Goal: Task Accomplishment & Management: Complete application form

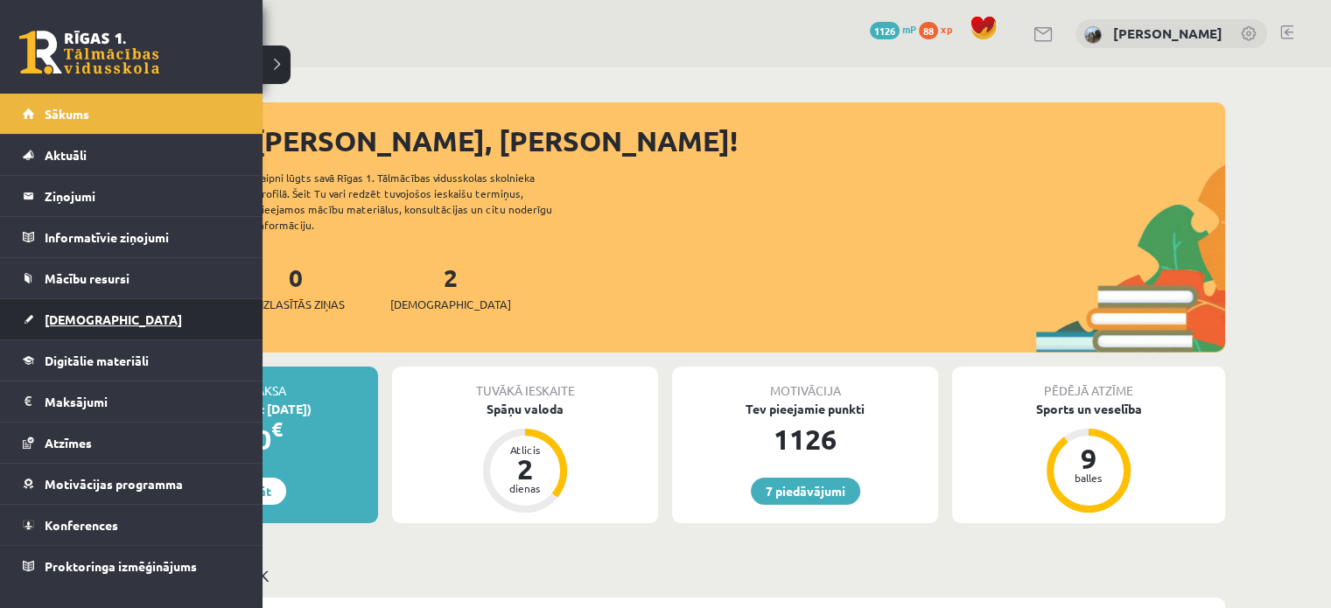
click at [70, 311] on link "[DEMOGRAPHIC_DATA]" at bounding box center [132, 319] width 218 height 40
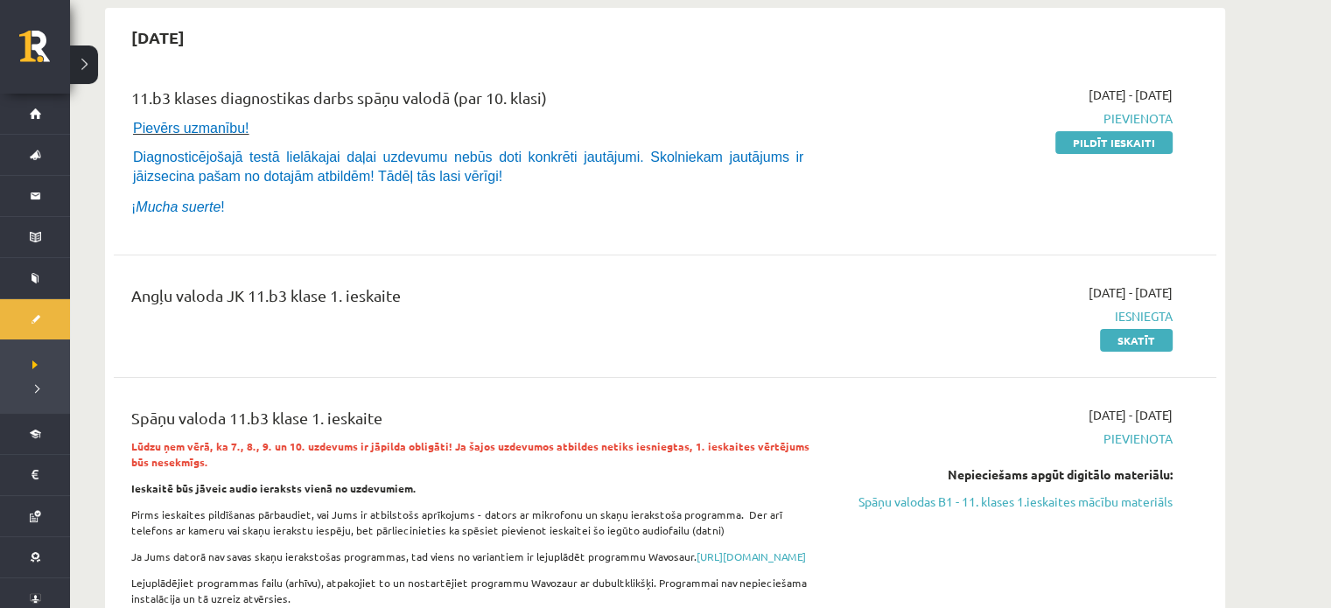
scroll to position [165, 0]
click at [1124, 143] on link "Pildīt ieskaiti" at bounding box center [1114, 142] width 117 height 23
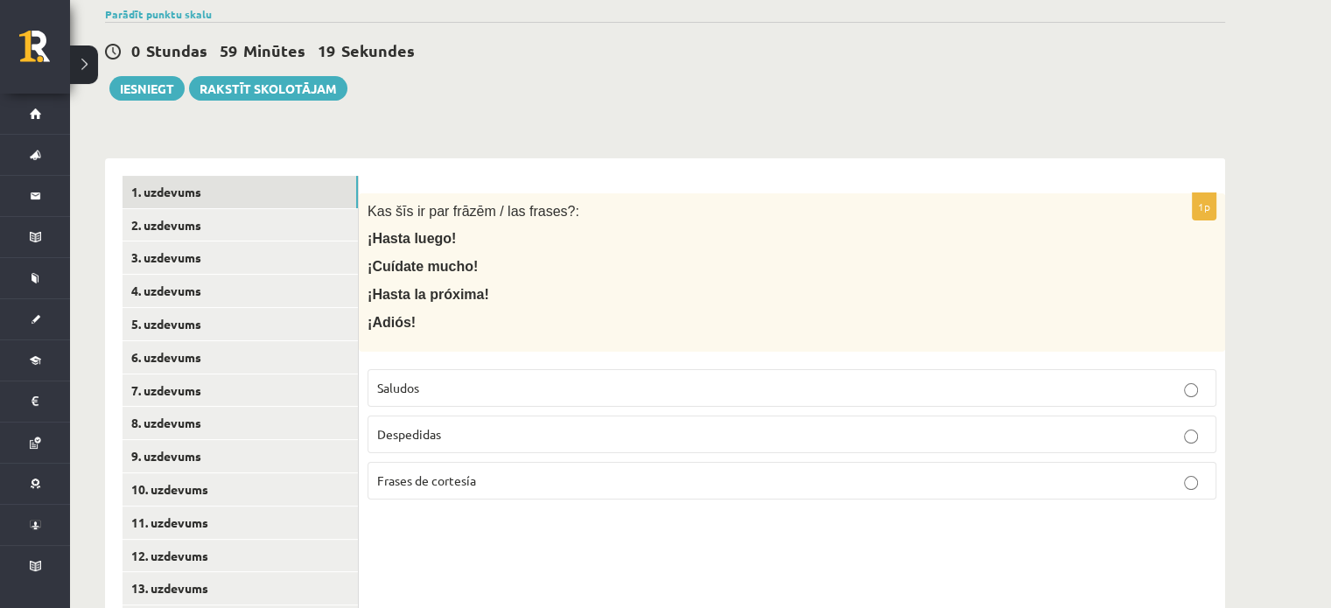
scroll to position [252, 0]
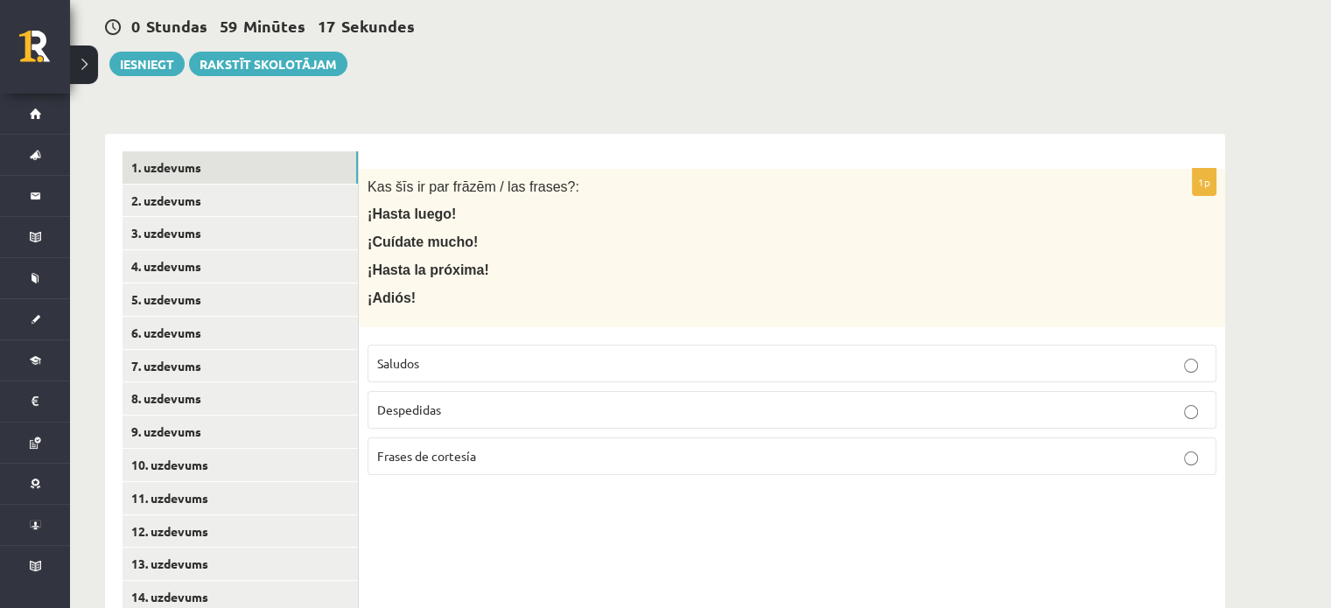
click at [679, 365] on p "Saludos" at bounding box center [792, 363] width 830 height 18
click at [176, 204] on link "2. uzdevums" at bounding box center [240, 201] width 235 height 32
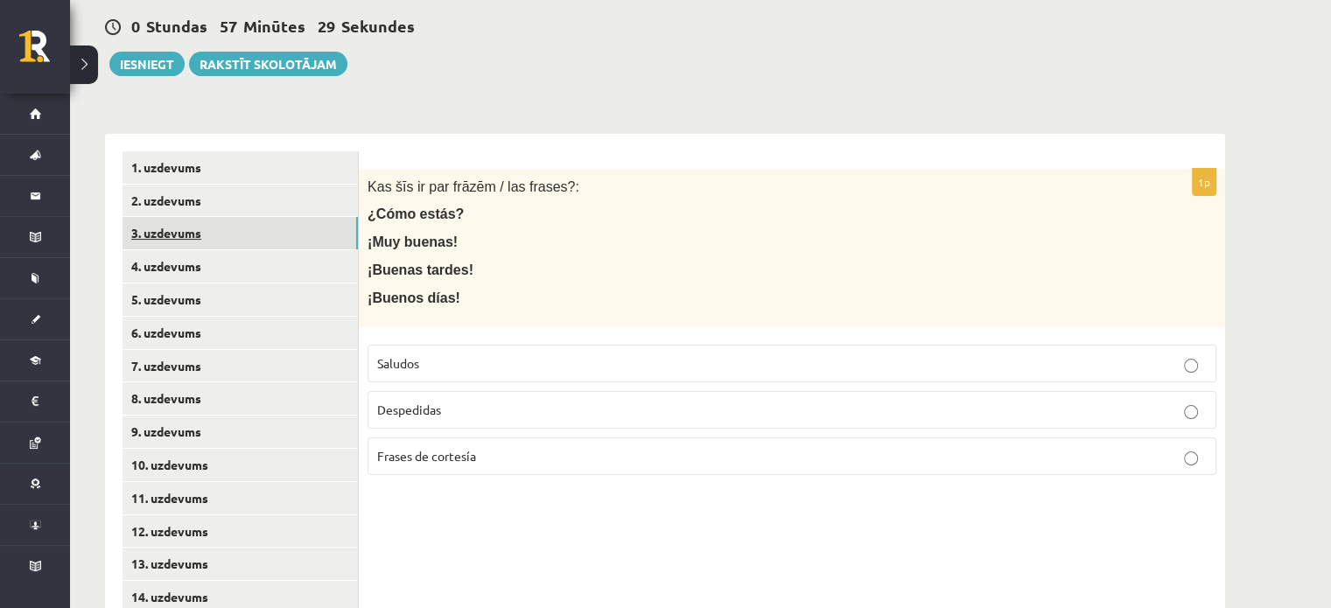
click at [193, 227] on link "3. uzdevums" at bounding box center [240, 233] width 235 height 32
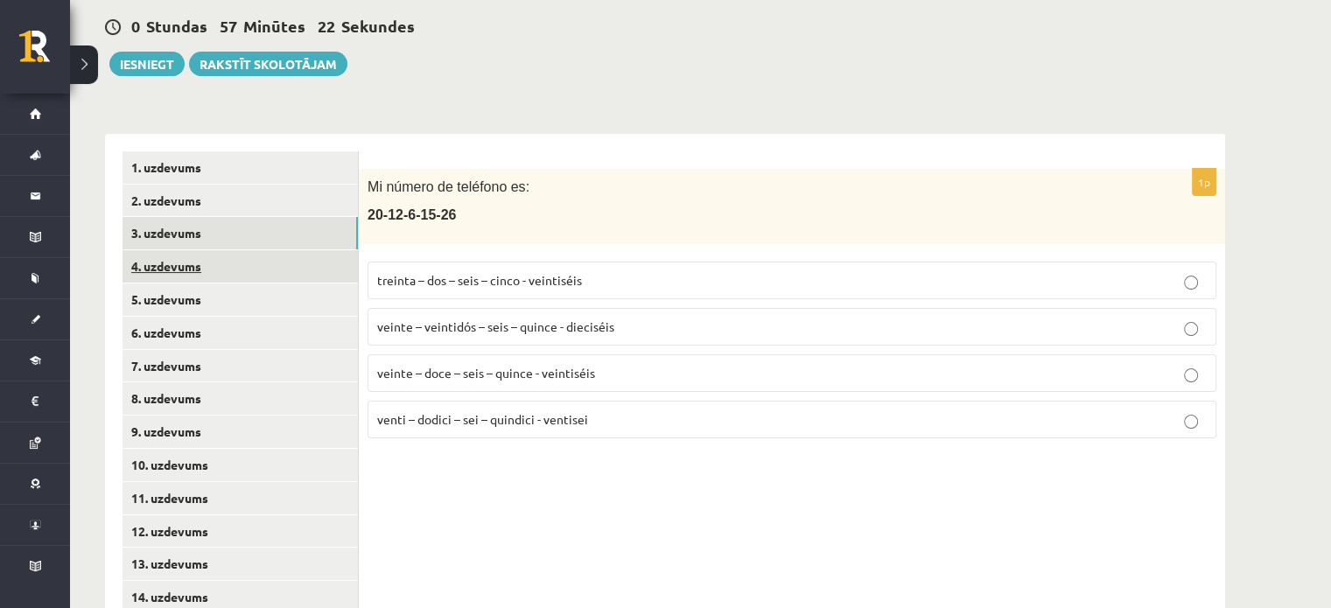
click at [178, 264] on link "4. uzdevums" at bounding box center [240, 266] width 235 height 32
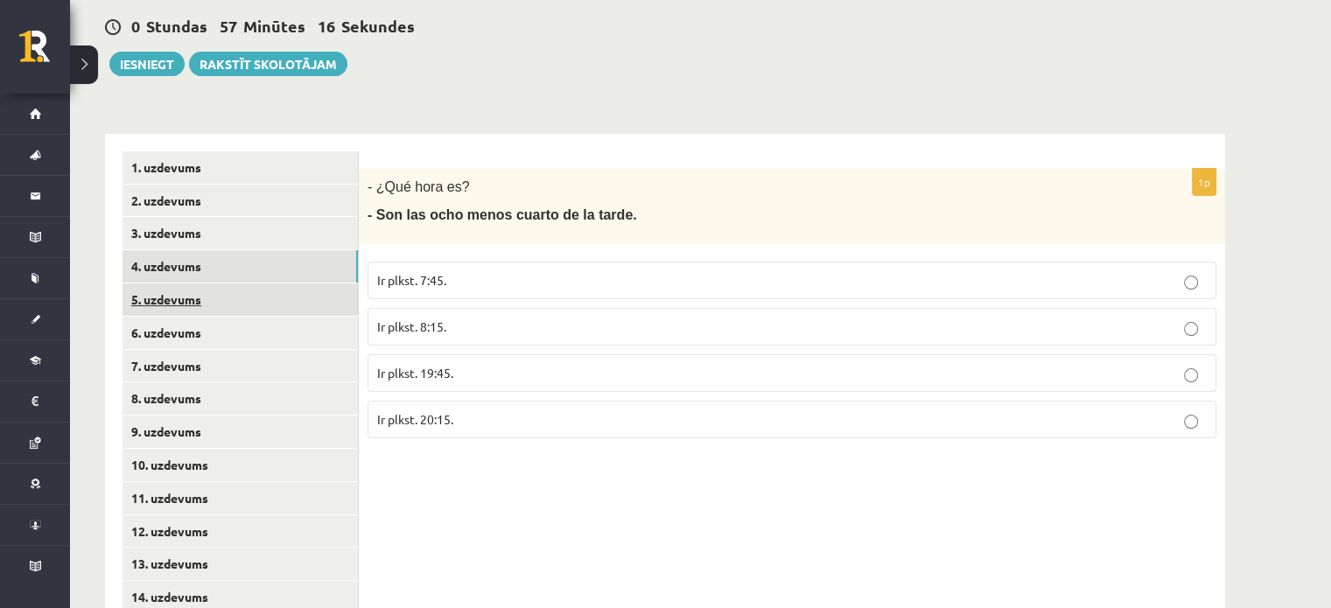
click at [189, 297] on link "5. uzdevums" at bounding box center [240, 300] width 235 height 32
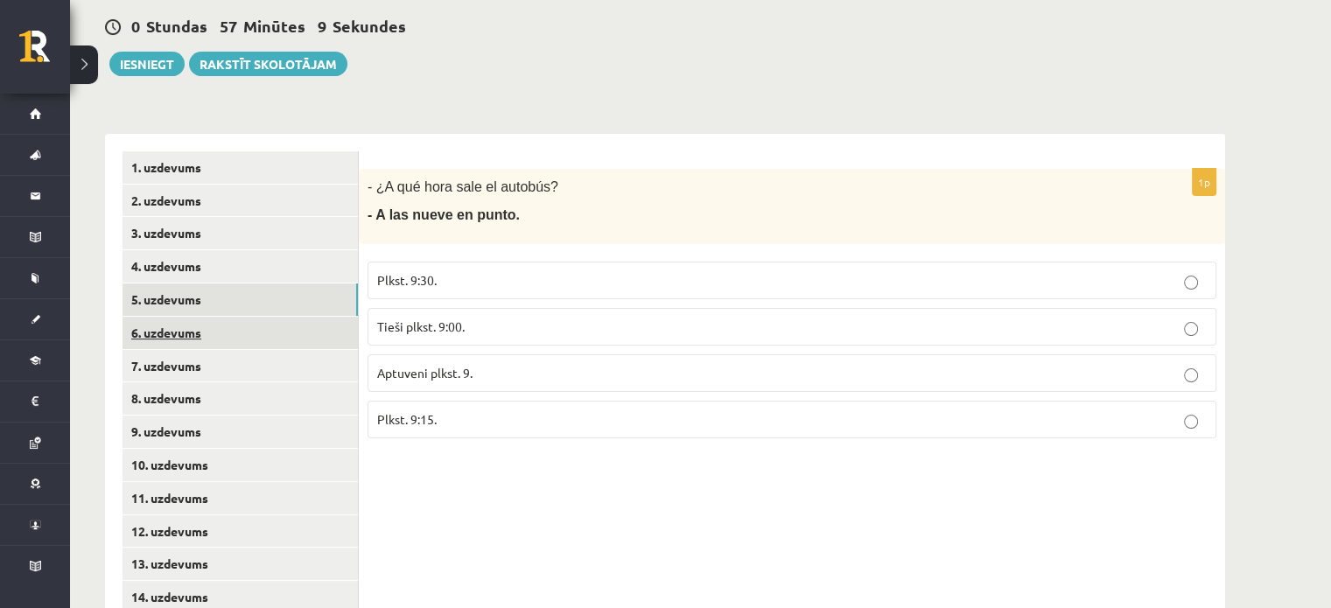
click at [181, 326] on link "6. uzdevums" at bounding box center [240, 333] width 235 height 32
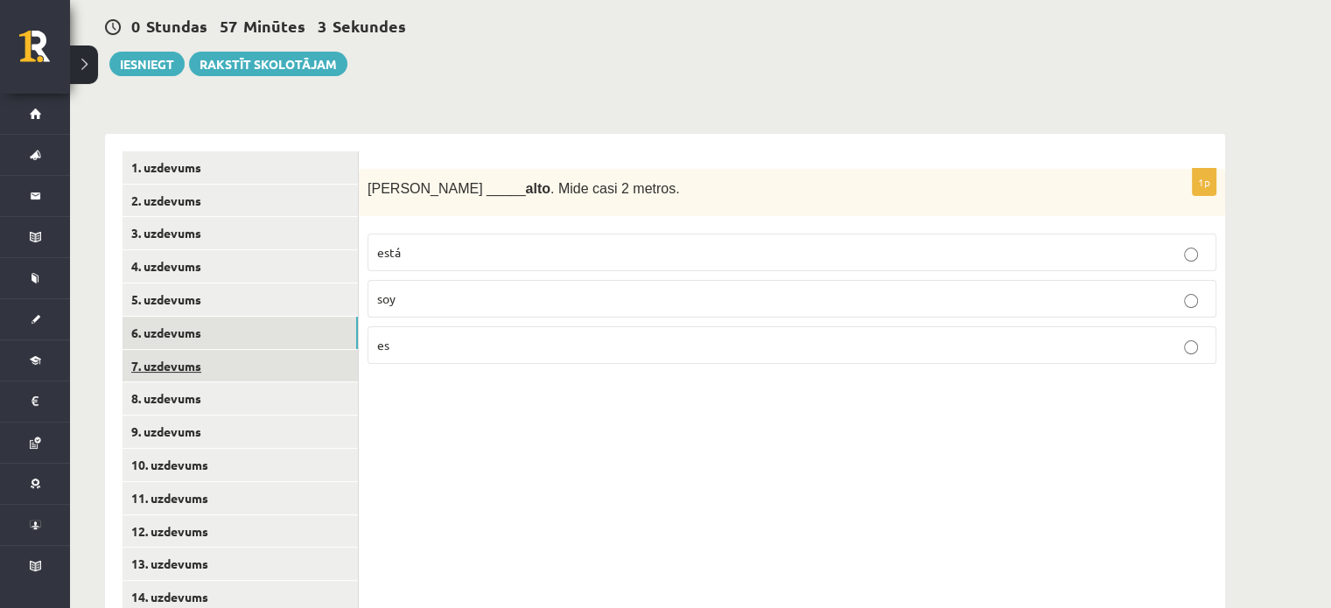
click at [180, 373] on link "7. uzdevums" at bounding box center [240, 366] width 235 height 32
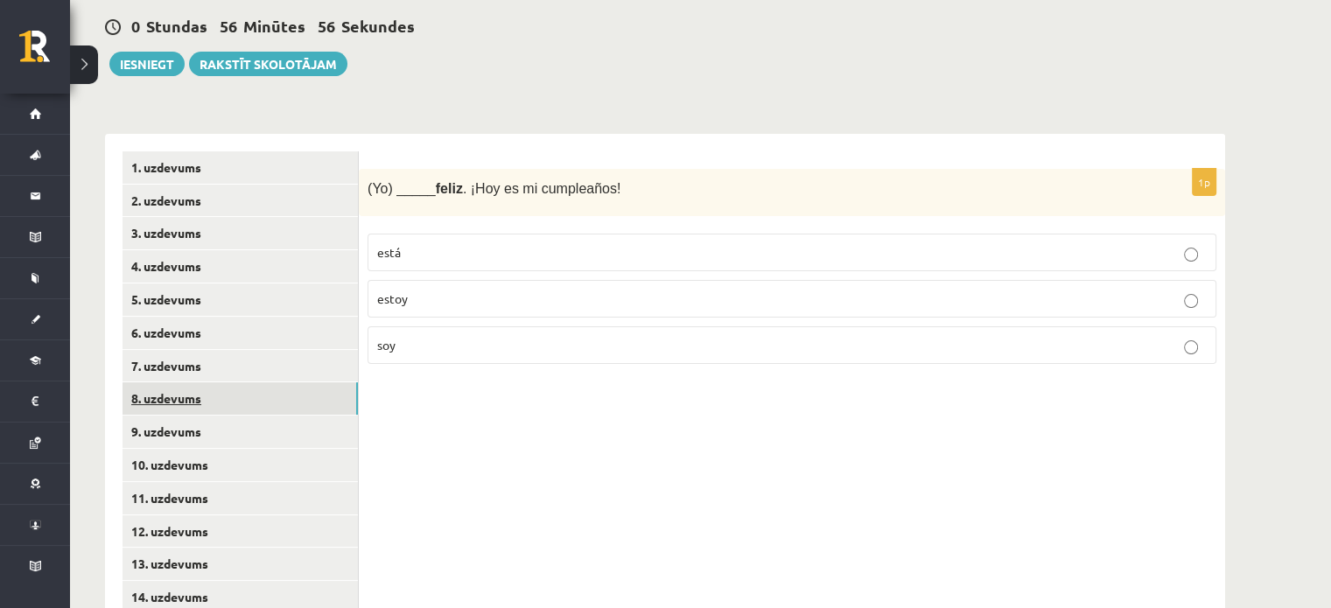
click at [207, 400] on link "8. uzdevums" at bounding box center [240, 398] width 235 height 32
click at [207, 418] on link "9. uzdevums" at bounding box center [240, 432] width 235 height 32
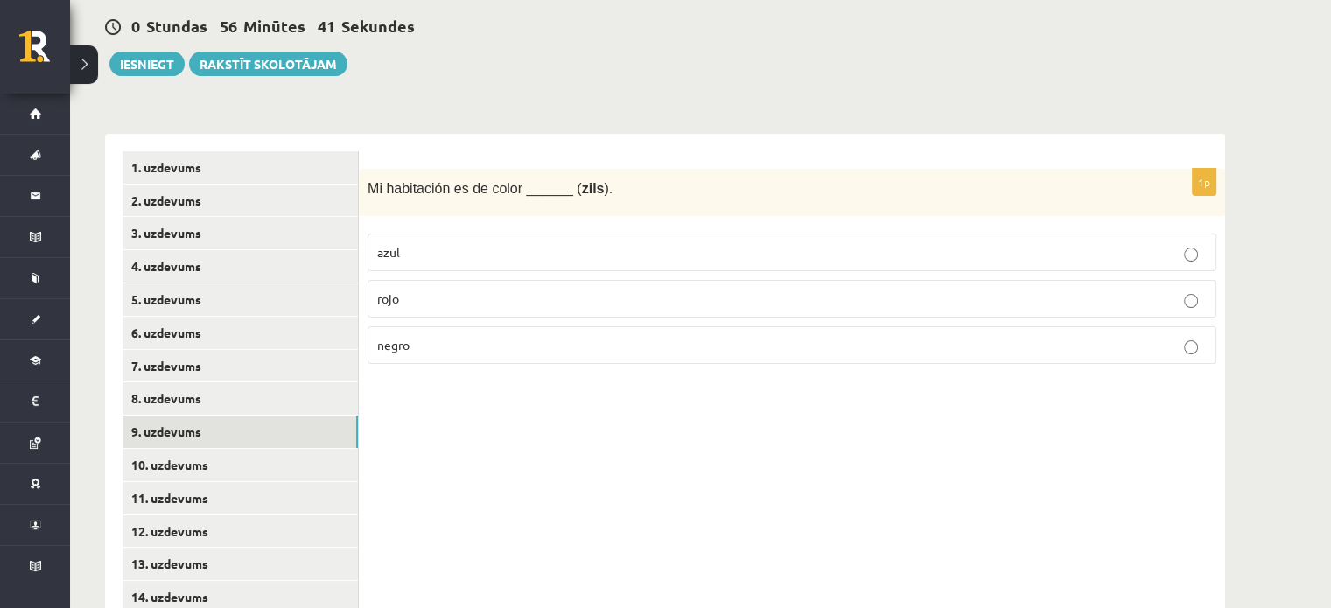
click at [392, 249] on span "azul" at bounding box center [388, 252] width 23 height 16
click at [172, 465] on link "10. uzdevums" at bounding box center [240, 465] width 235 height 32
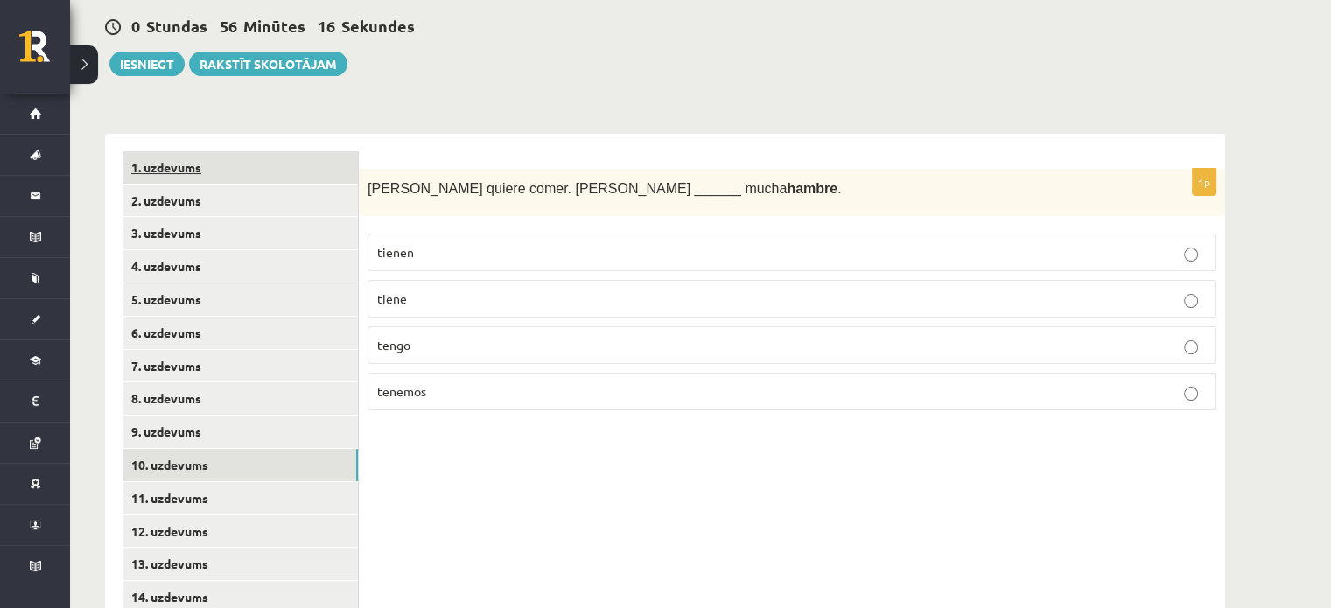
click at [172, 169] on link "1. uzdevums" at bounding box center [240, 167] width 235 height 32
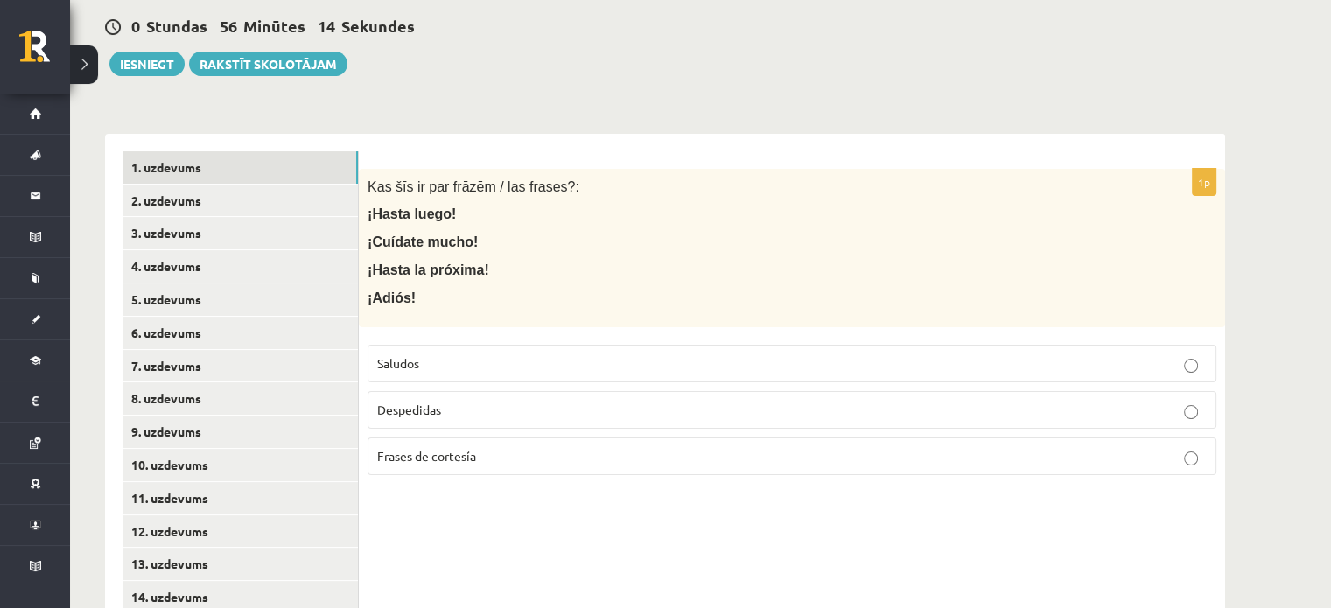
click at [446, 415] on p "Despedidas" at bounding box center [792, 410] width 830 height 18
click at [422, 351] on label "Saludos" at bounding box center [792, 364] width 849 height 38
click at [156, 191] on link "2. uzdevums" at bounding box center [240, 201] width 235 height 32
click at [186, 163] on link "1. uzdevums" at bounding box center [240, 167] width 235 height 32
click at [451, 410] on p "Despedidas" at bounding box center [792, 410] width 830 height 18
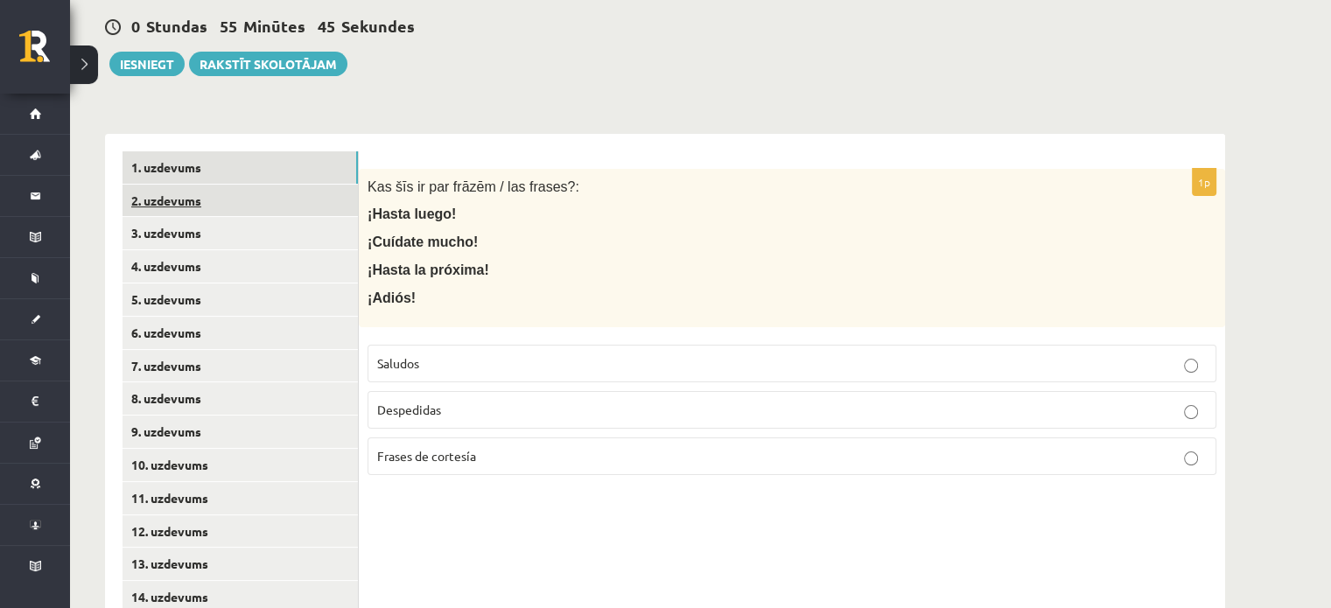
click at [221, 197] on link "2. uzdevums" at bounding box center [240, 201] width 235 height 32
click at [406, 356] on span "Saludos" at bounding box center [398, 363] width 42 height 16
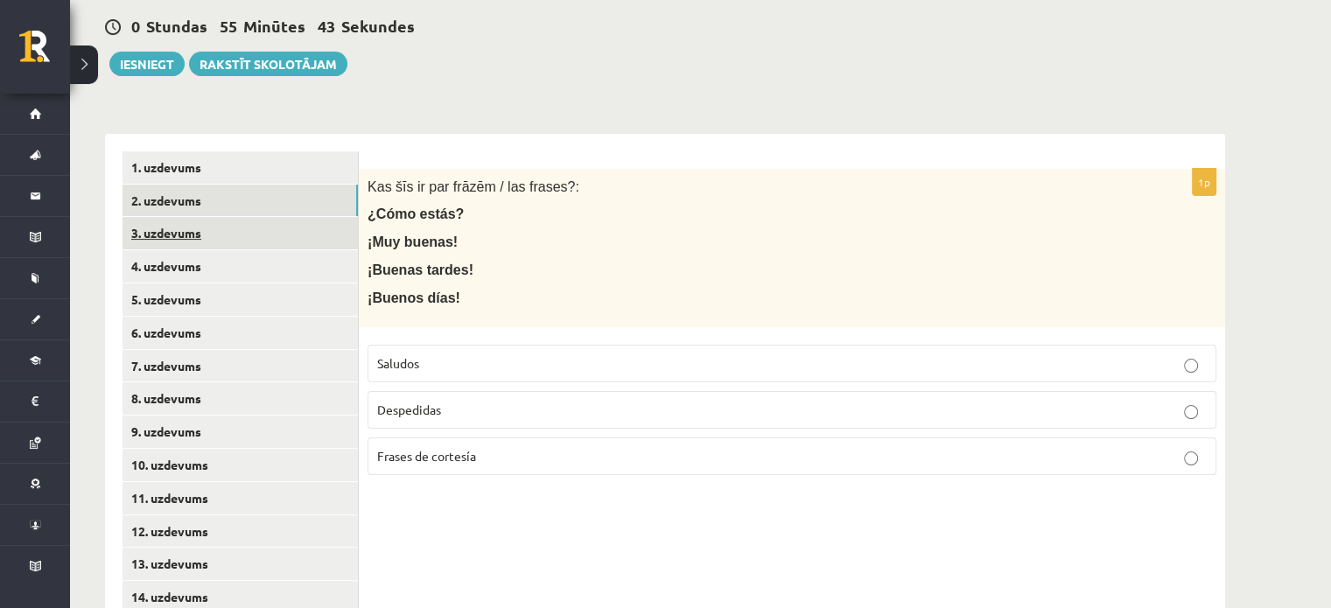
click at [180, 235] on link "3. uzdevums" at bounding box center [240, 233] width 235 height 32
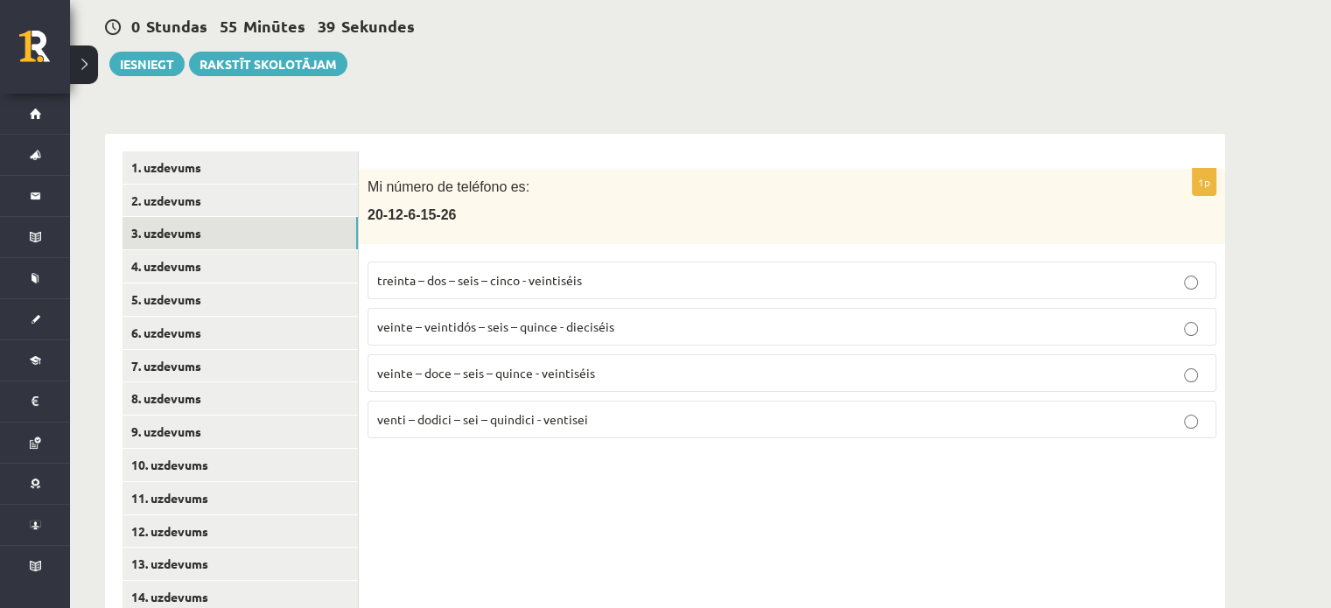
click at [479, 374] on span "veinte – doce – seis – quince - veintiséis" at bounding box center [486, 373] width 218 height 16
click at [173, 270] on link "4. uzdevums" at bounding box center [240, 266] width 235 height 32
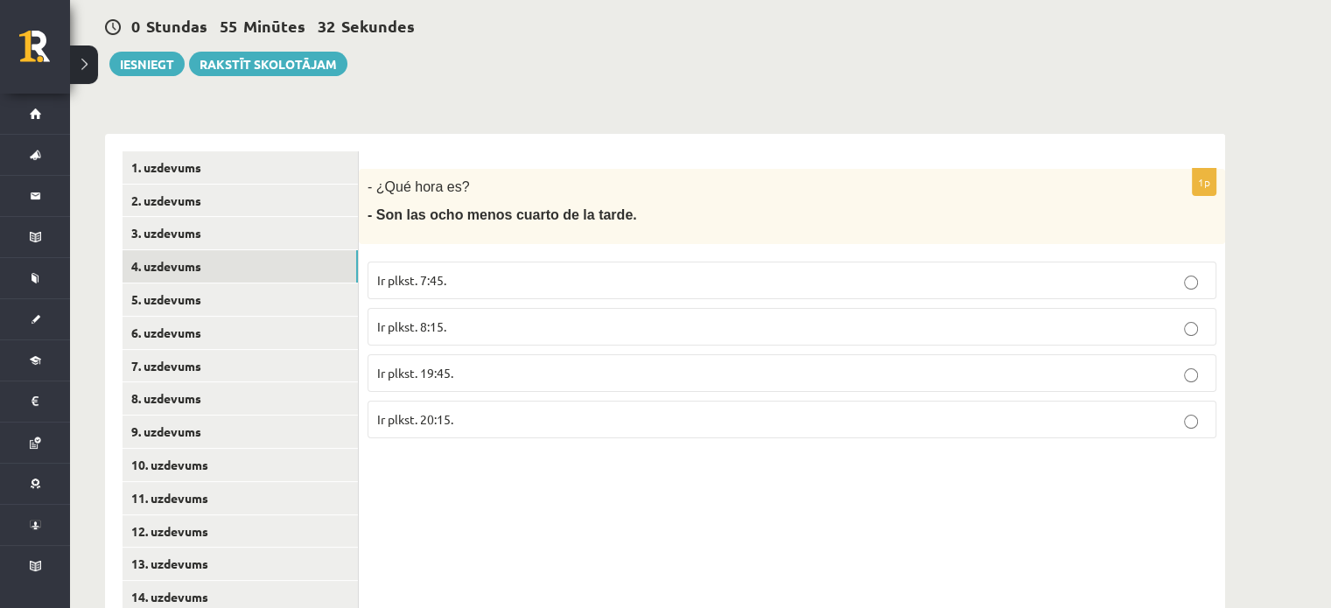
click at [459, 364] on p "Ir plkst. 19:45." at bounding box center [792, 373] width 830 height 18
click at [196, 300] on link "5. uzdevums" at bounding box center [240, 300] width 235 height 32
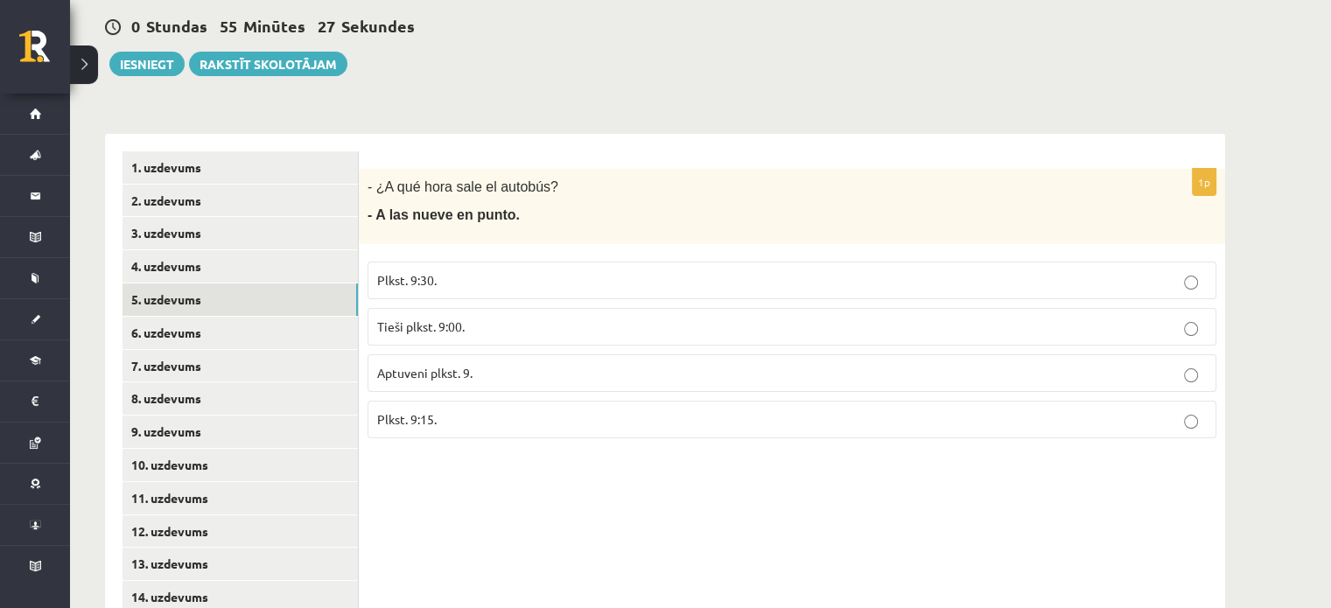
click at [453, 322] on span "Tieši plkst. 9:00." at bounding box center [421, 327] width 88 height 16
click at [165, 323] on link "6. uzdevums" at bounding box center [240, 333] width 235 height 32
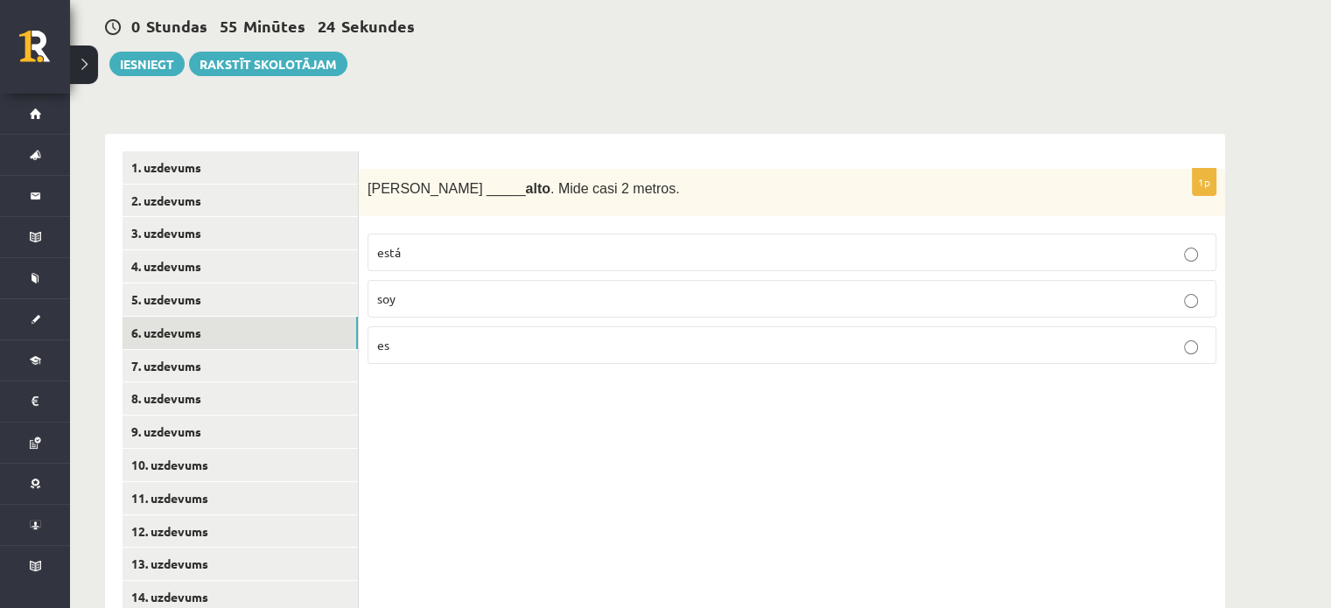
click at [417, 340] on p "es" at bounding box center [792, 345] width 830 height 18
click at [197, 362] on link "7. uzdevums" at bounding box center [240, 366] width 235 height 32
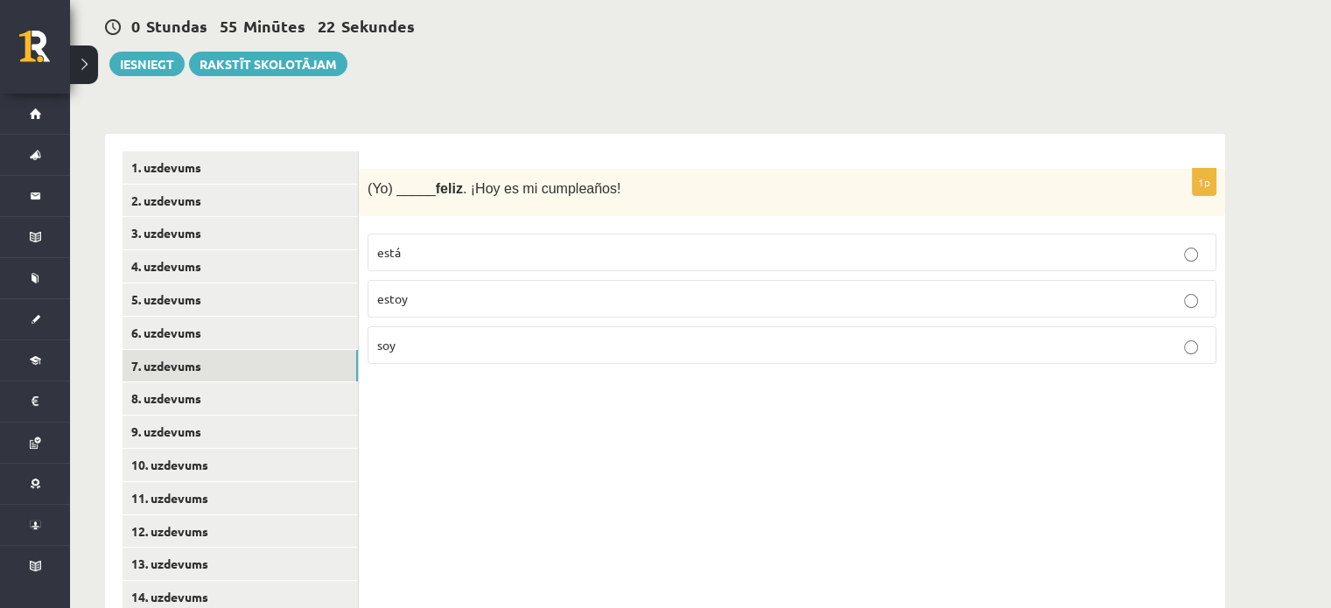
click at [444, 303] on p "estoy" at bounding box center [792, 299] width 830 height 18
click at [214, 388] on link "8. uzdevums" at bounding box center [240, 398] width 235 height 32
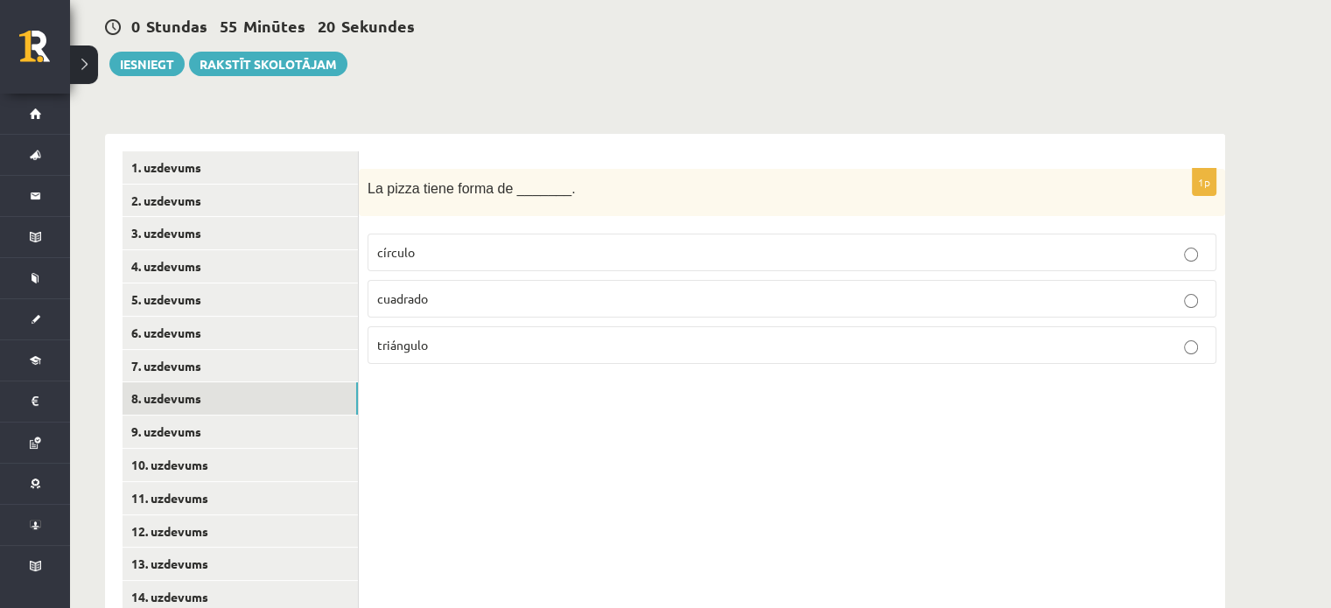
click at [451, 249] on p "círculo" at bounding box center [792, 252] width 830 height 18
click at [188, 419] on link "9. uzdevums" at bounding box center [240, 432] width 235 height 32
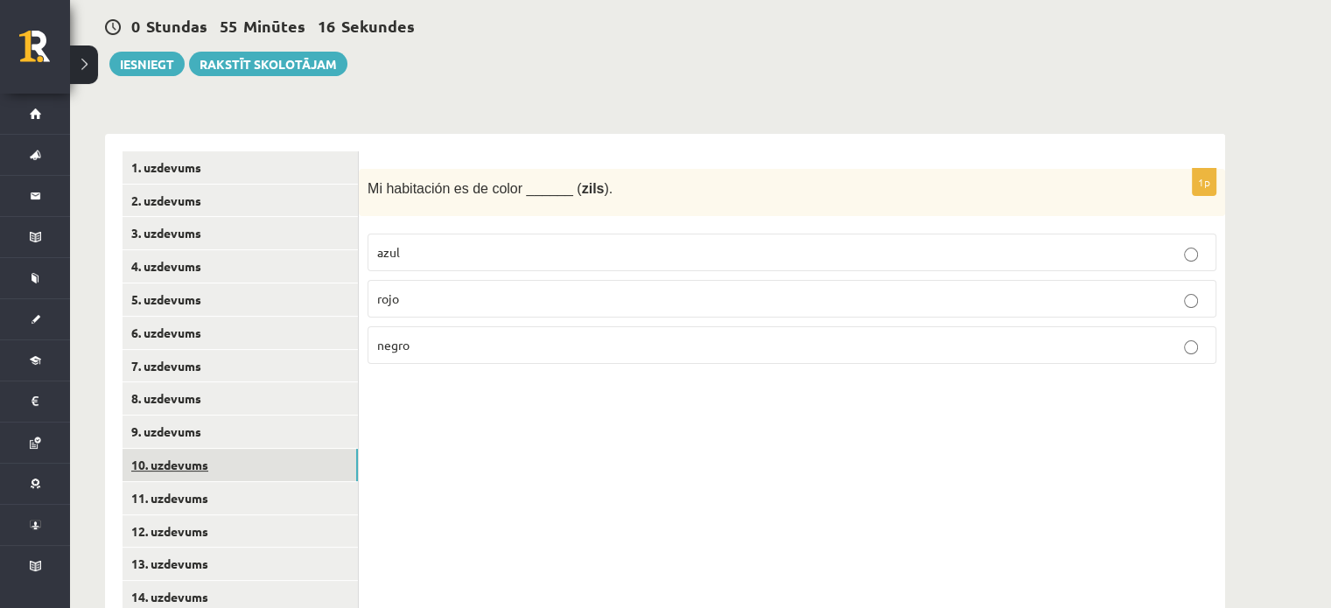
click at [182, 462] on link "10. uzdevums" at bounding box center [240, 465] width 235 height 32
click at [460, 290] on p "tiene" at bounding box center [792, 299] width 830 height 18
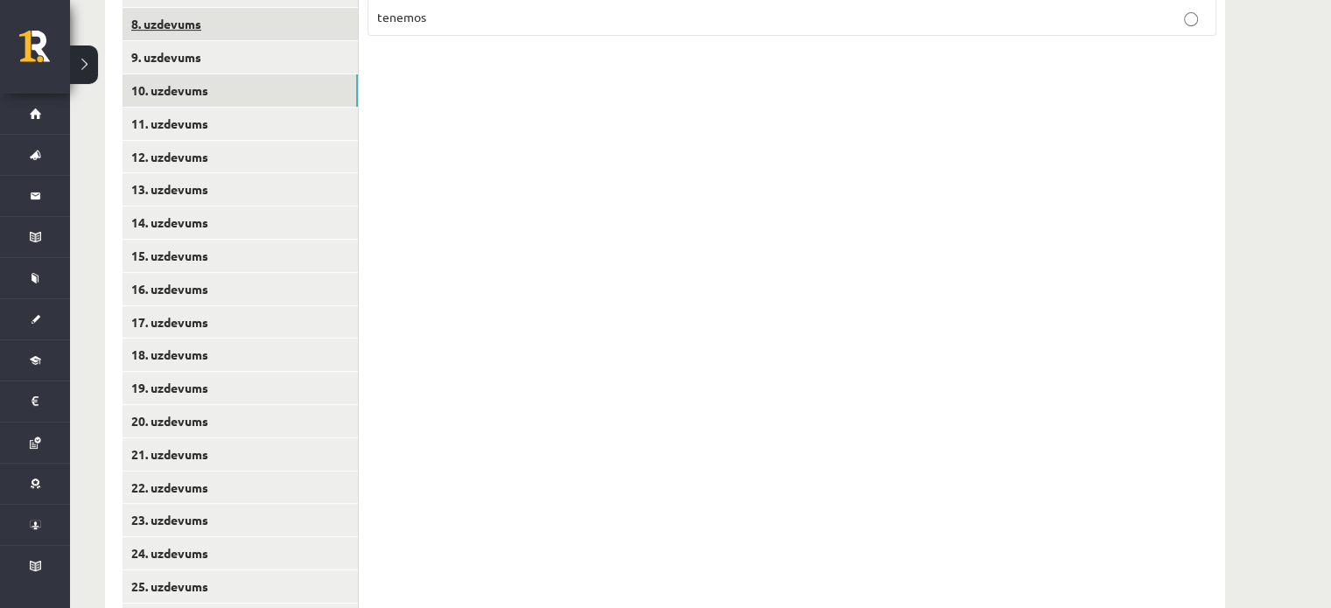
scroll to position [627, 0]
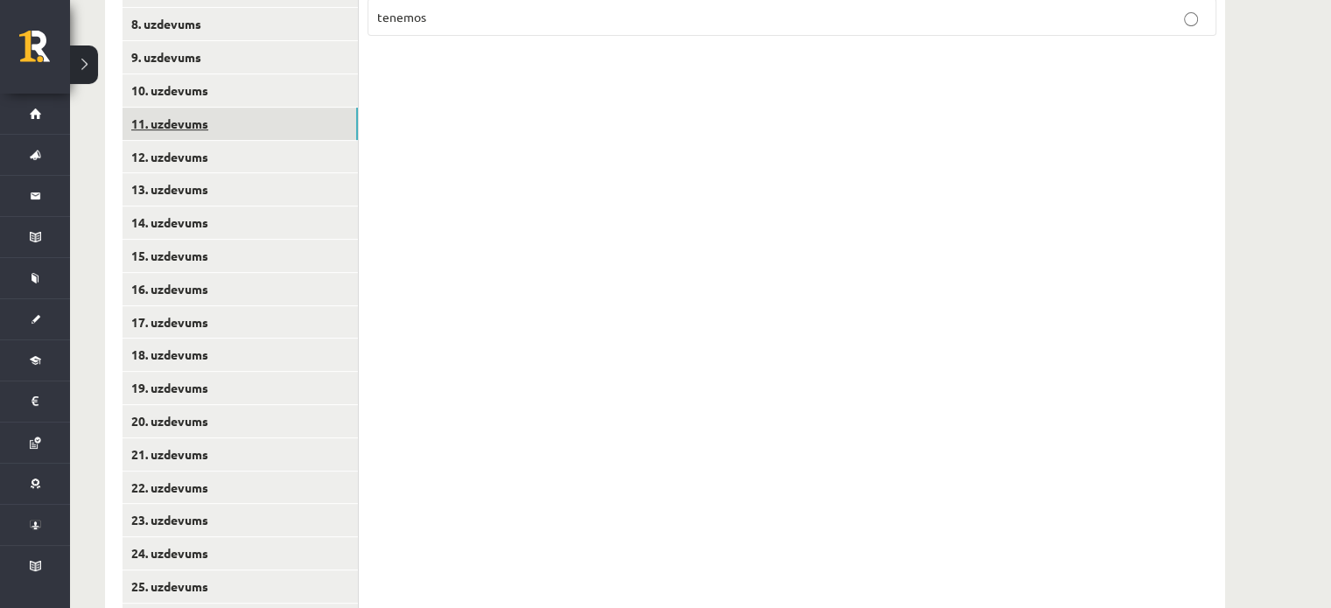
click at [145, 116] on link "11. uzdevums" at bounding box center [240, 124] width 235 height 32
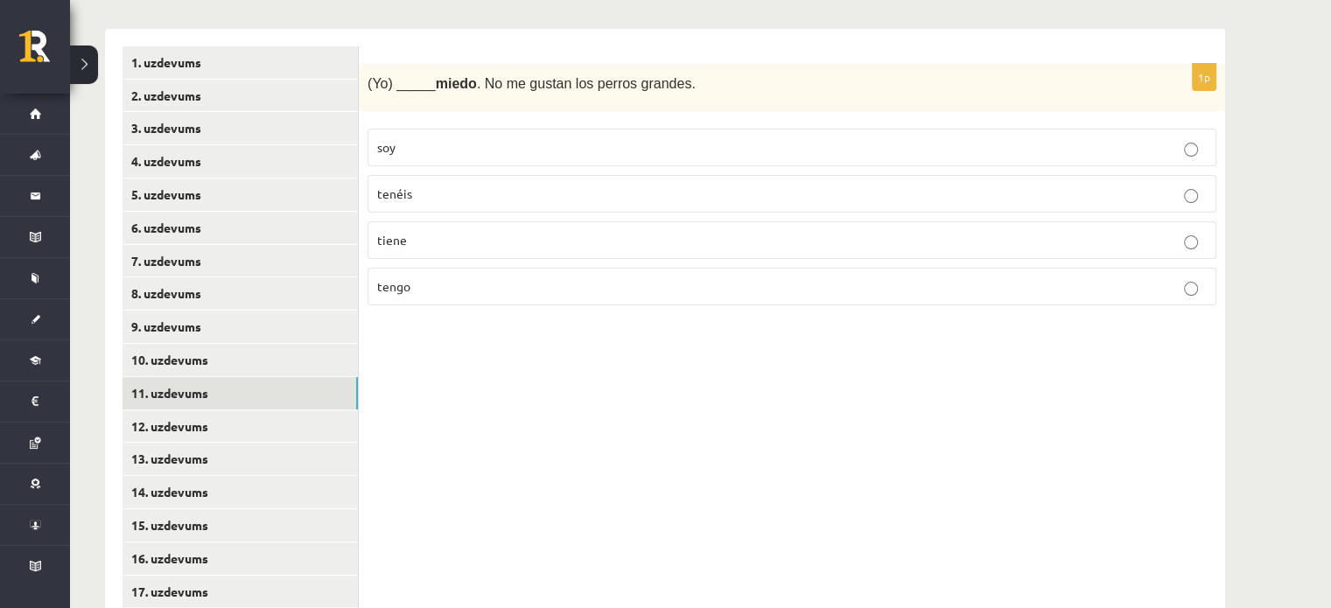
scroll to position [357, 0]
click at [182, 426] on link "12. uzdevums" at bounding box center [240, 426] width 235 height 32
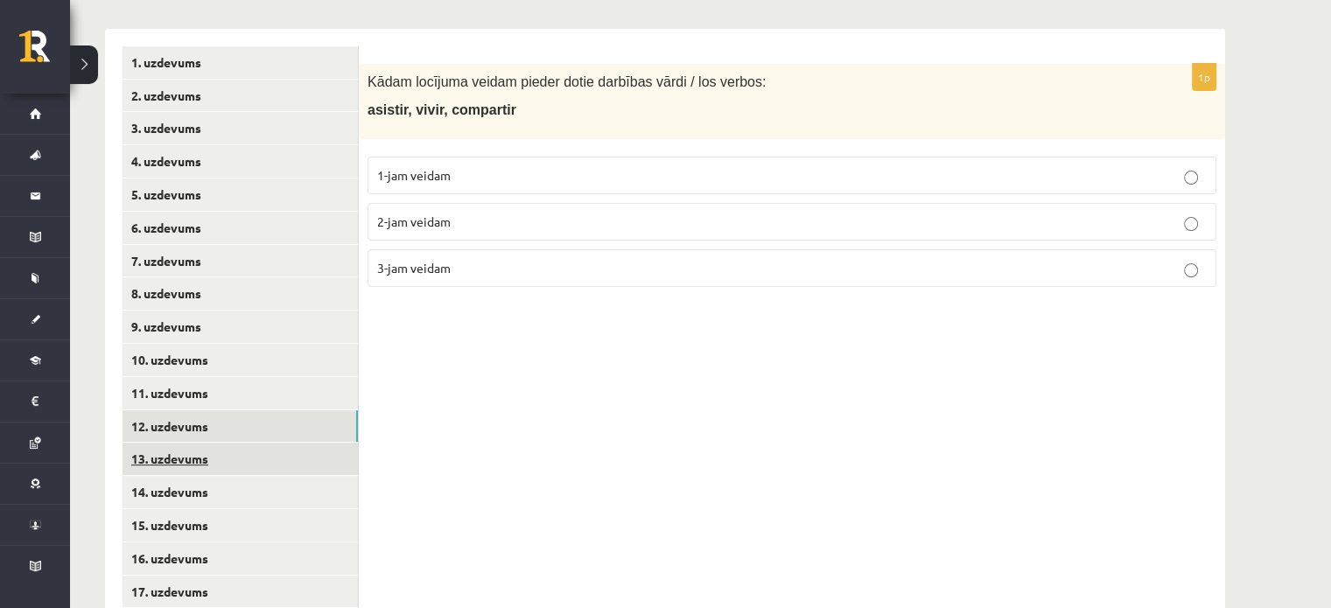
click at [181, 457] on link "13. uzdevums" at bounding box center [240, 459] width 235 height 32
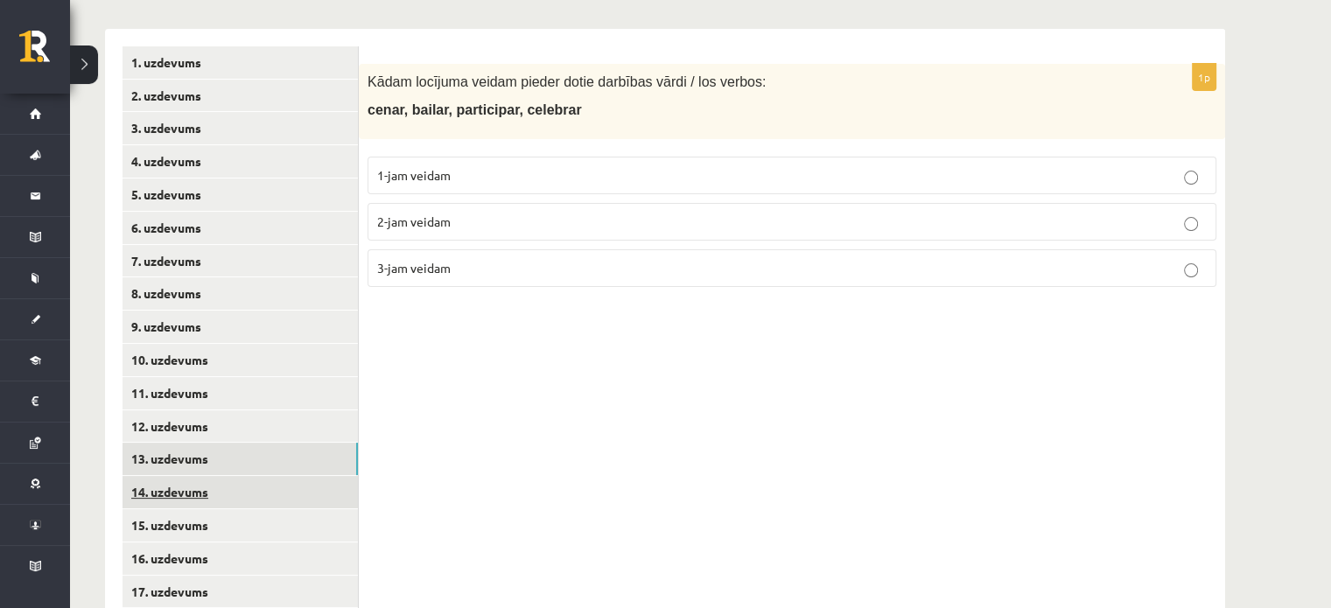
click at [179, 481] on link "14. uzdevums" at bounding box center [240, 492] width 235 height 32
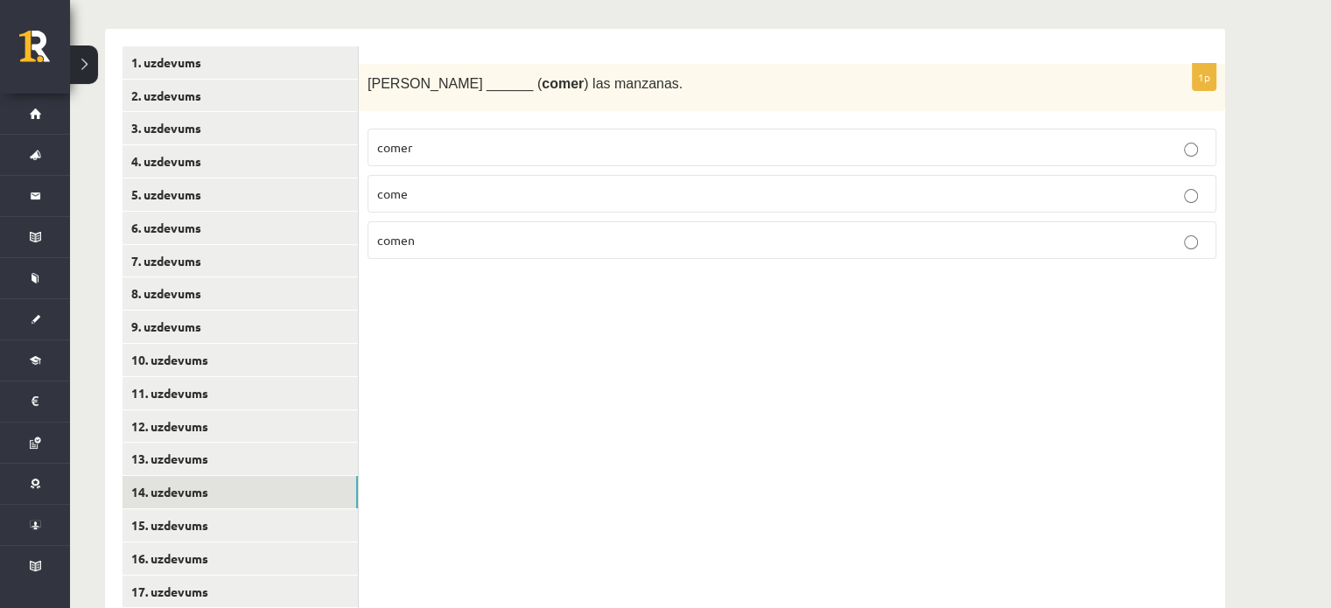
click at [760, 538] on div "1p Susana ______ ( comer ) las manzanas. comer come comen" at bounding box center [792, 543] width 866 height 1028
click at [196, 535] on link "15. uzdevums" at bounding box center [240, 525] width 235 height 32
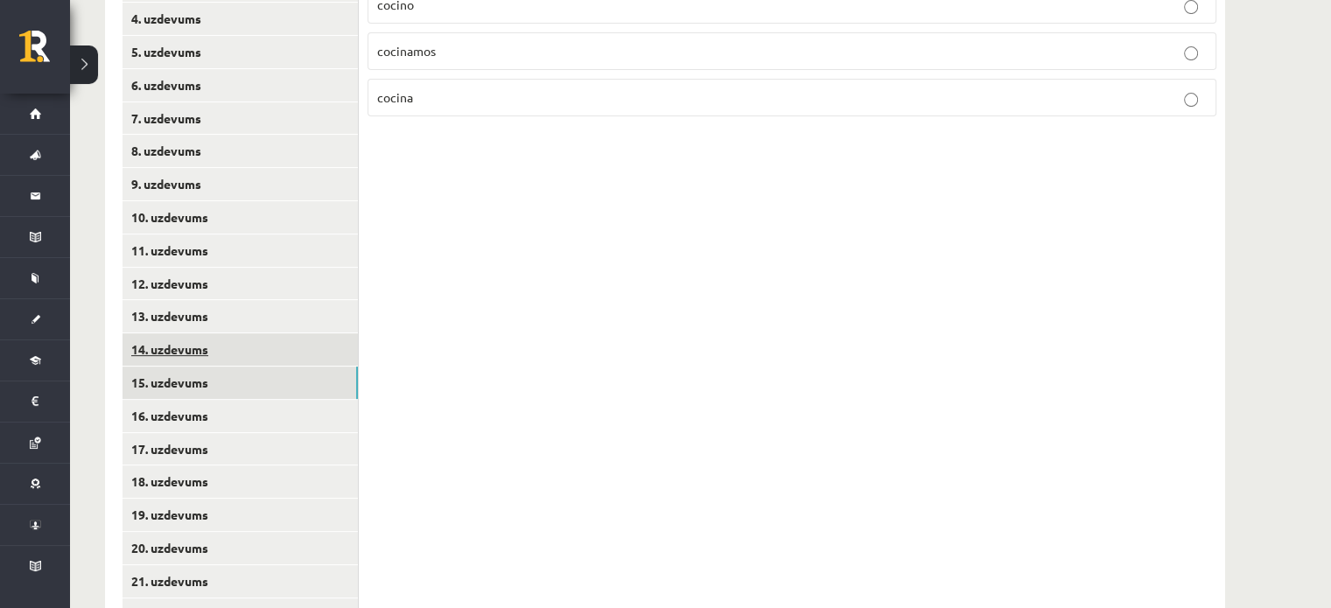
scroll to position [503, 0]
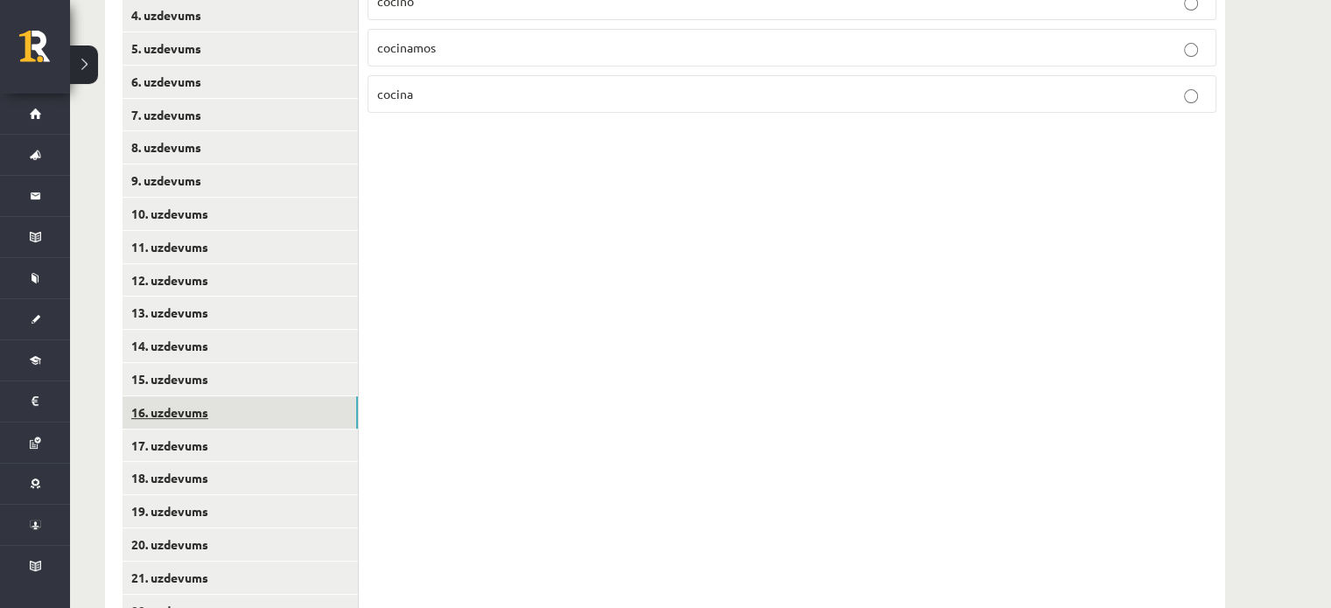
click at [146, 409] on link "16. uzdevums" at bounding box center [240, 412] width 235 height 32
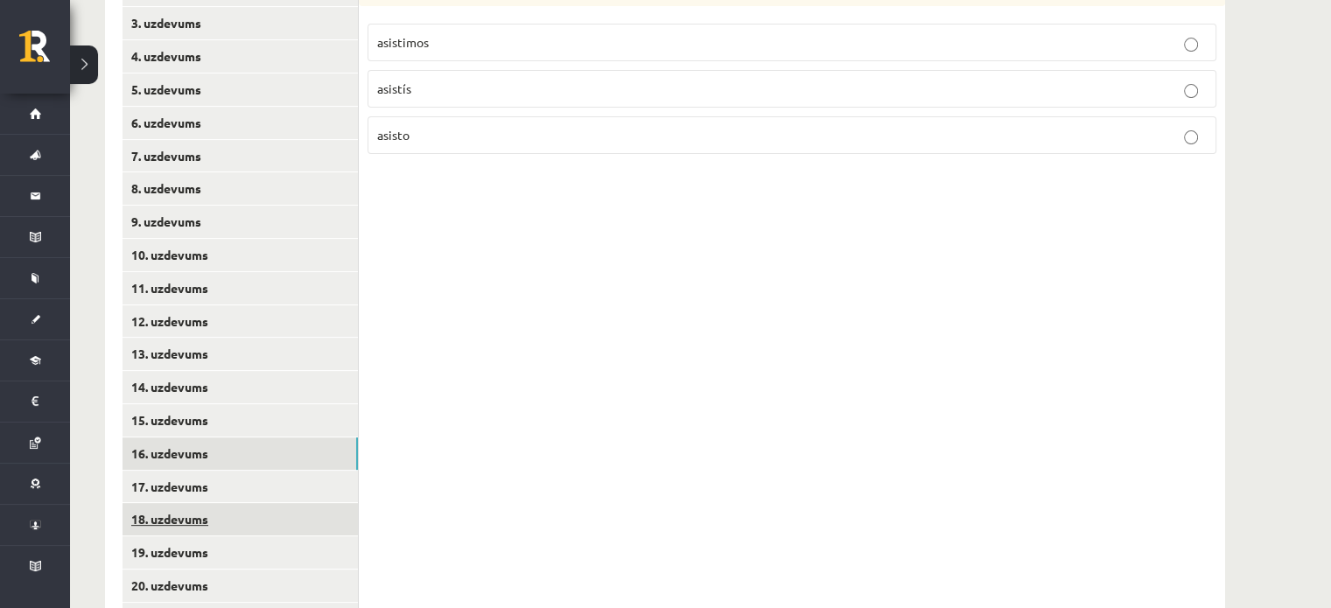
scroll to position [464, 0]
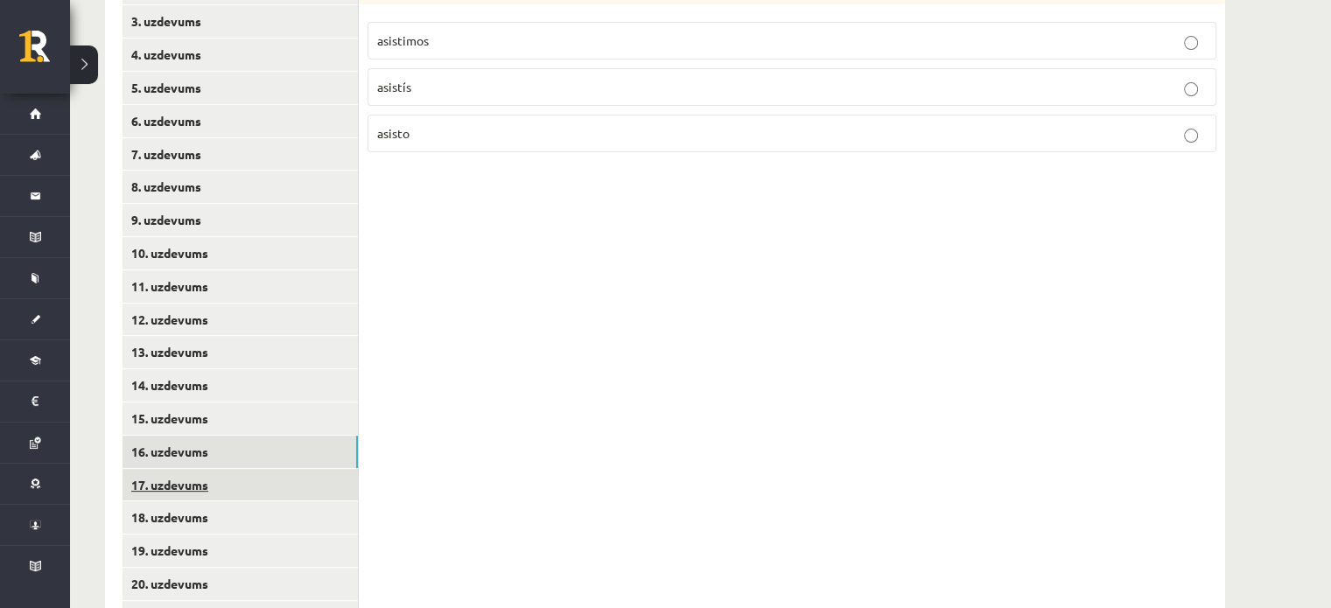
click at [166, 485] on link "17. uzdevums" at bounding box center [240, 485] width 235 height 32
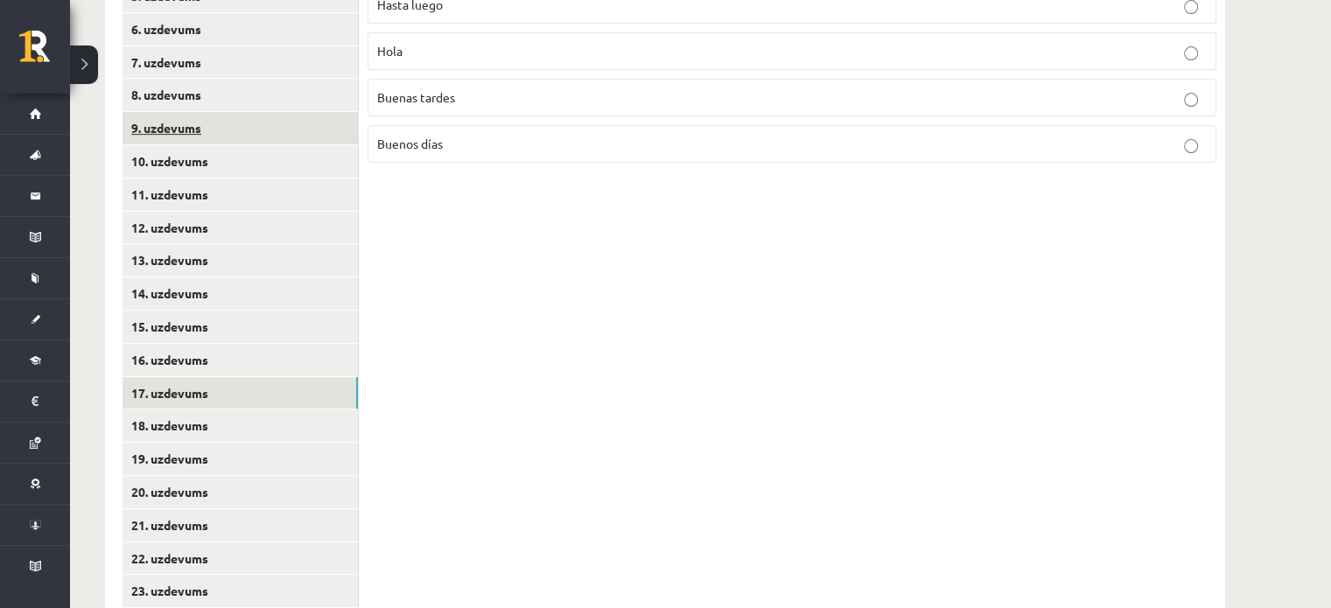
scroll to position [570, 0]
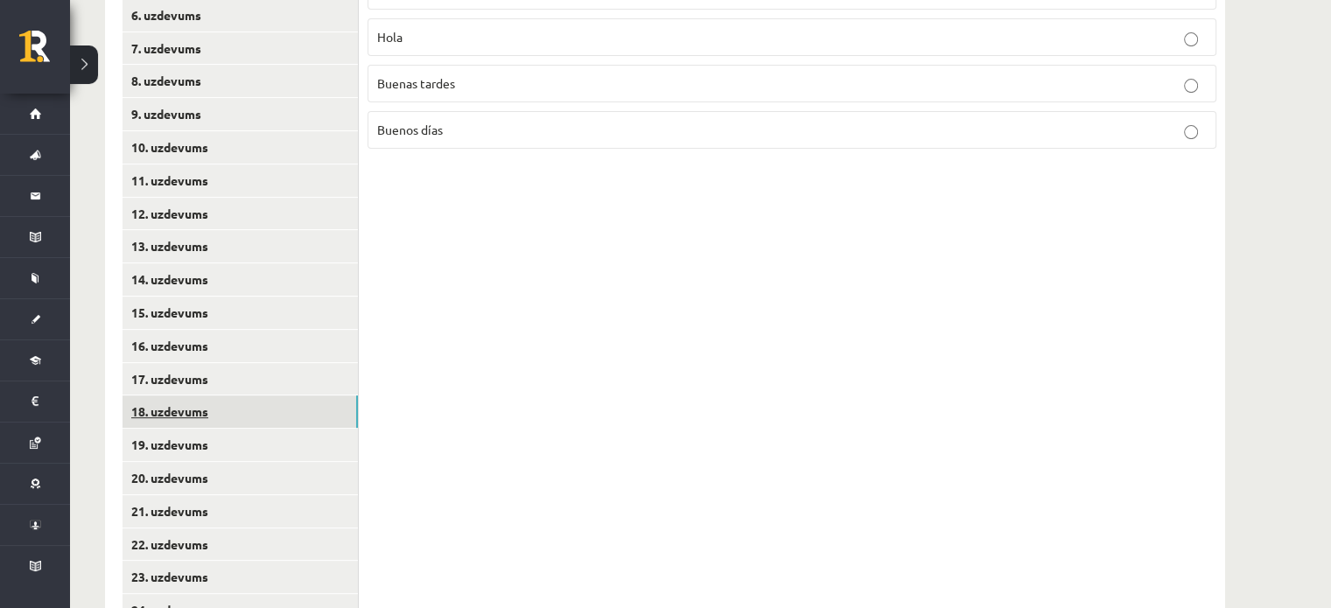
click at [156, 422] on link "18. uzdevums" at bounding box center [240, 412] width 235 height 32
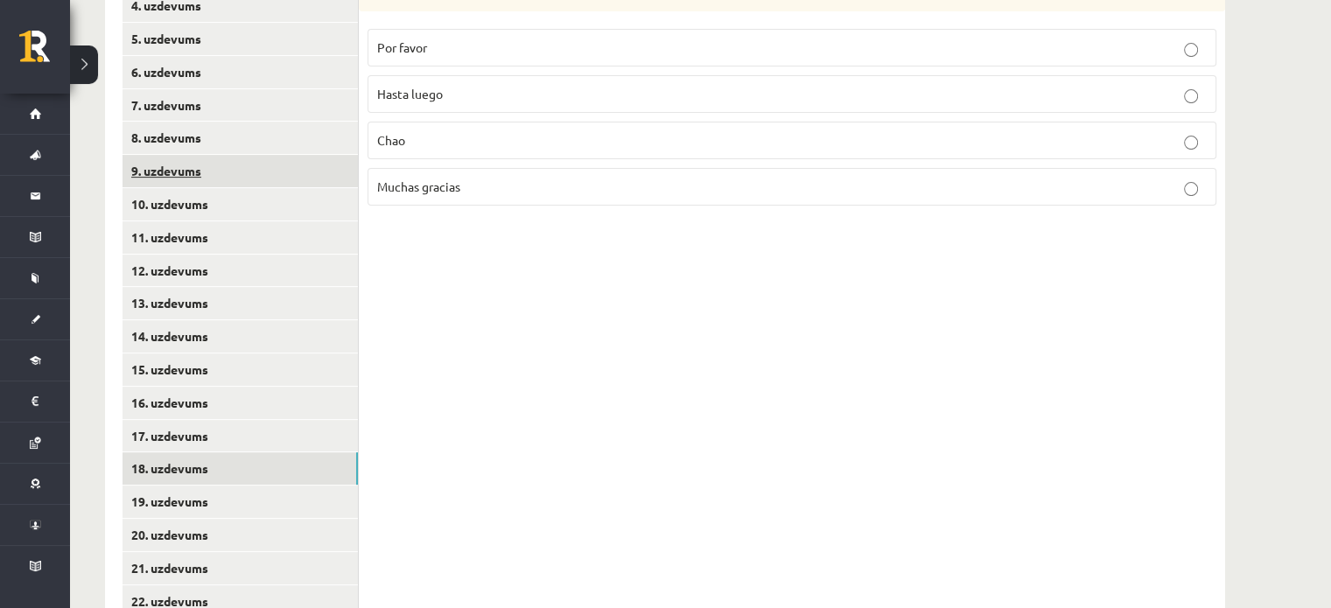
scroll to position [514, 0]
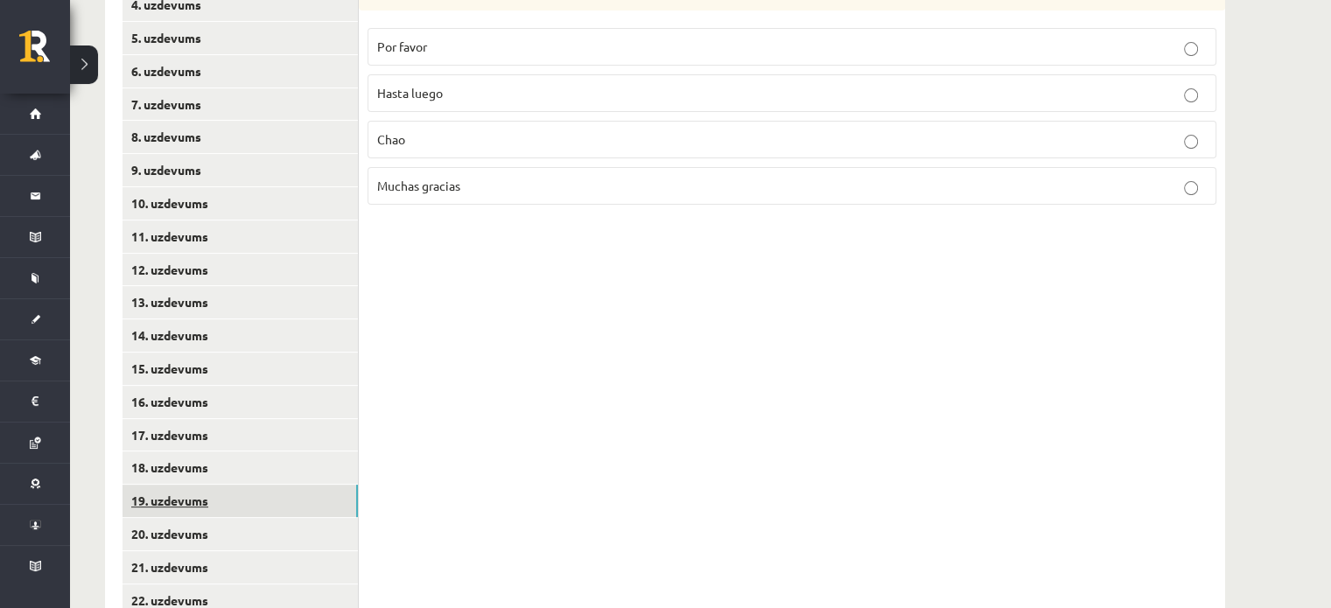
click at [155, 499] on link "19. uzdevums" at bounding box center [240, 501] width 235 height 32
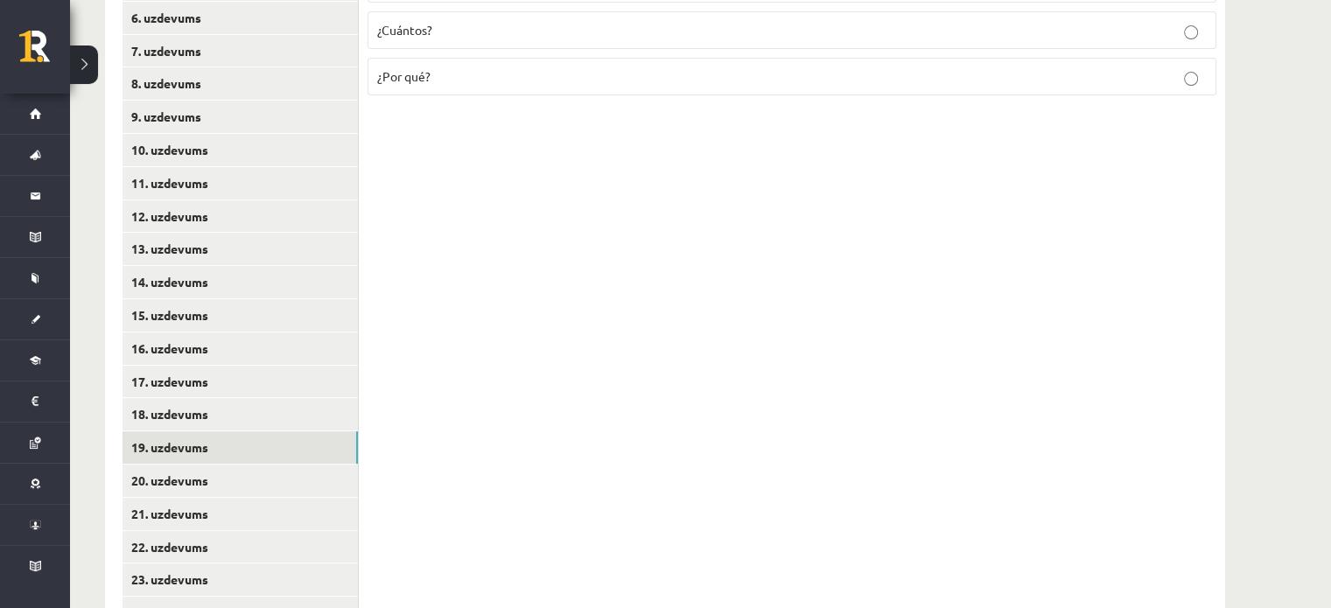
scroll to position [570, 0]
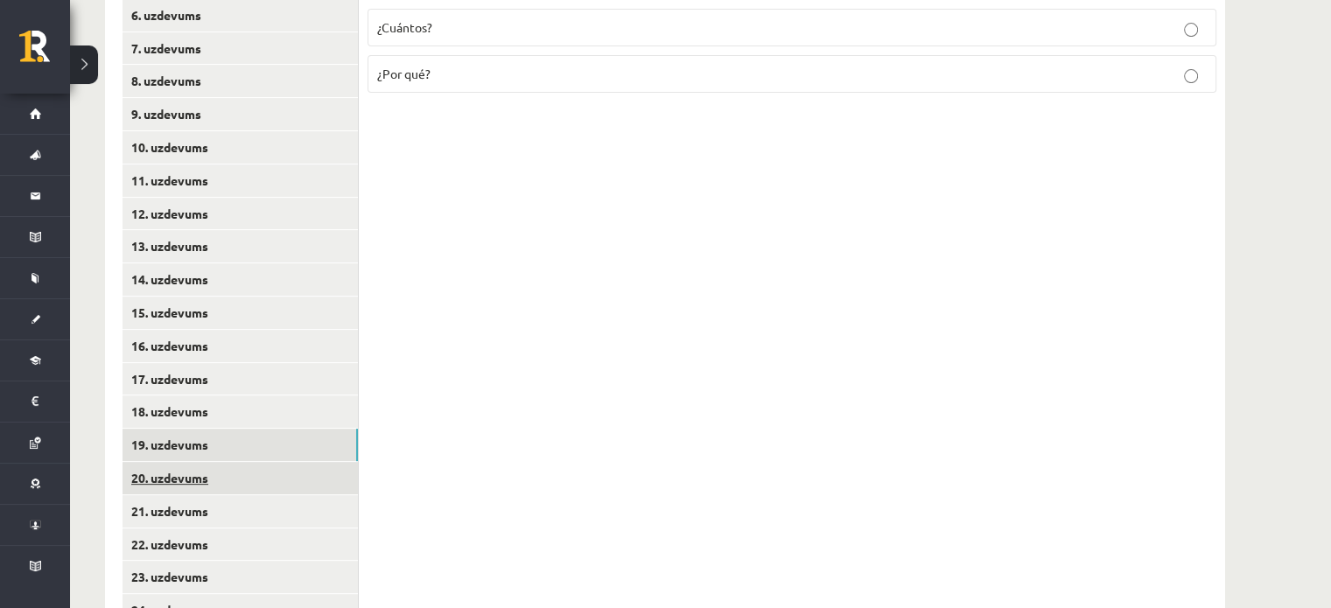
click at [150, 479] on link "20. uzdevums" at bounding box center [240, 478] width 235 height 32
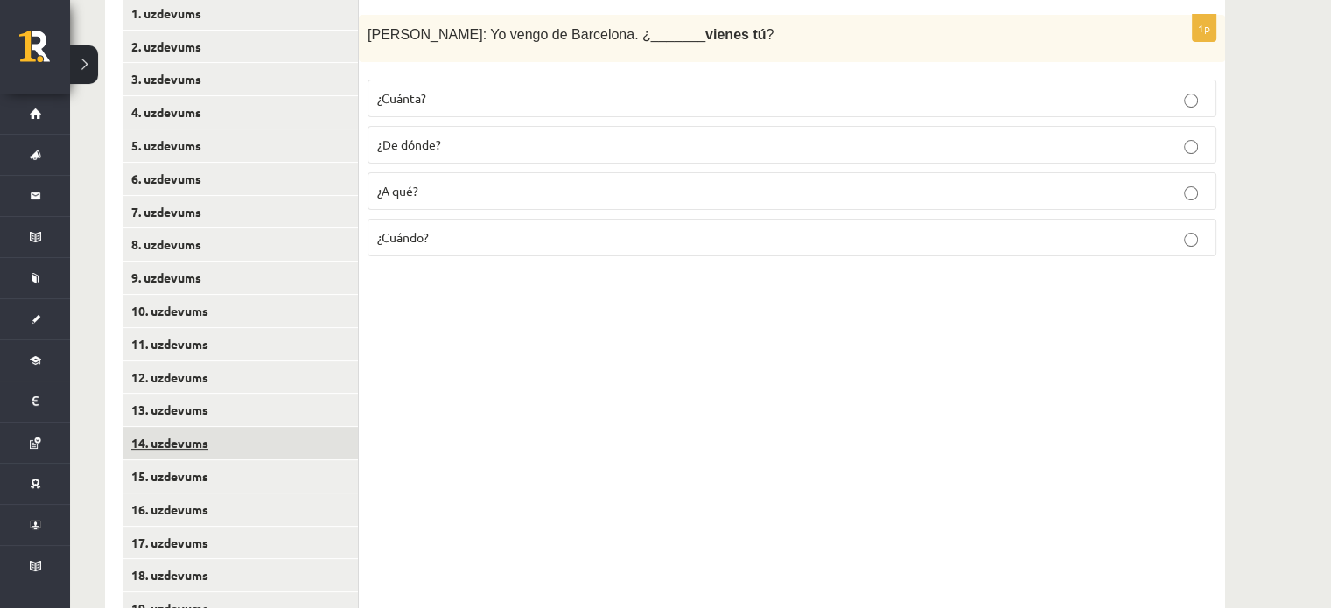
scroll to position [409, 0]
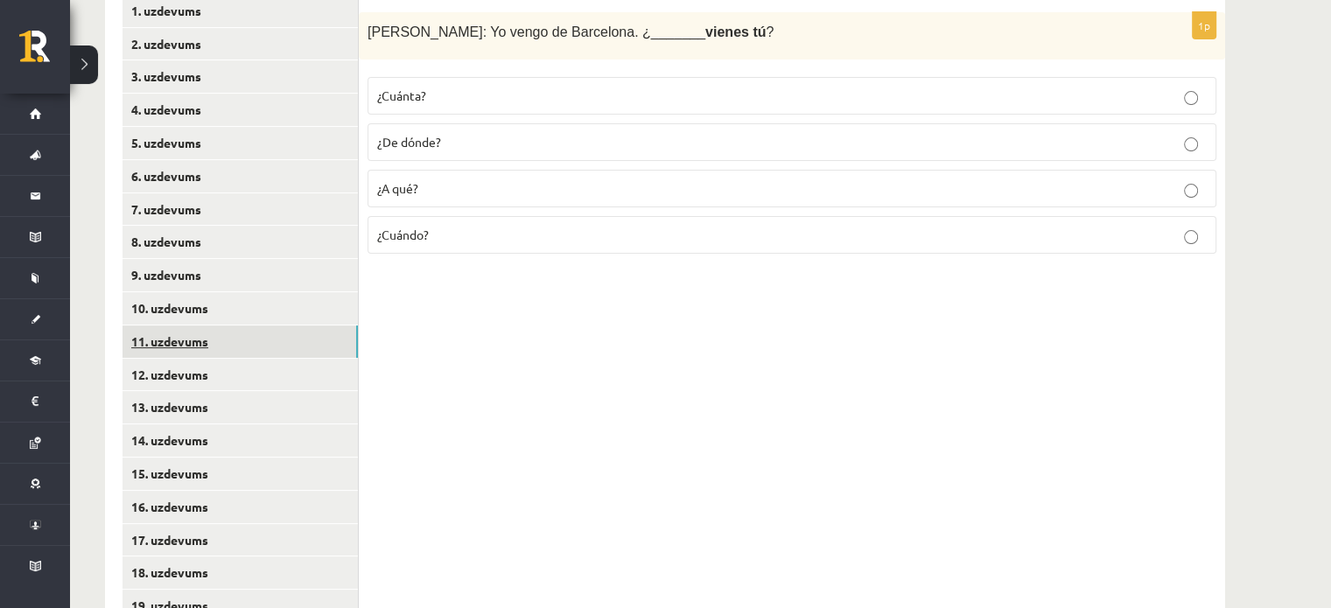
click at [152, 342] on link "11. uzdevums" at bounding box center [240, 342] width 235 height 32
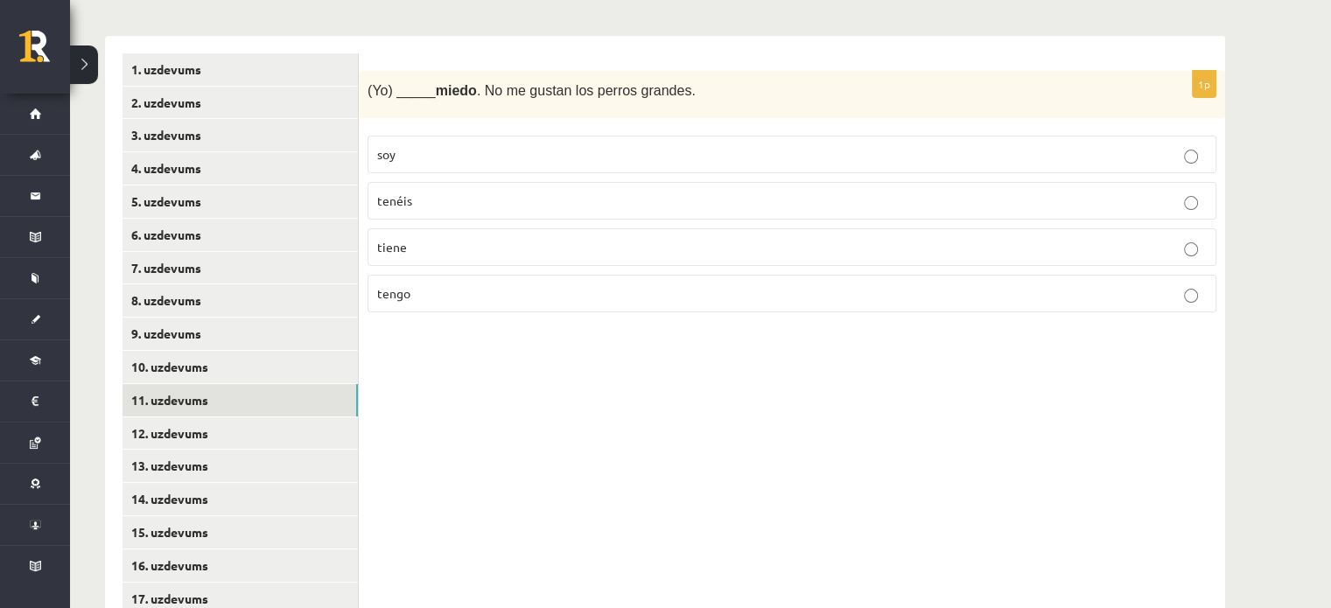
scroll to position [349, 0]
click at [475, 291] on p "tengo" at bounding box center [792, 294] width 830 height 18
click at [187, 431] on link "12. uzdevums" at bounding box center [240, 434] width 235 height 32
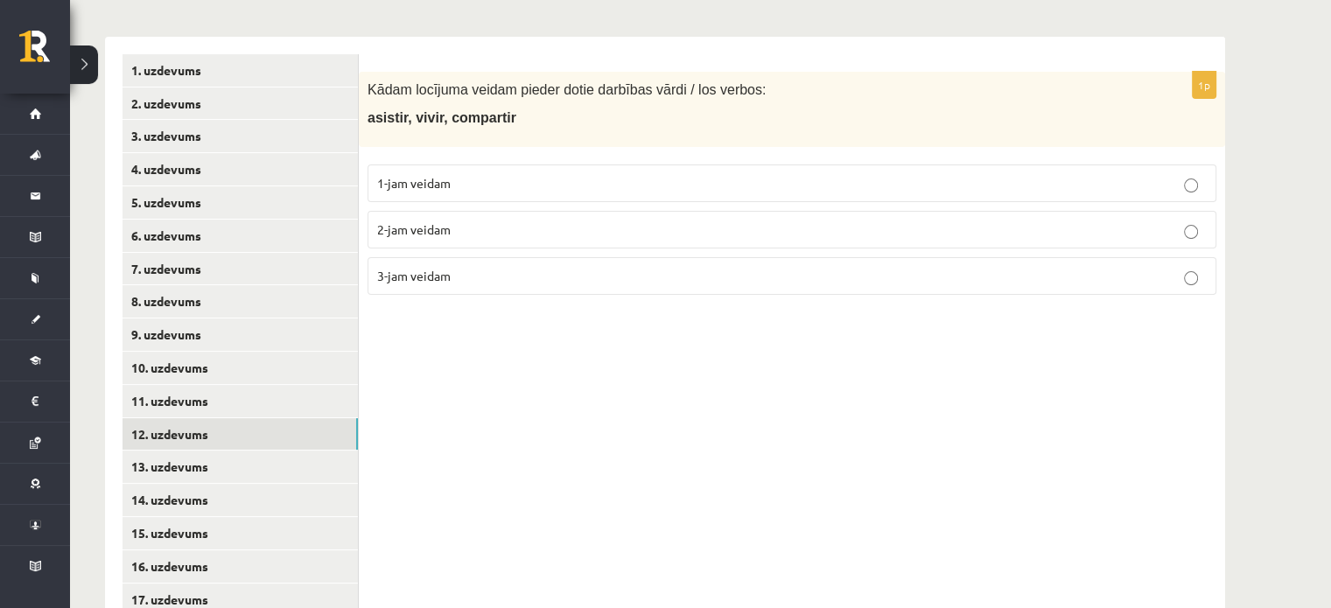
click at [543, 245] on label "2-jam veidam" at bounding box center [792, 230] width 849 height 38
click at [196, 468] on link "13. uzdevums" at bounding box center [240, 467] width 235 height 32
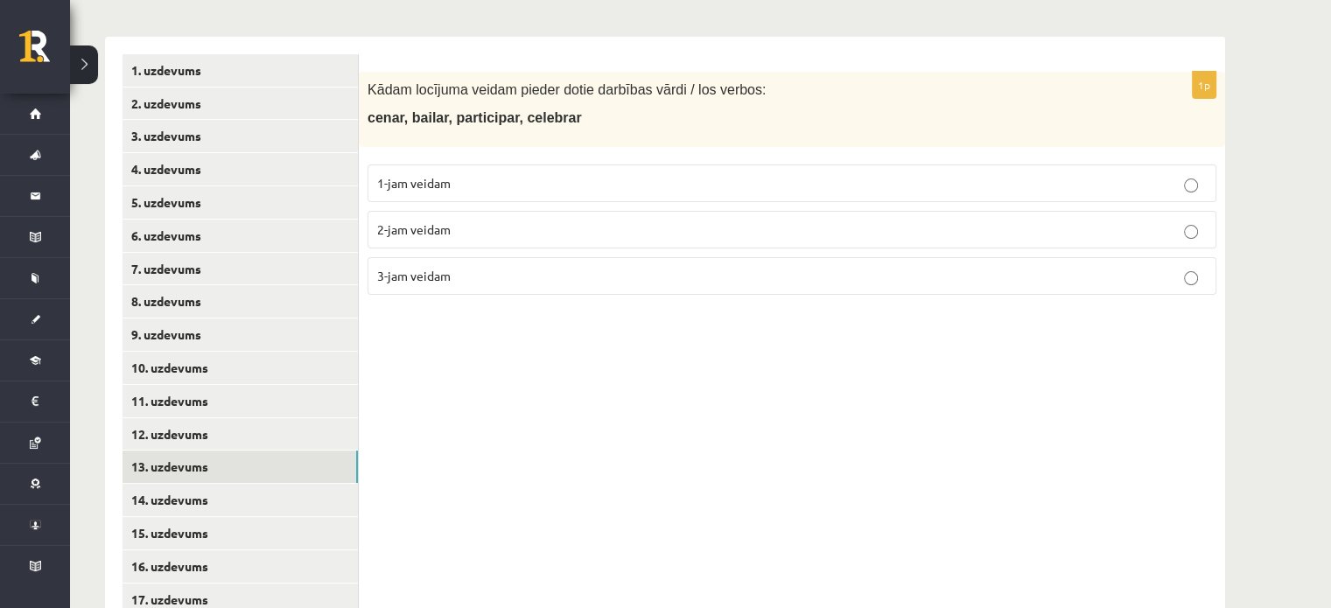
click at [445, 182] on span "1-jam veidam" at bounding box center [414, 183] width 74 height 16
click at [188, 503] on link "14. uzdevums" at bounding box center [240, 500] width 235 height 32
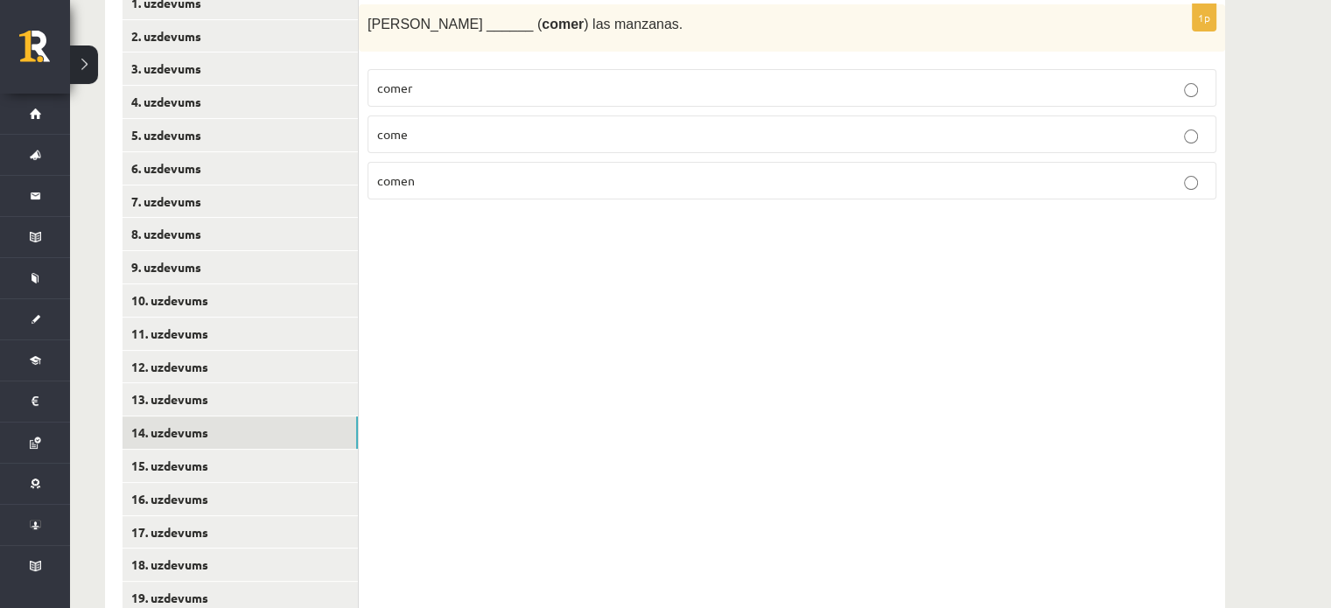
scroll to position [420, 0]
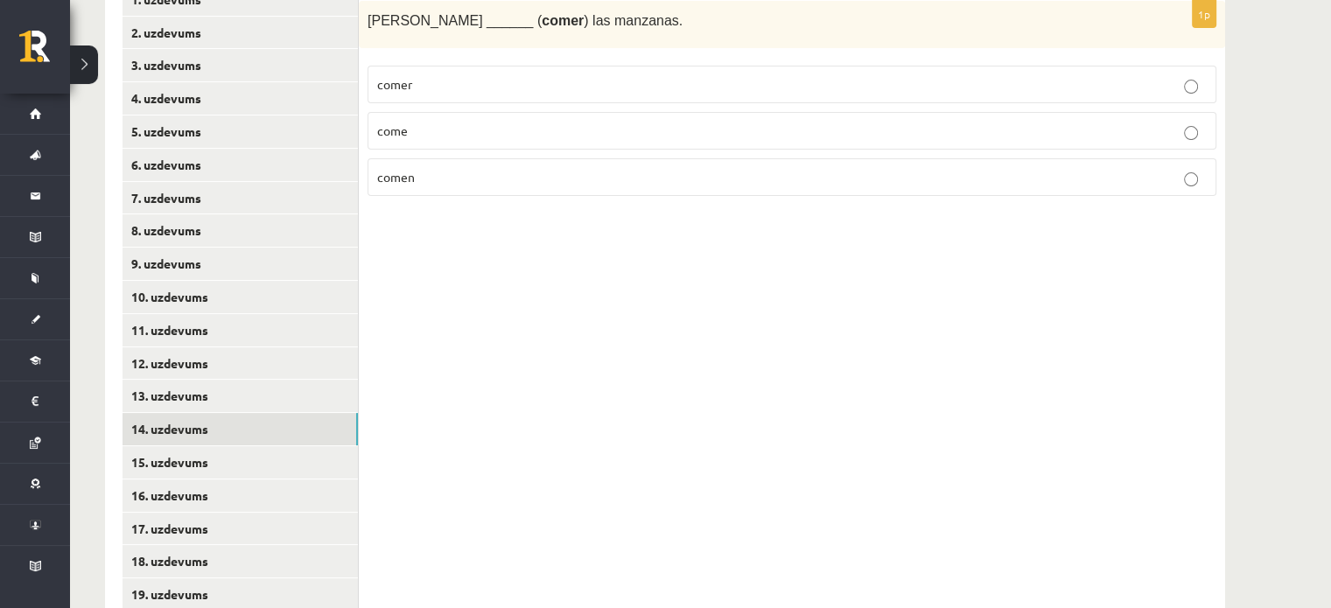
click at [379, 123] on span "come" at bounding box center [392, 131] width 31 height 16
click at [188, 471] on link "15. uzdevums" at bounding box center [240, 462] width 235 height 32
click at [424, 135] on span "cocinamos" at bounding box center [406, 131] width 59 height 16
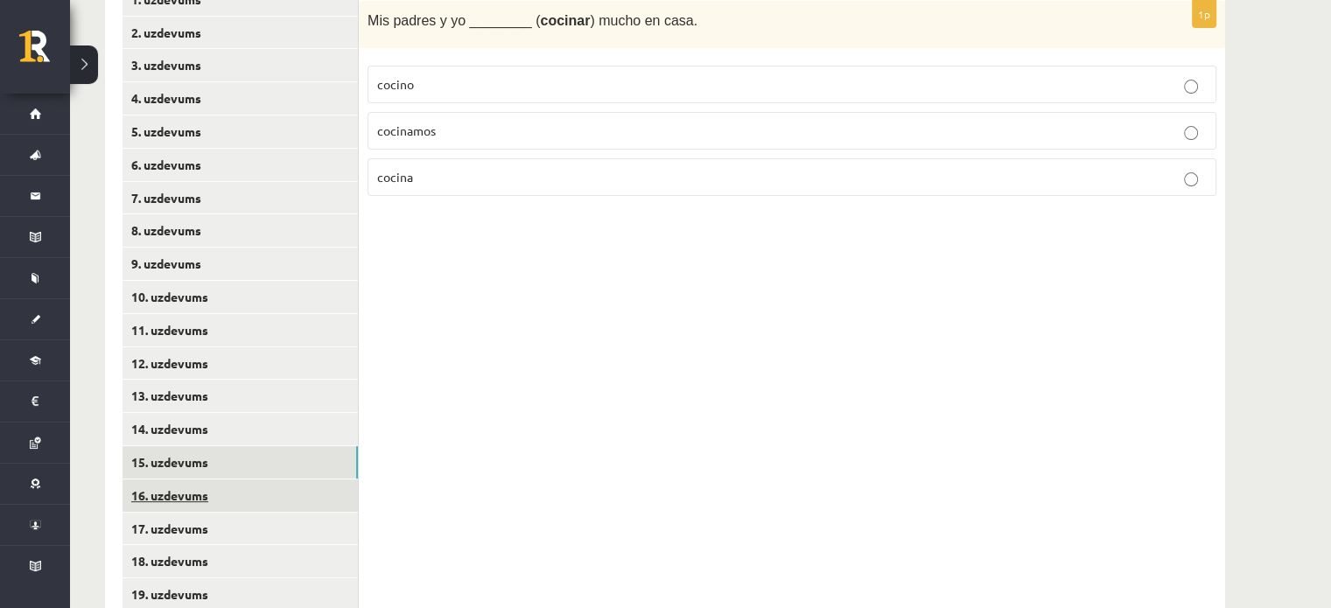
click at [182, 491] on link "16. uzdevums" at bounding box center [240, 496] width 235 height 32
click at [497, 129] on p "asistís" at bounding box center [792, 131] width 830 height 18
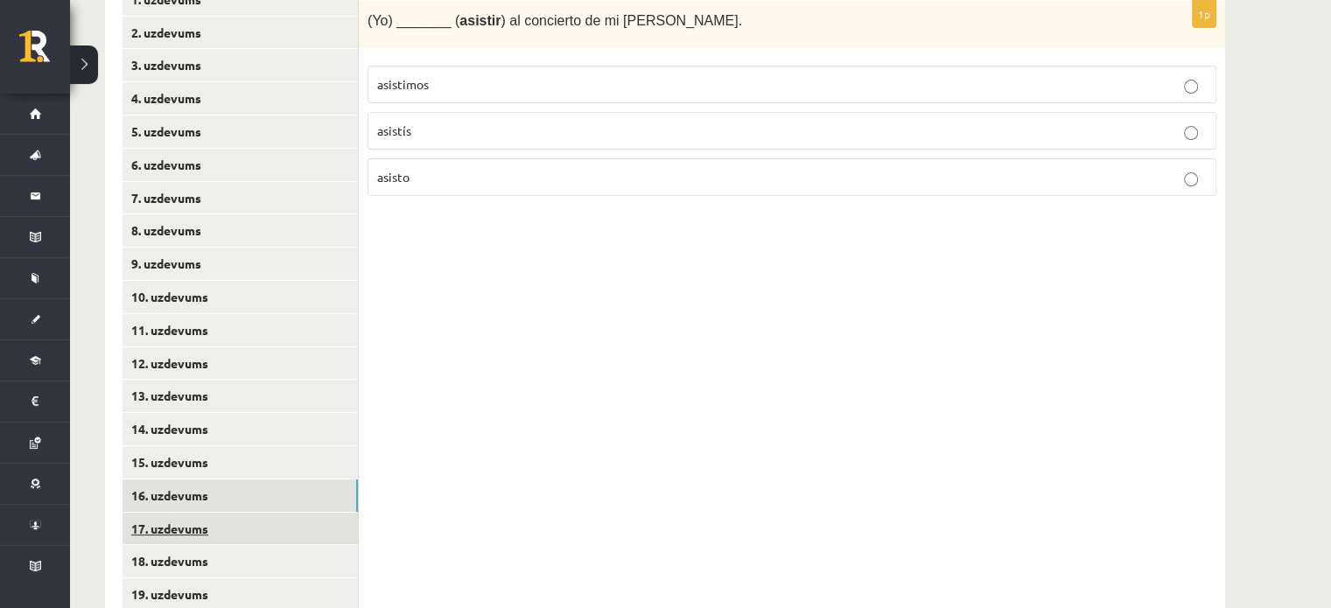
click at [210, 528] on link "17. uzdevums" at bounding box center [240, 529] width 235 height 32
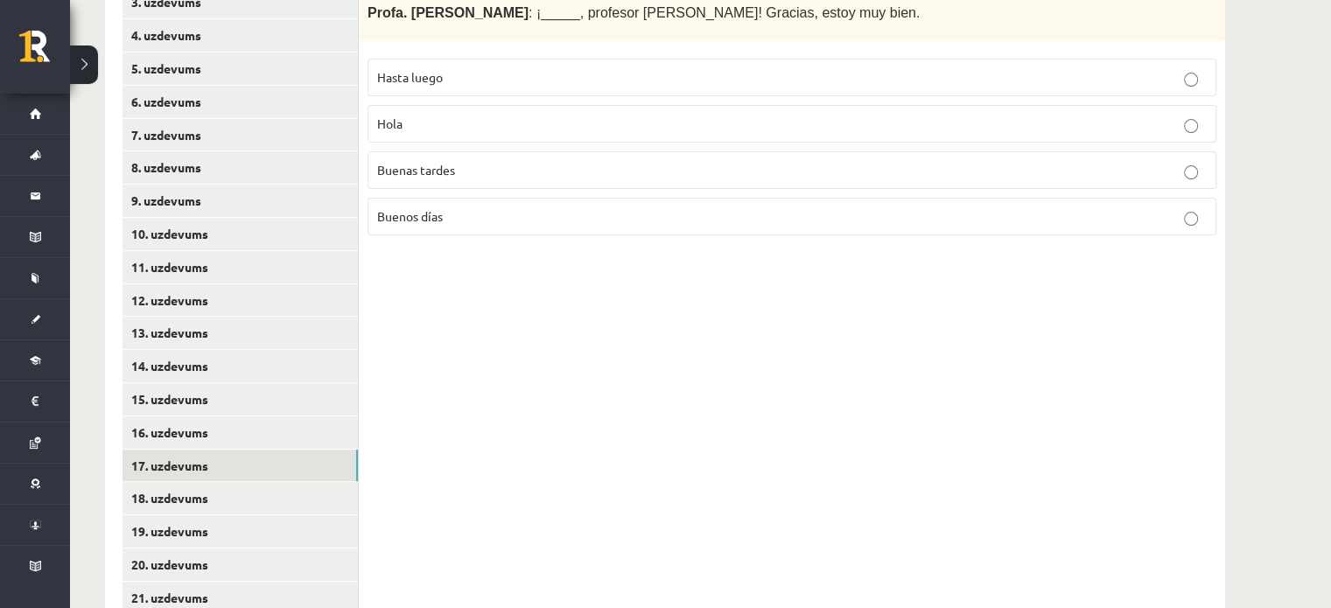
scroll to position [483, 0]
click at [431, 215] on span "Buenos días" at bounding box center [410, 216] width 66 height 16
click at [184, 503] on link "18. uzdevums" at bounding box center [240, 498] width 235 height 32
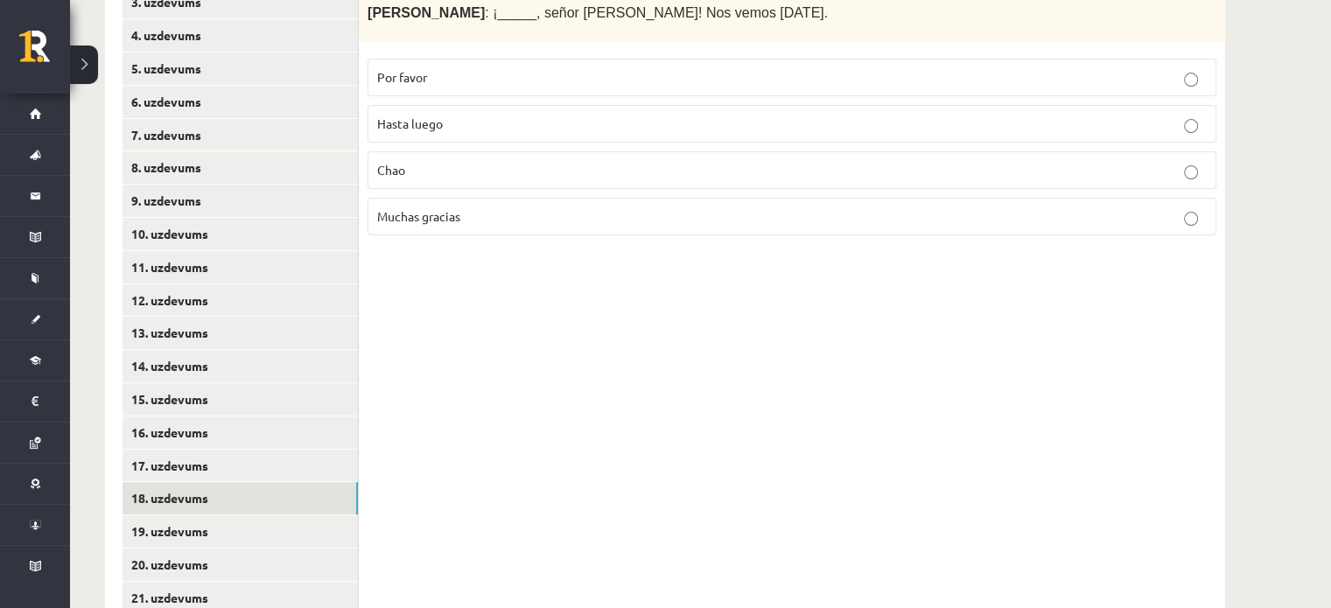
click at [479, 119] on p "Hasta luego" at bounding box center [792, 124] width 830 height 18
click at [185, 538] on link "19. uzdevums" at bounding box center [240, 532] width 235 height 32
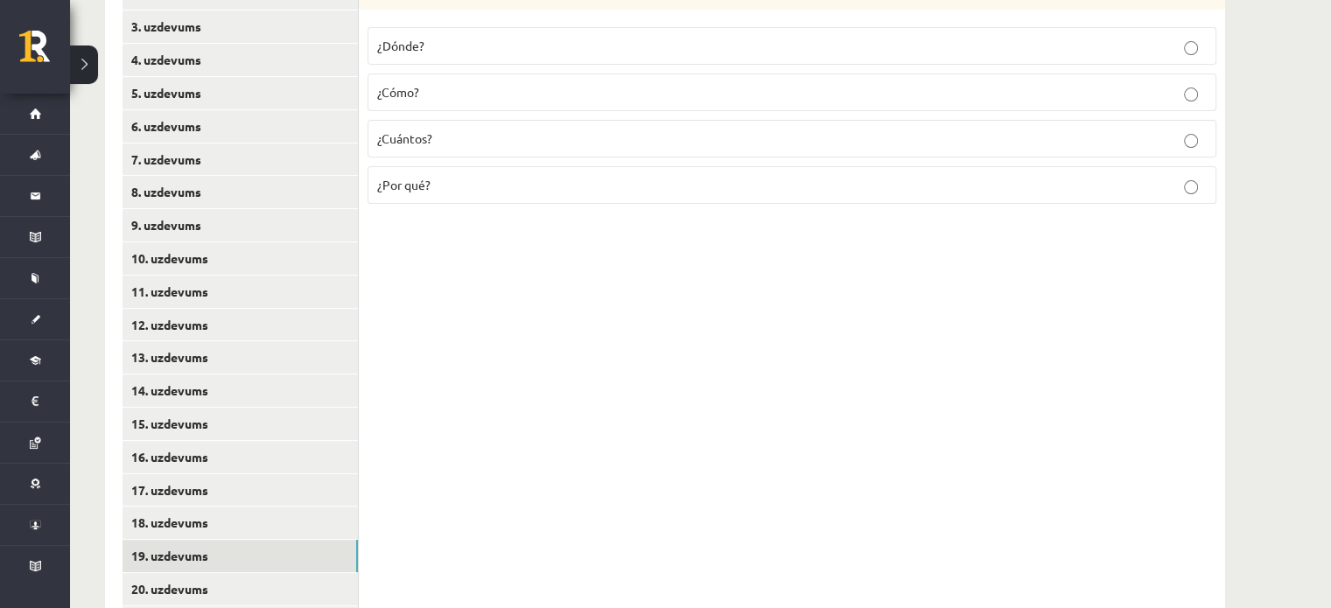
scroll to position [458, 0]
click at [471, 49] on p "¿Dónde?" at bounding box center [792, 47] width 830 height 18
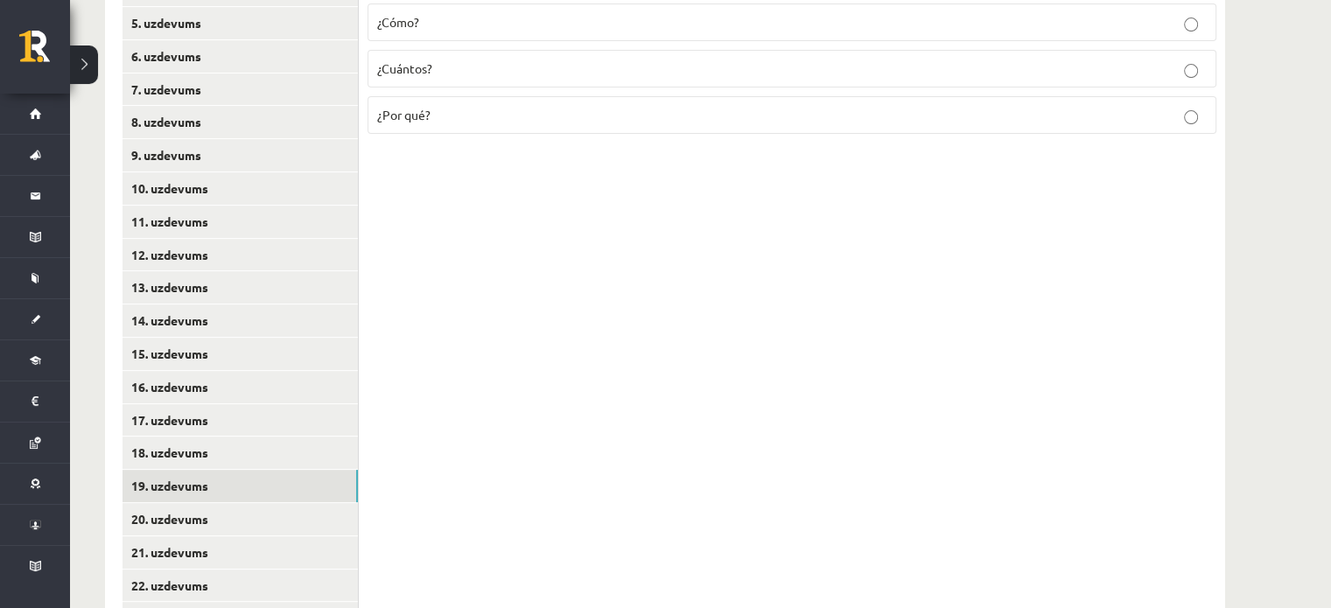
scroll to position [535, 0]
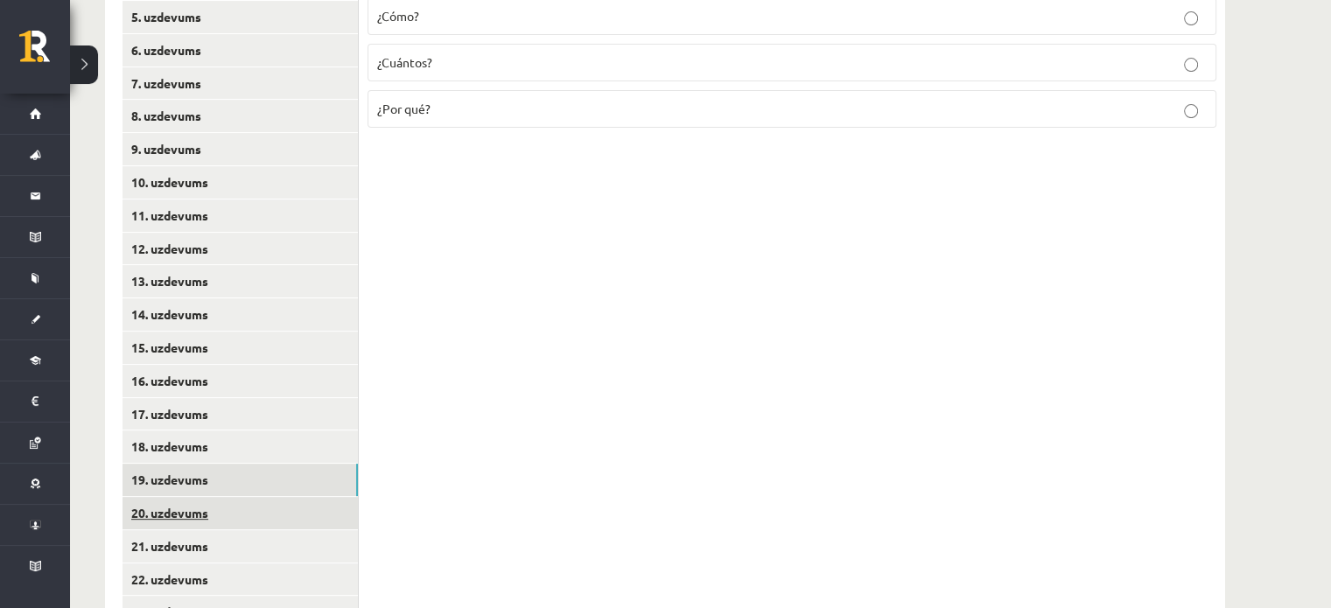
click at [189, 524] on link "20. uzdevums" at bounding box center [240, 513] width 235 height 32
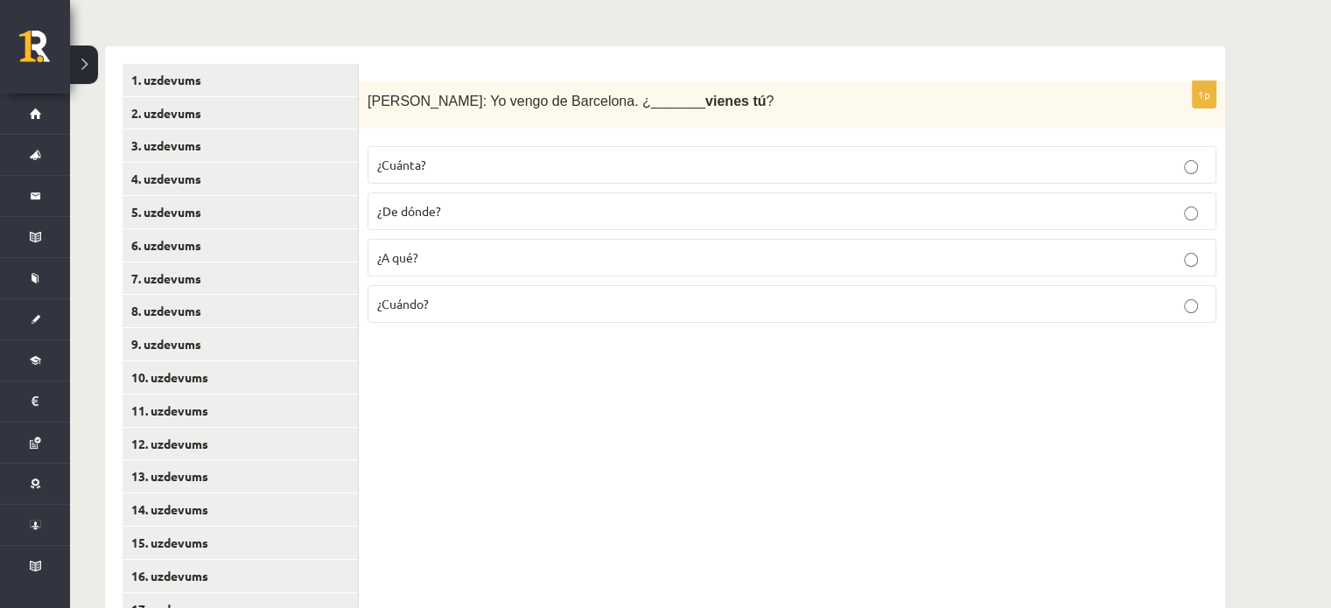
scroll to position [320, 0]
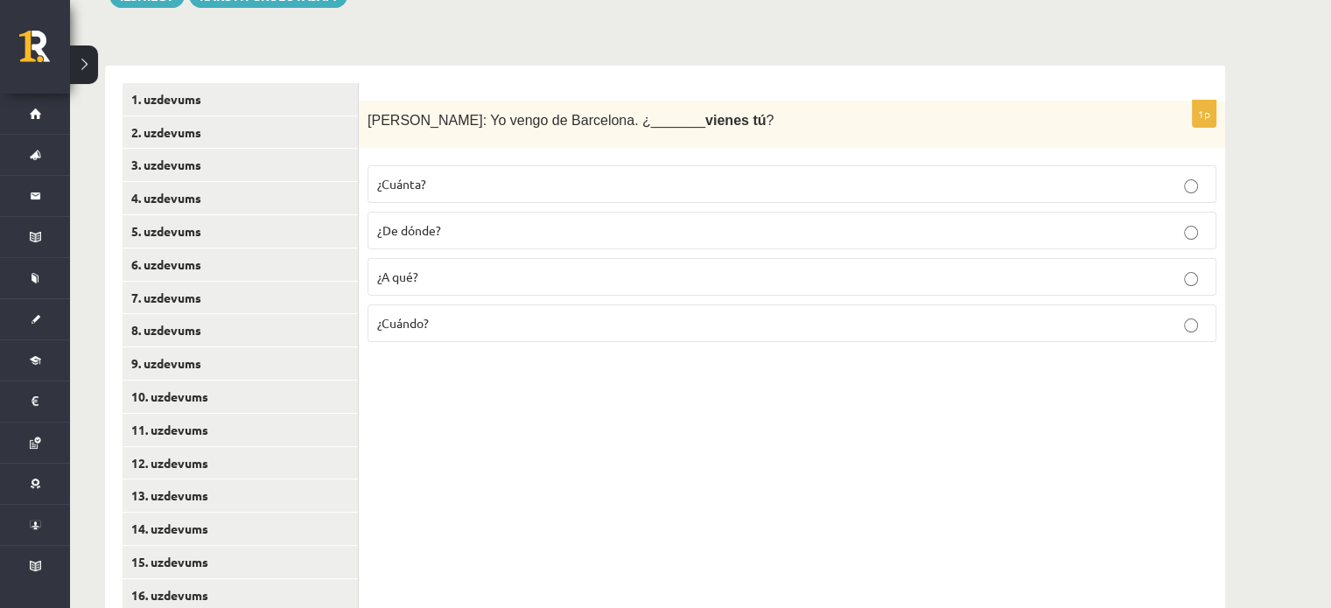
click at [437, 234] on span "¿De dónde?" at bounding box center [409, 230] width 64 height 16
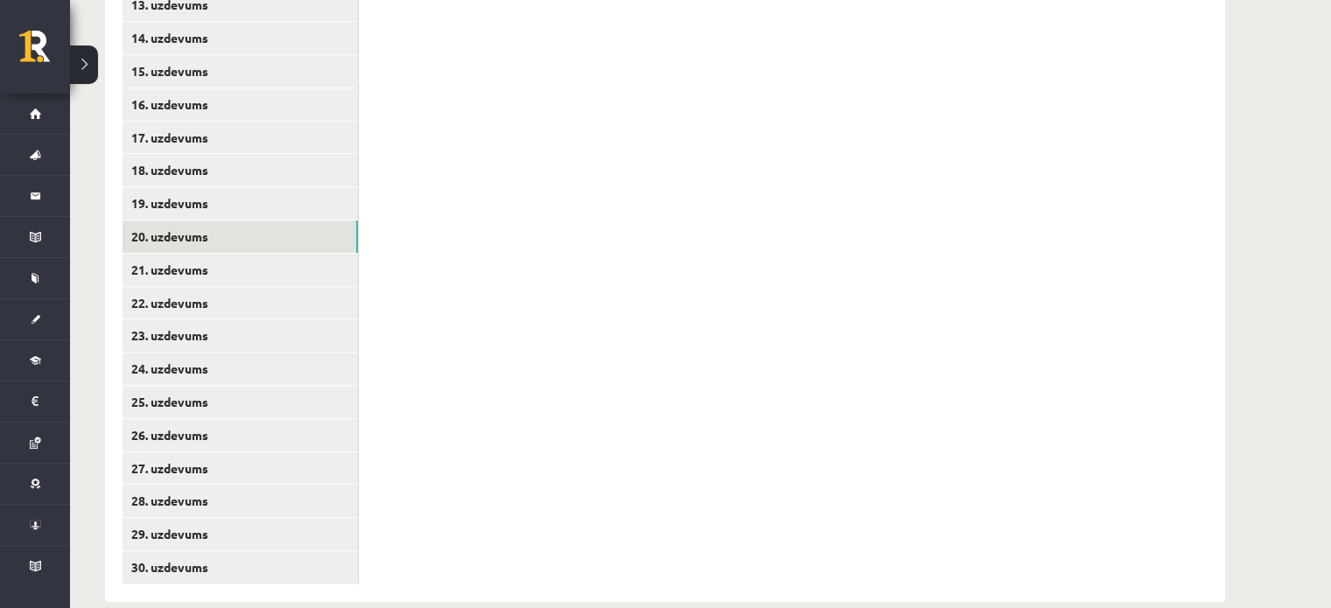
scroll to position [840, 0]
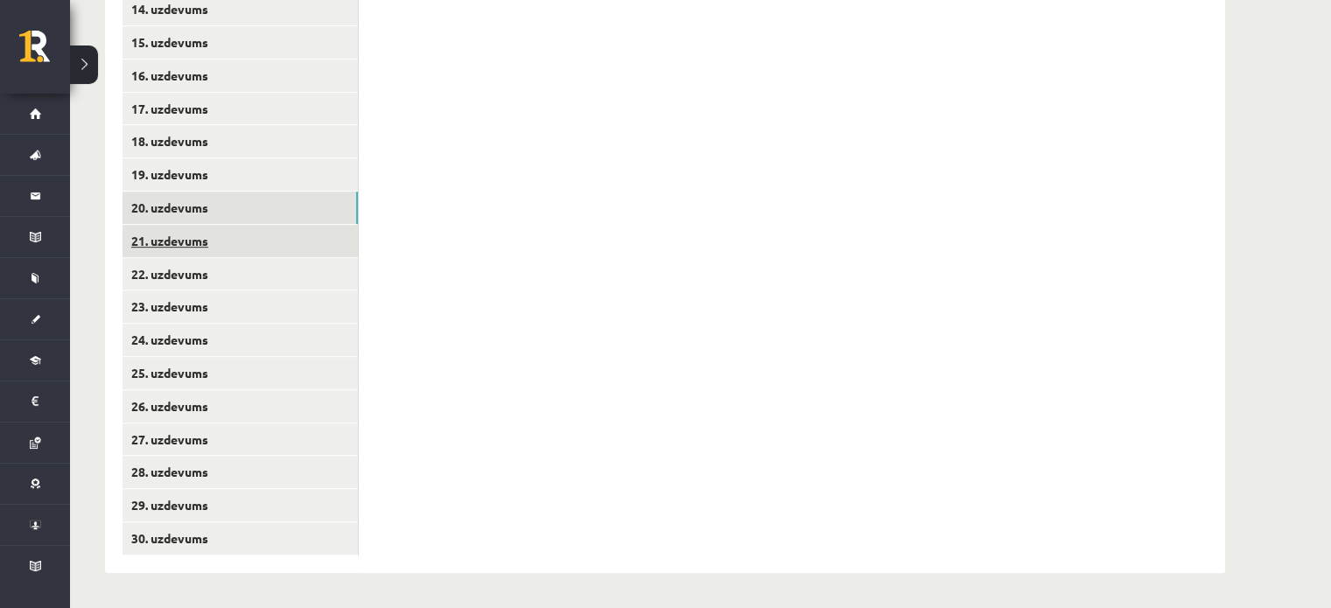
click at [173, 237] on link "21. uzdevums" at bounding box center [240, 241] width 235 height 32
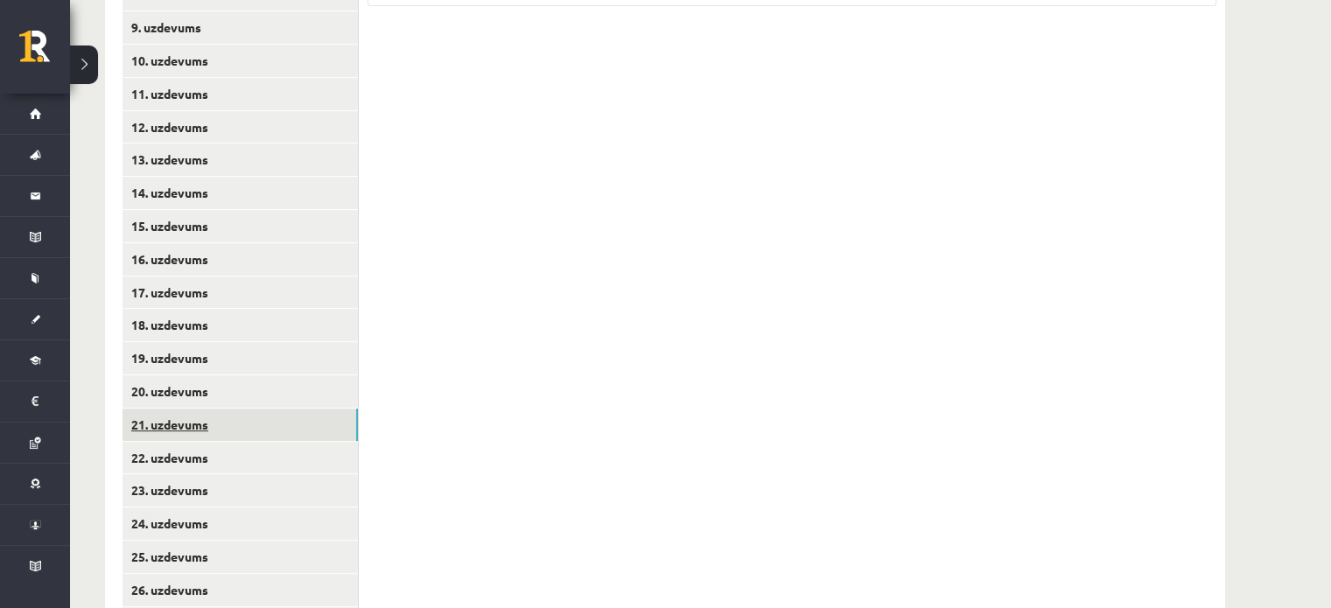
scroll to position [669, 0]
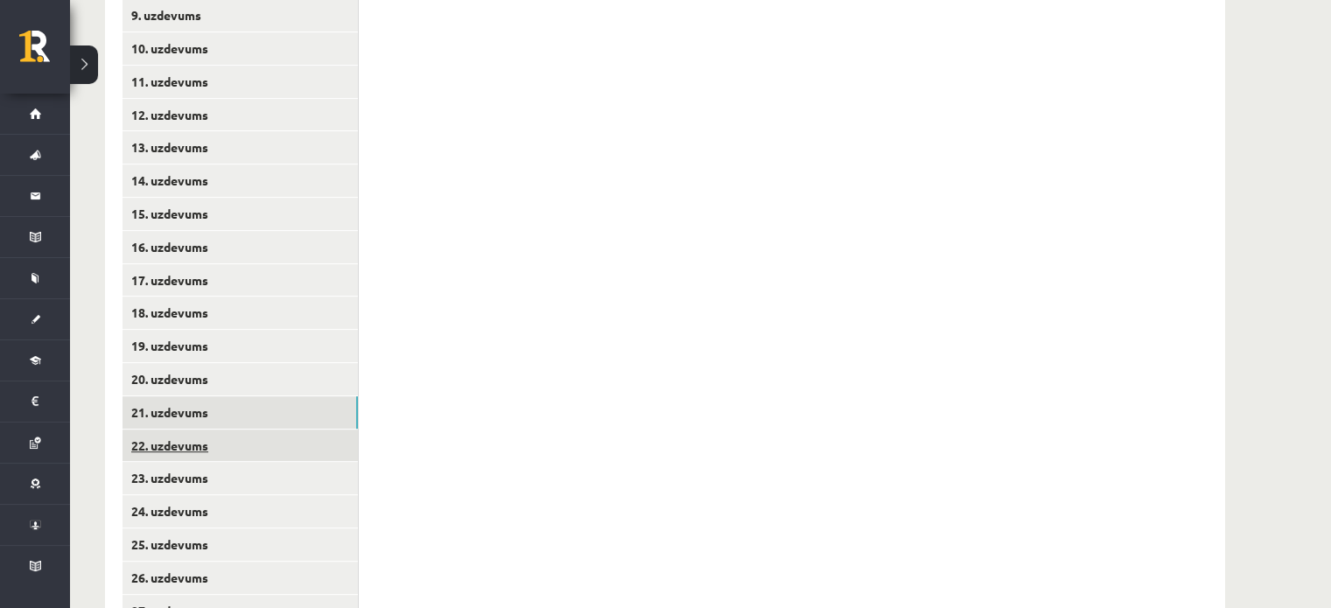
click at [147, 445] on link "22. uzdevums" at bounding box center [240, 446] width 235 height 32
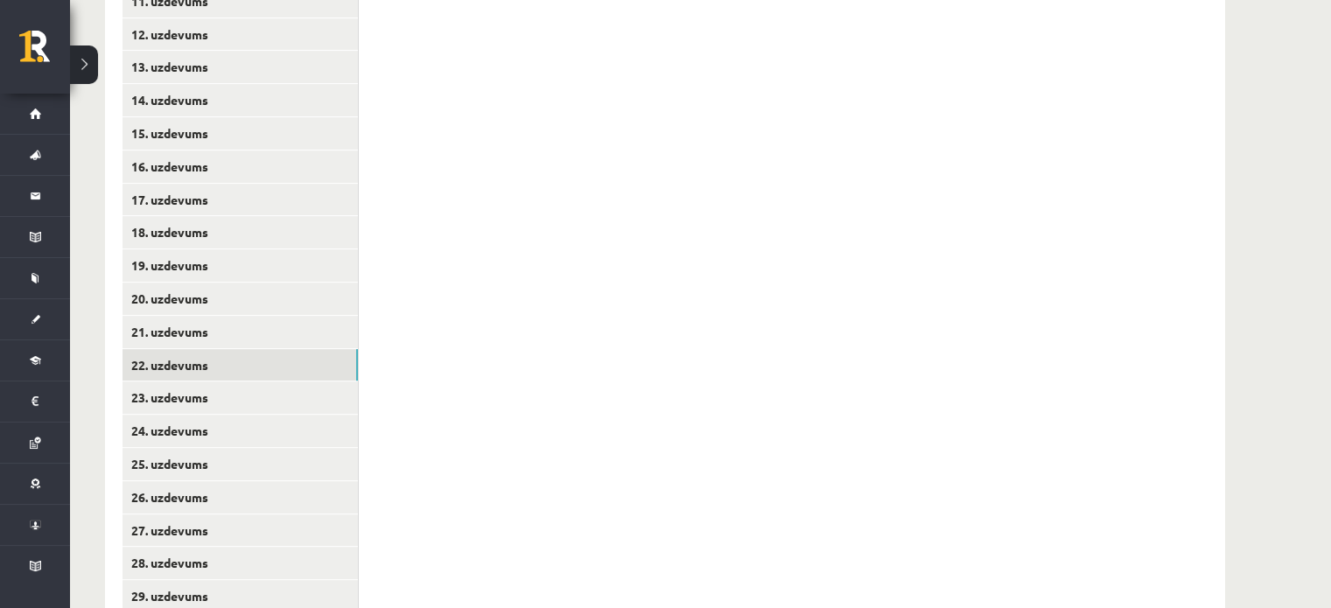
scroll to position [755, 0]
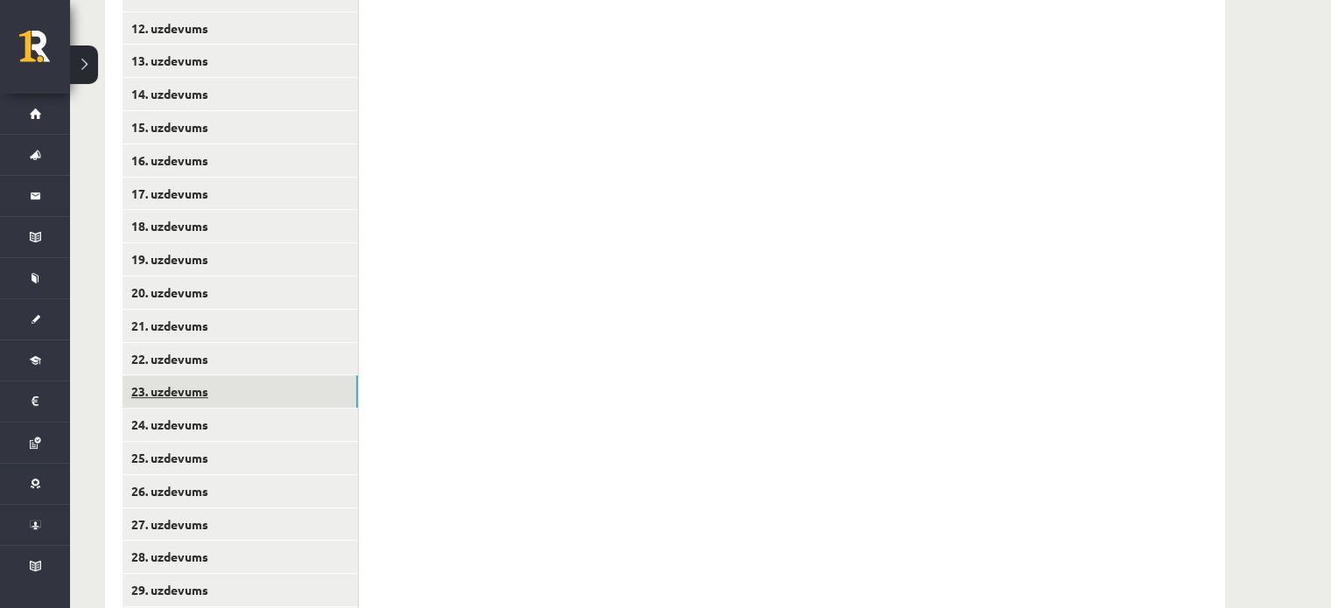
click at [190, 389] on link "23. uzdevums" at bounding box center [240, 391] width 235 height 32
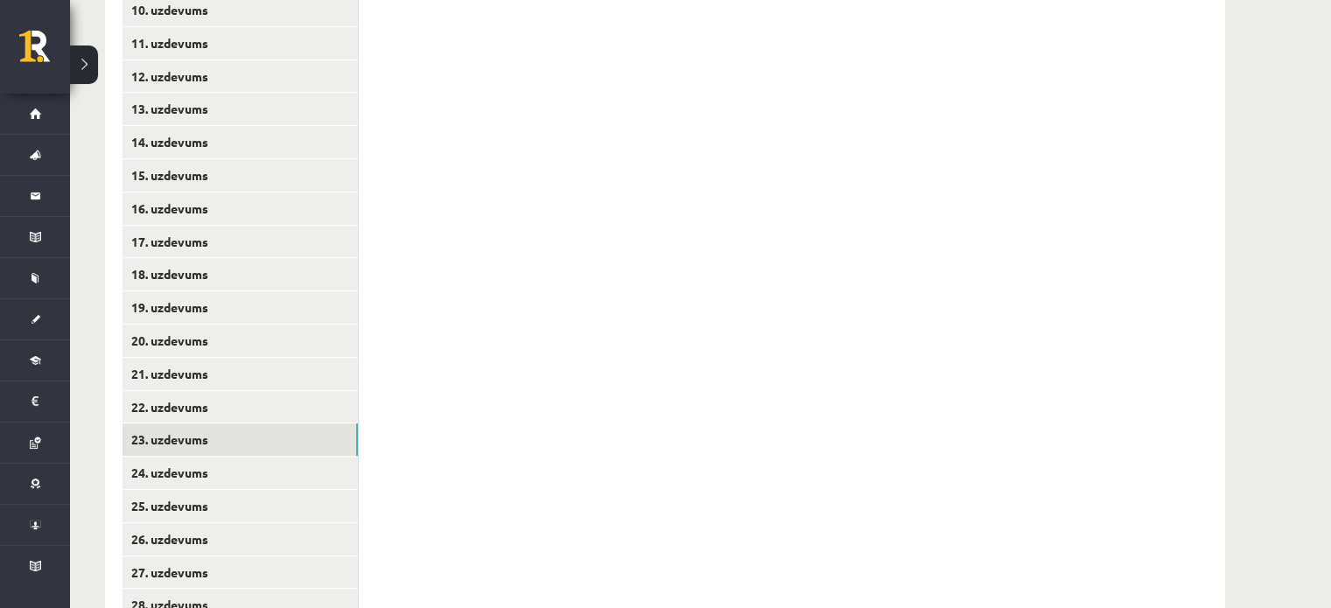
scroll to position [721, 0]
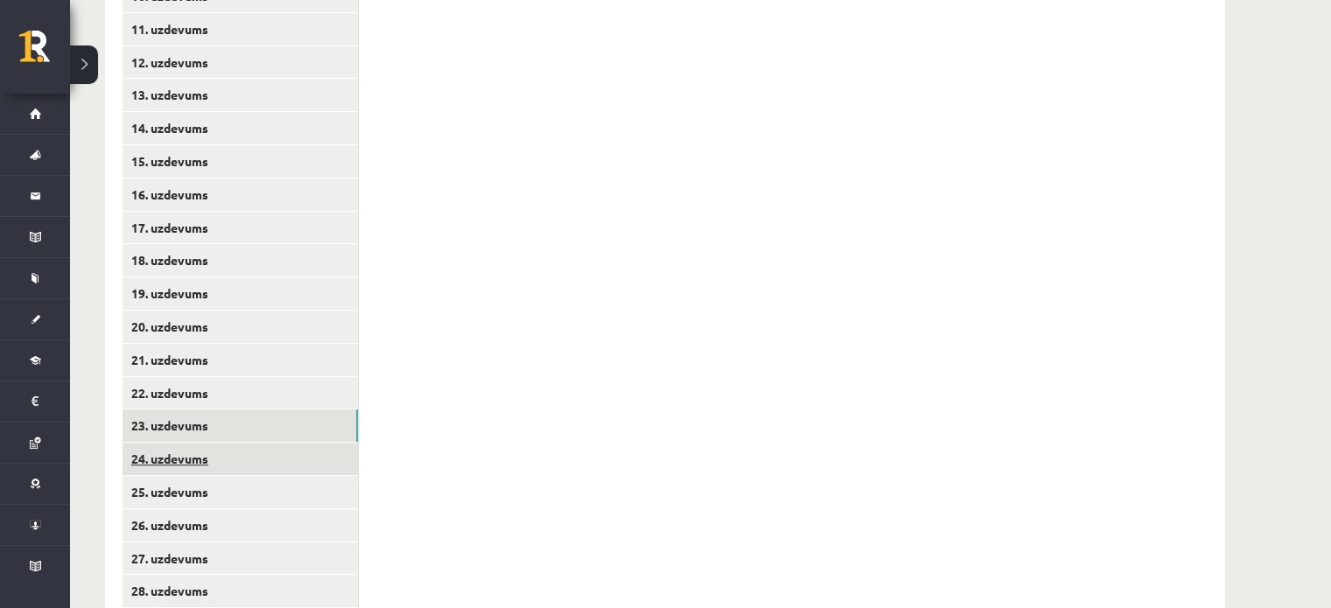
click at [162, 455] on link "24. uzdevums" at bounding box center [240, 459] width 235 height 32
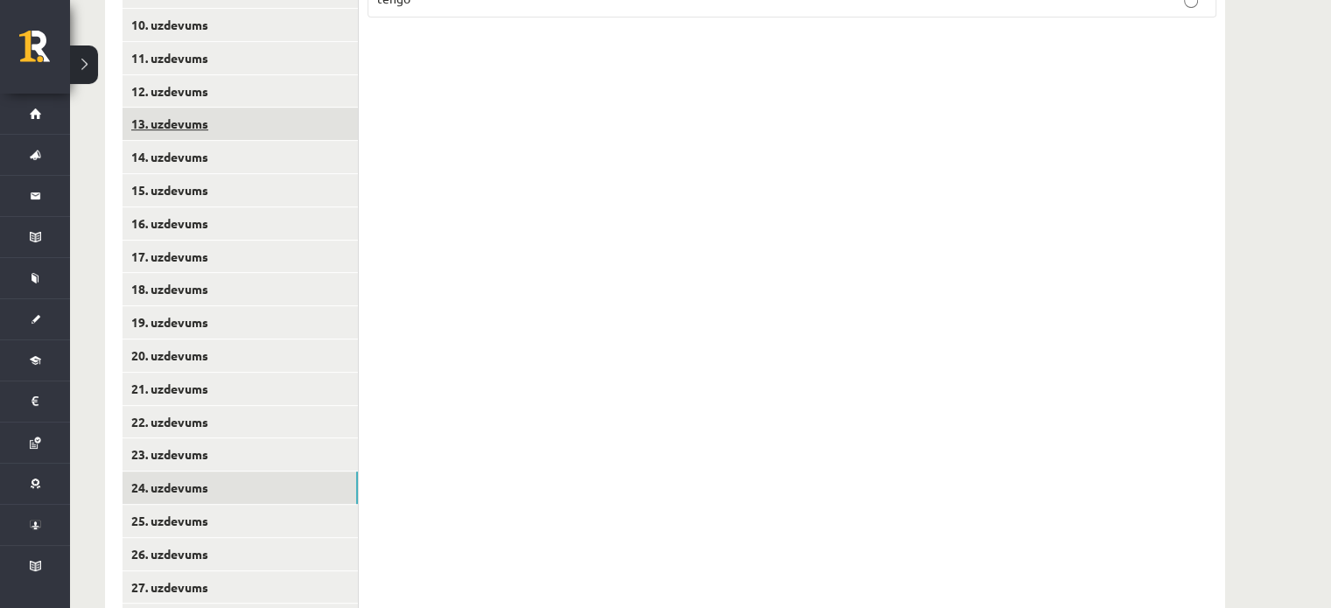
scroll to position [693, 0]
click at [175, 506] on link "25. uzdevums" at bounding box center [240, 520] width 235 height 32
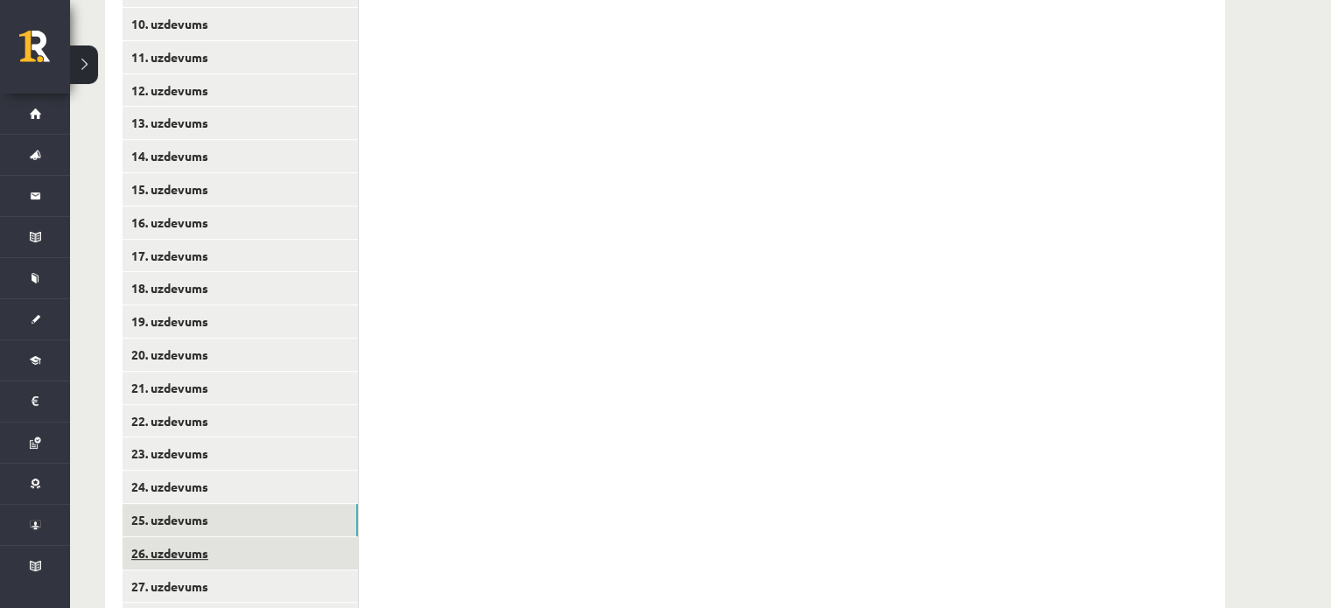
click at [172, 563] on link "26. uzdevums" at bounding box center [240, 553] width 235 height 32
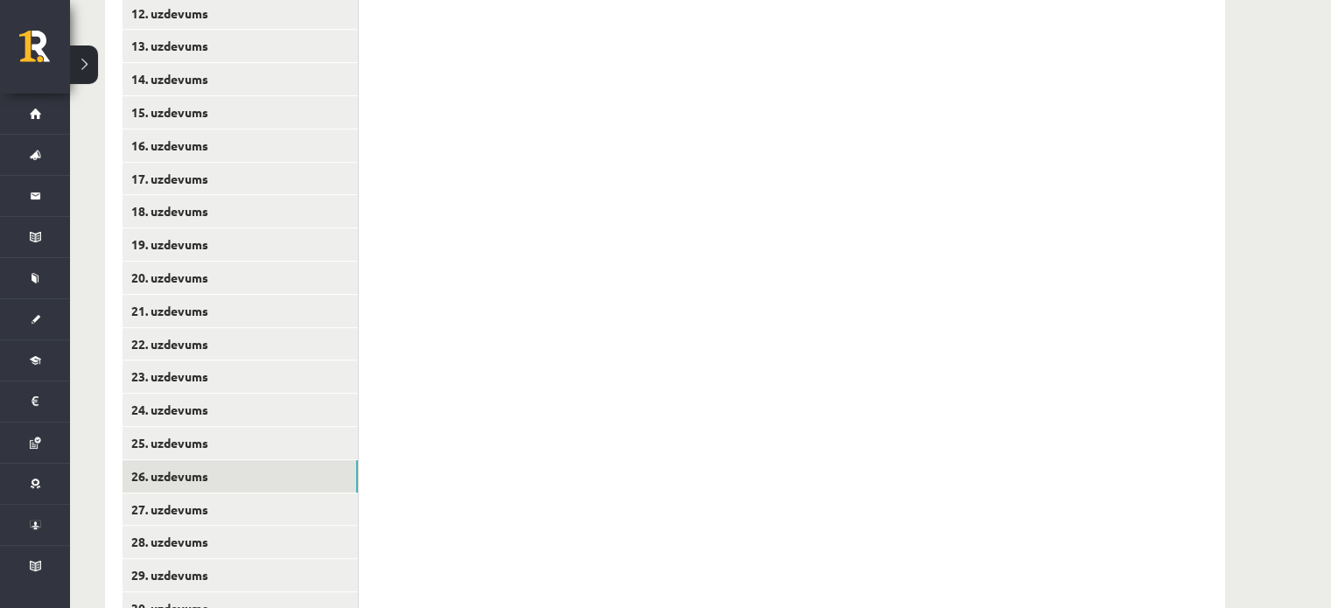
scroll to position [779, 0]
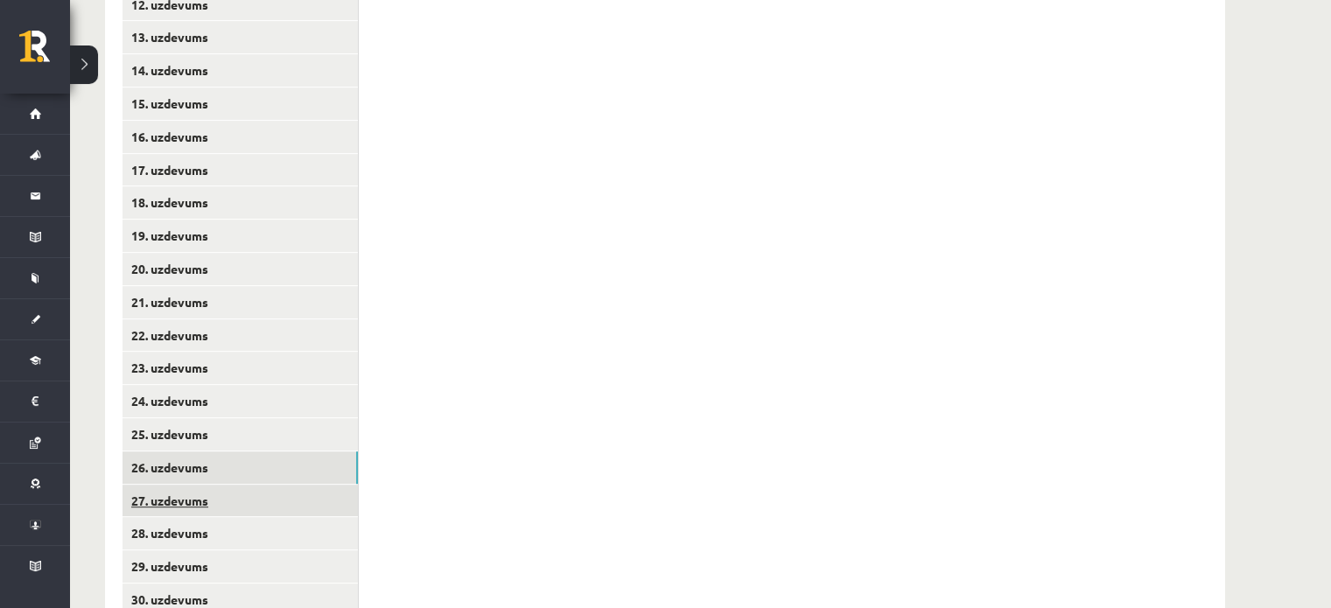
click at [153, 508] on link "27. uzdevums" at bounding box center [240, 501] width 235 height 32
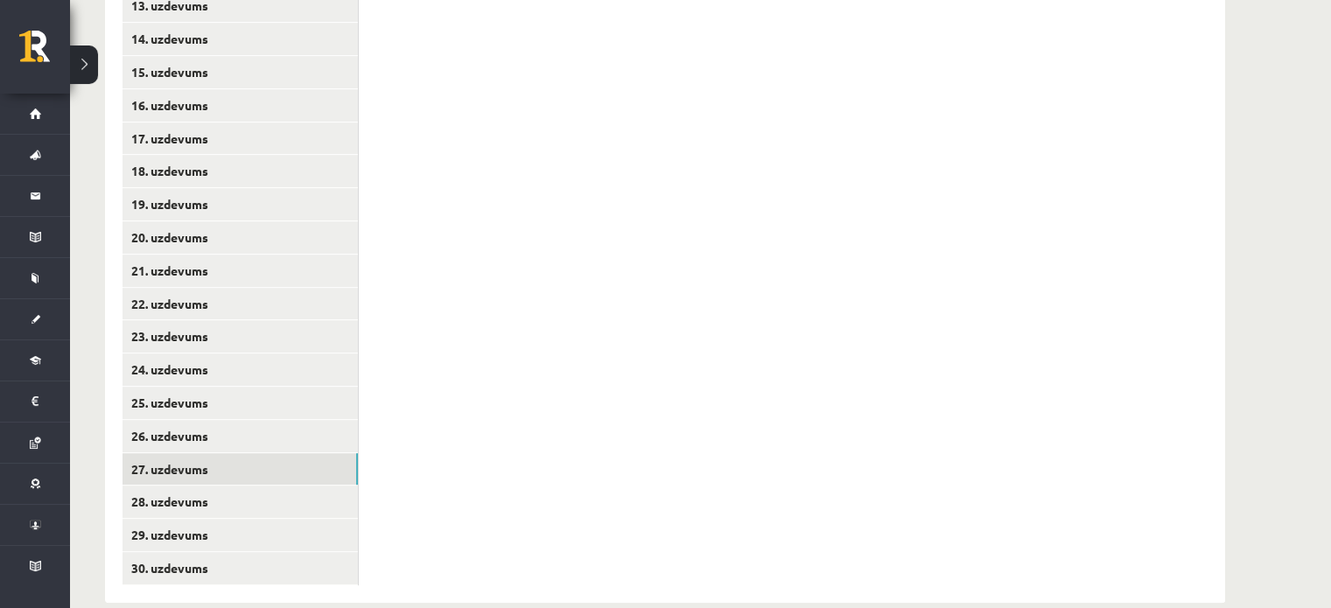
scroll to position [826, 0]
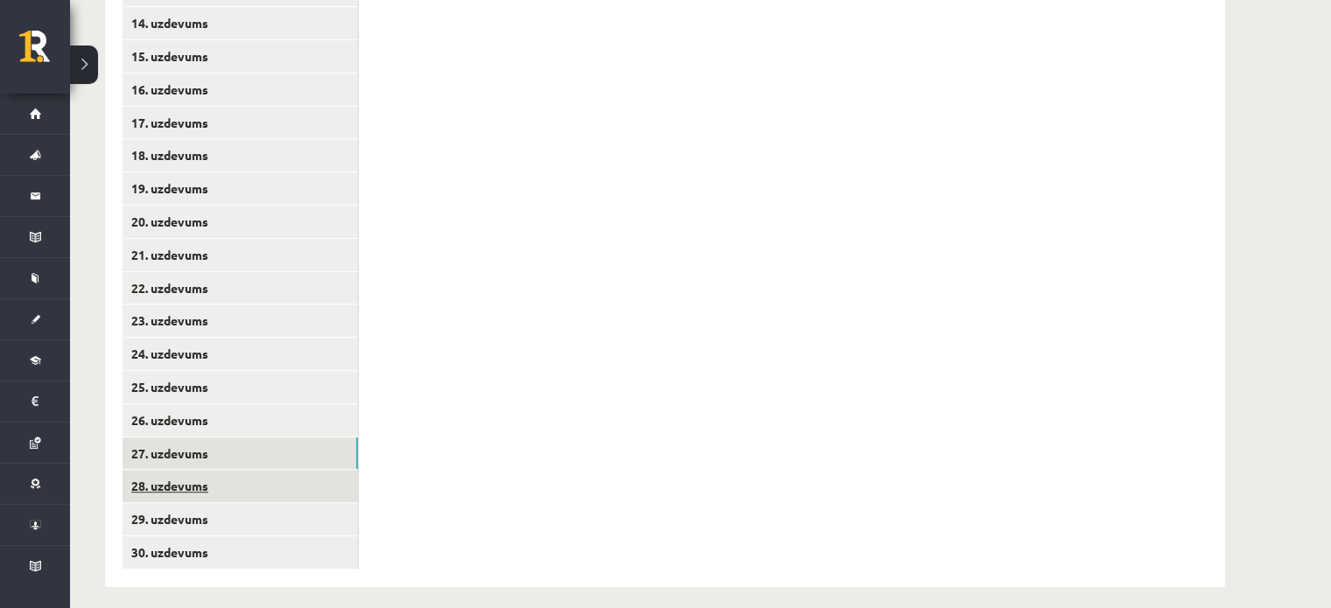
click at [127, 493] on link "28. uzdevums" at bounding box center [240, 486] width 235 height 32
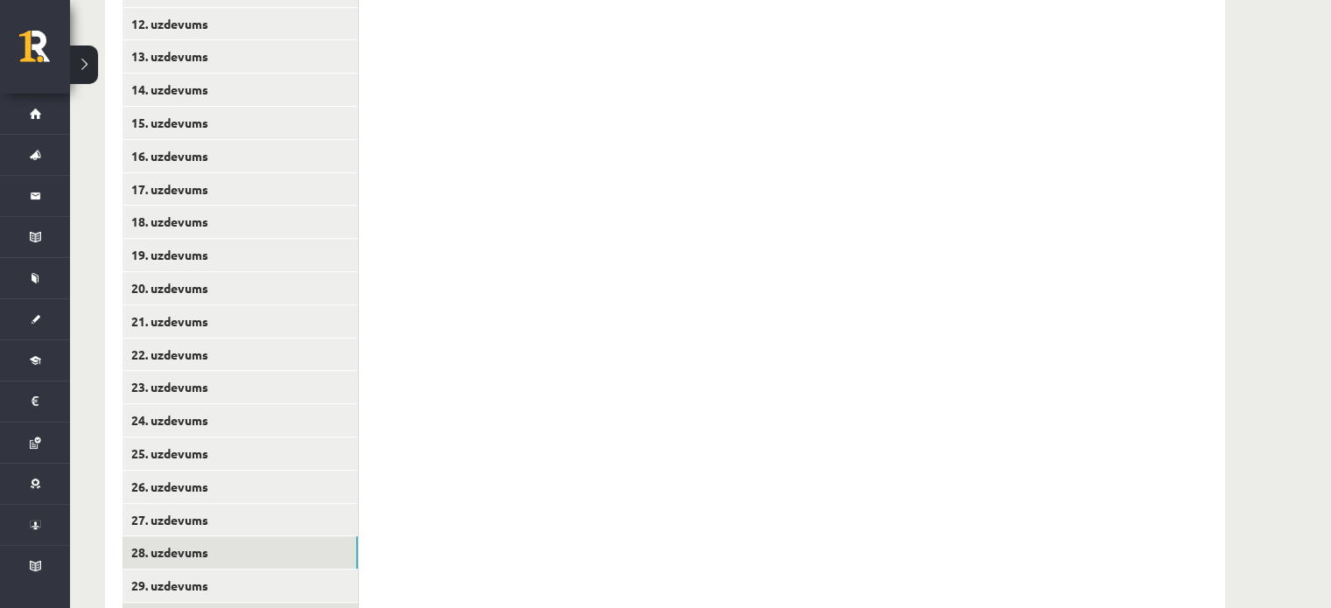
scroll to position [762, 0]
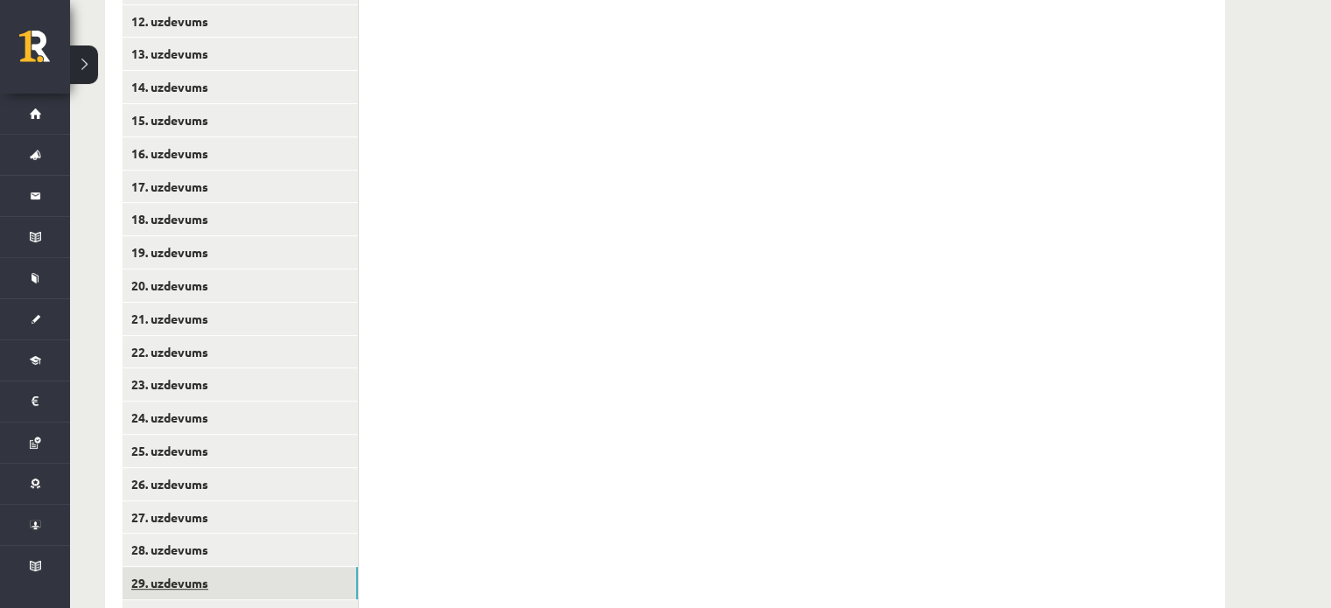
click at [188, 577] on link "29. uzdevums" at bounding box center [240, 583] width 235 height 32
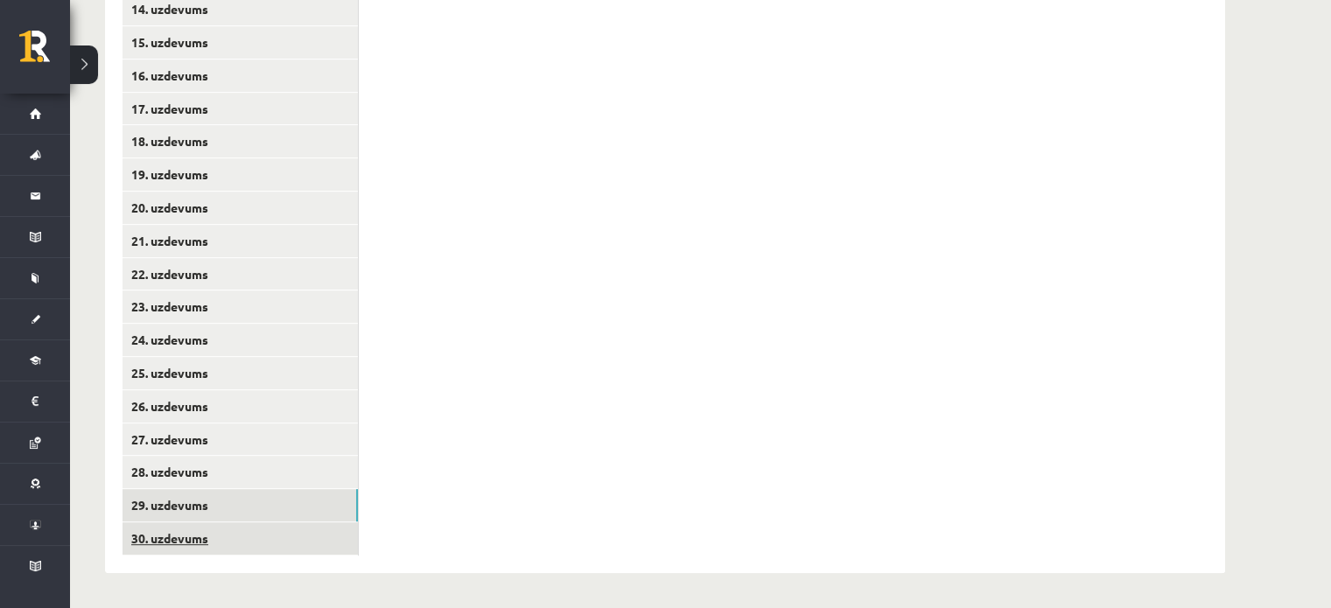
click at [205, 528] on link "30. uzdevums" at bounding box center [240, 539] width 235 height 32
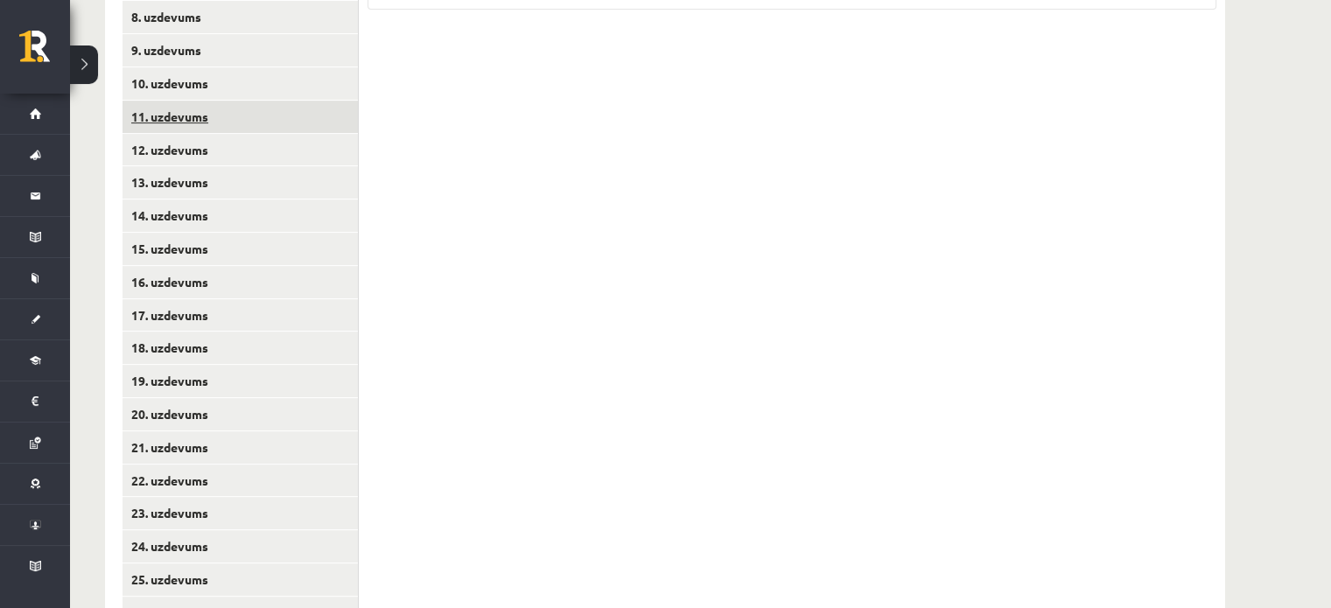
scroll to position [634, 0]
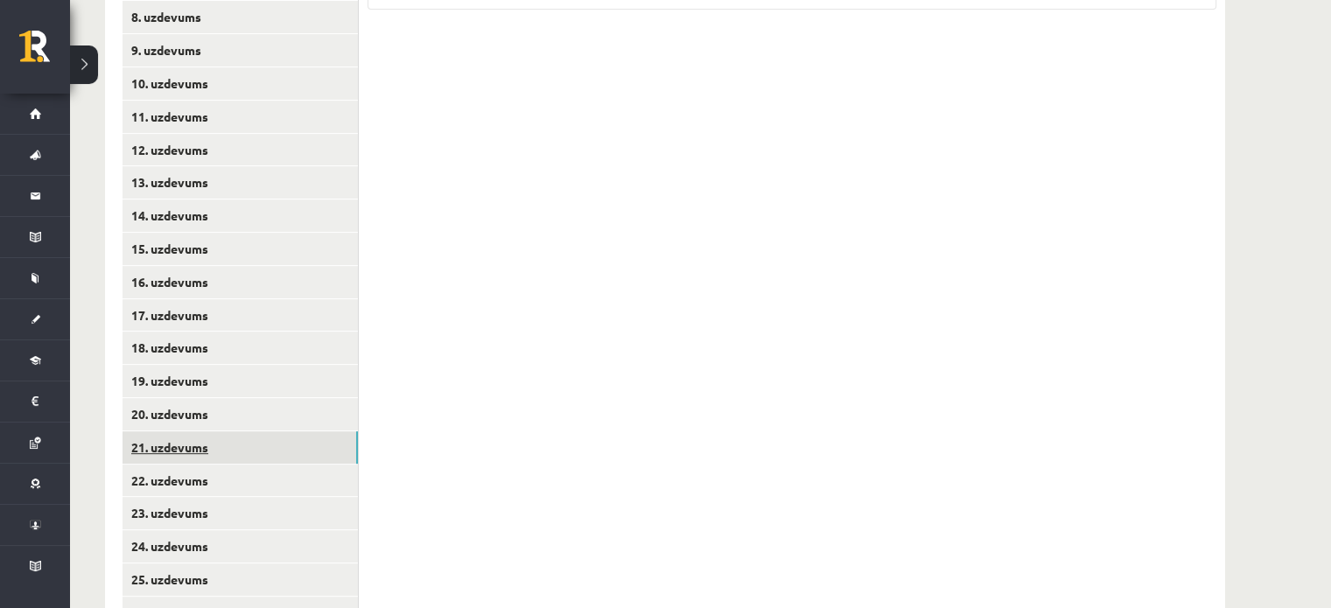
click at [170, 440] on link "21. uzdevums" at bounding box center [240, 447] width 235 height 32
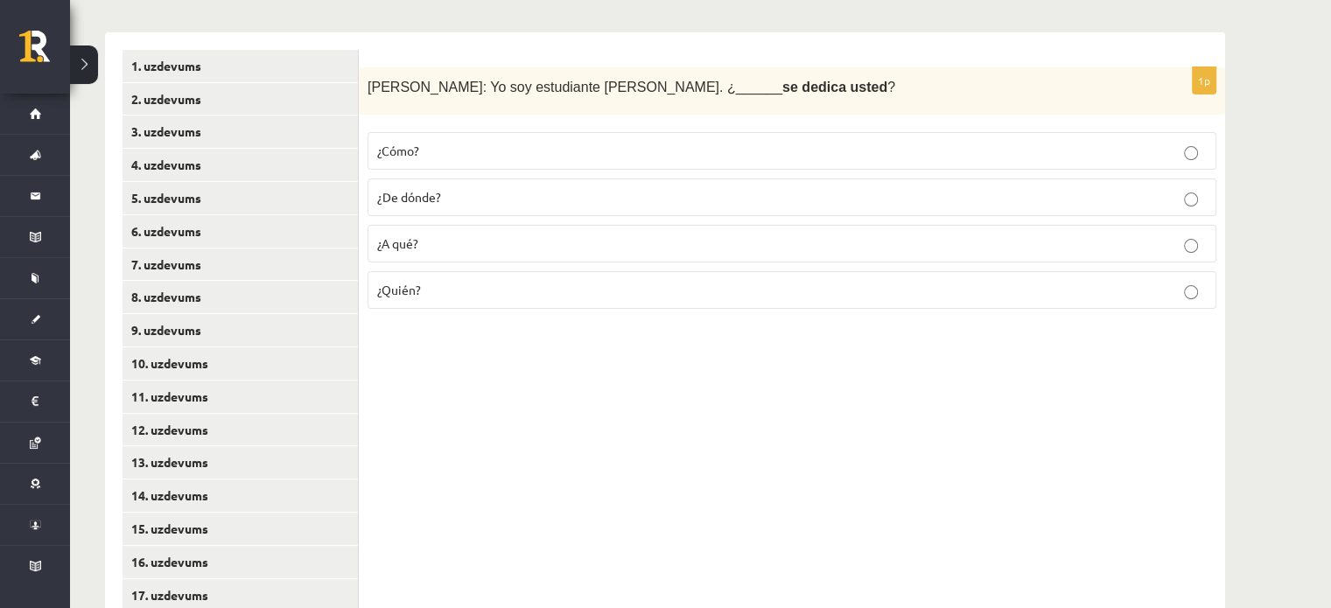
scroll to position [369, 0]
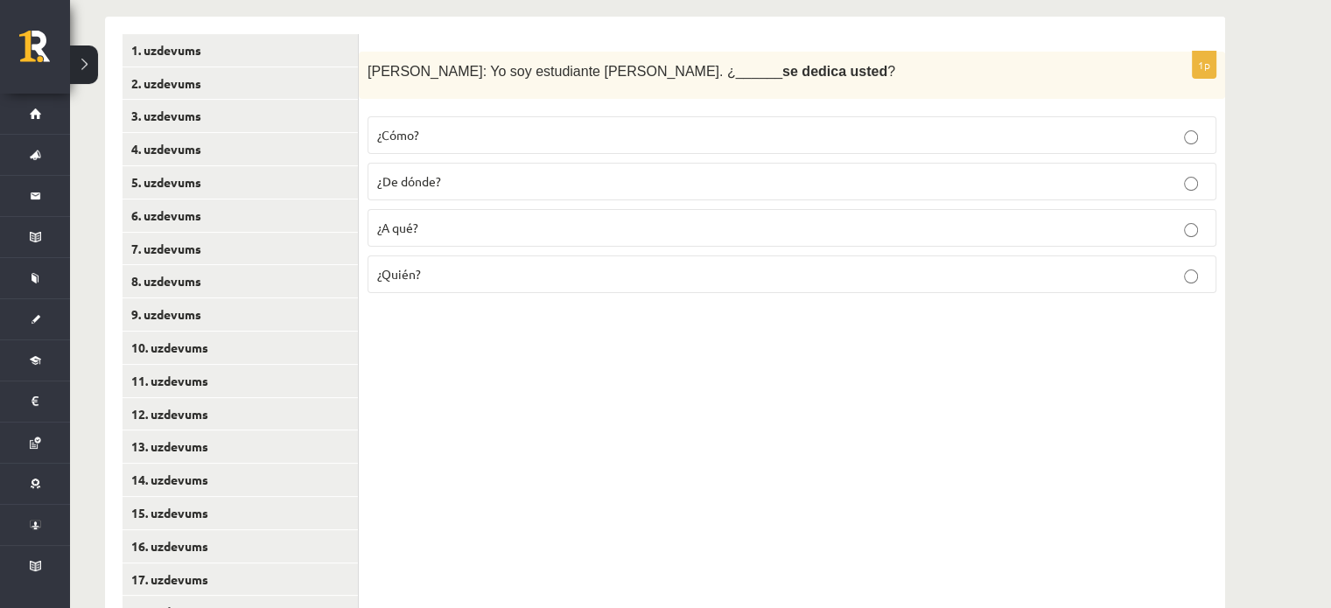
click at [545, 227] on p "¿A qué?" at bounding box center [792, 228] width 830 height 18
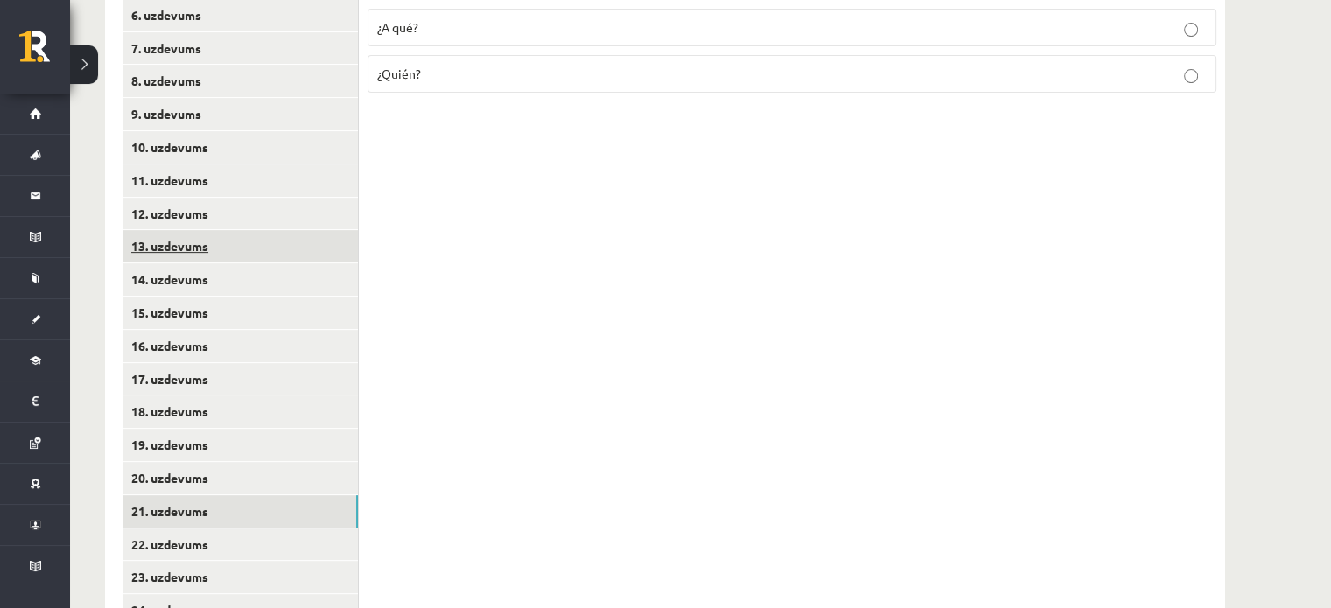
scroll to position [585, 0]
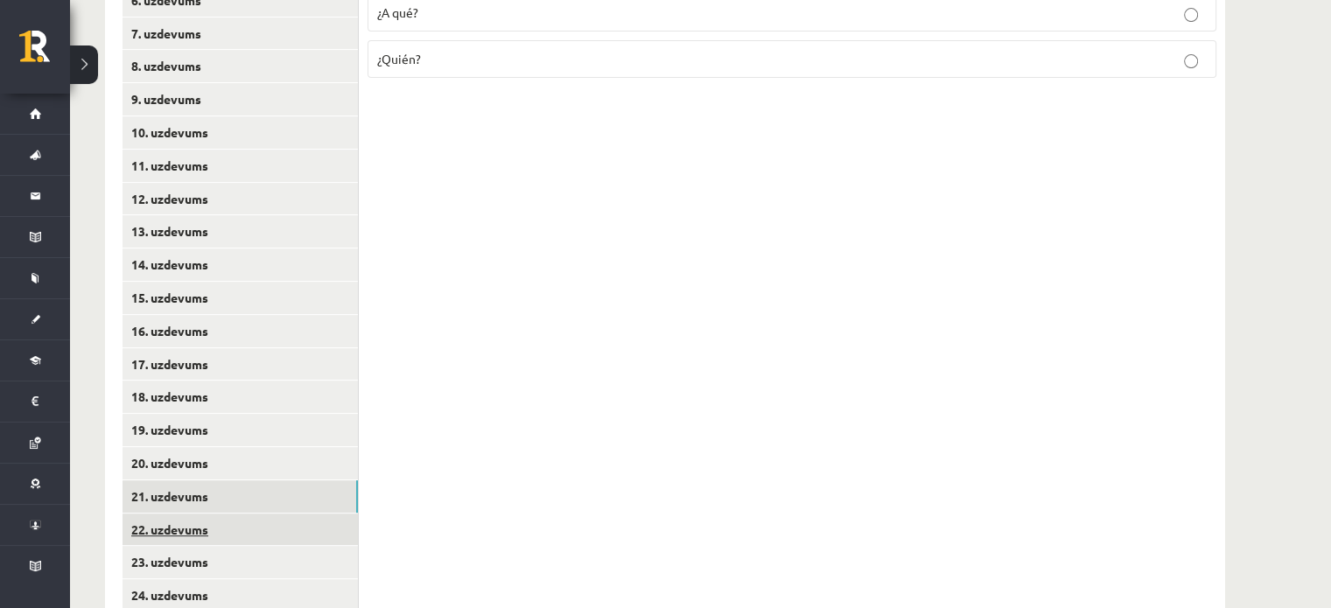
click at [173, 532] on link "22. uzdevums" at bounding box center [240, 530] width 235 height 32
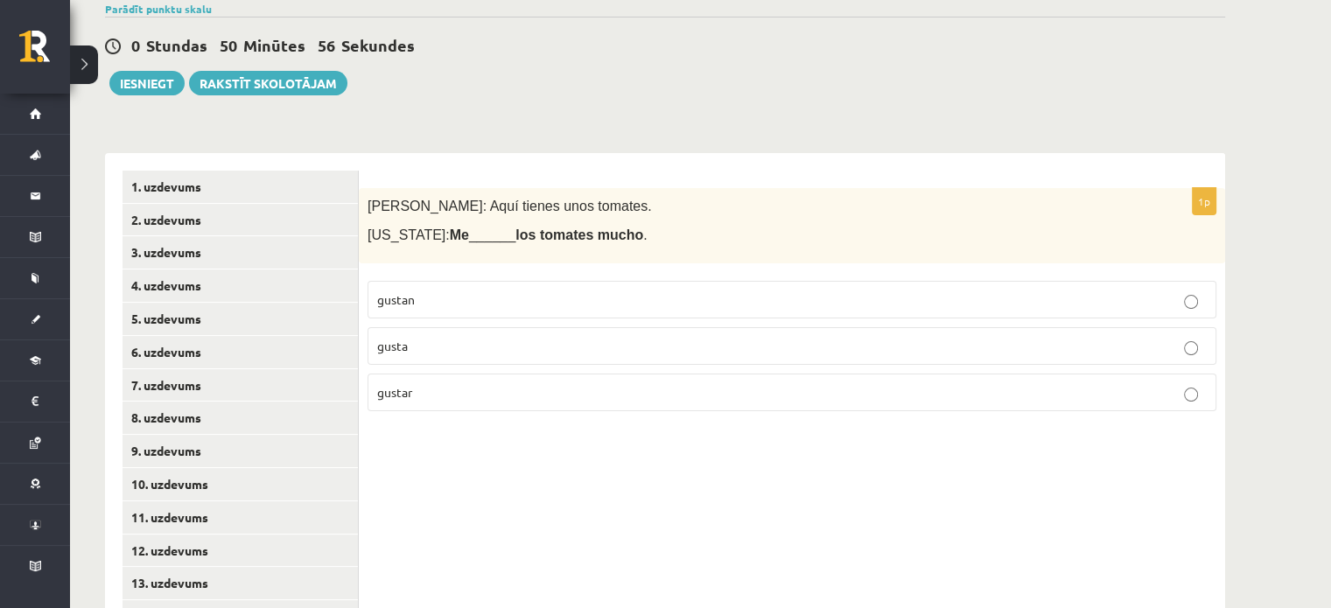
click at [488, 305] on p "gustan" at bounding box center [792, 300] width 830 height 18
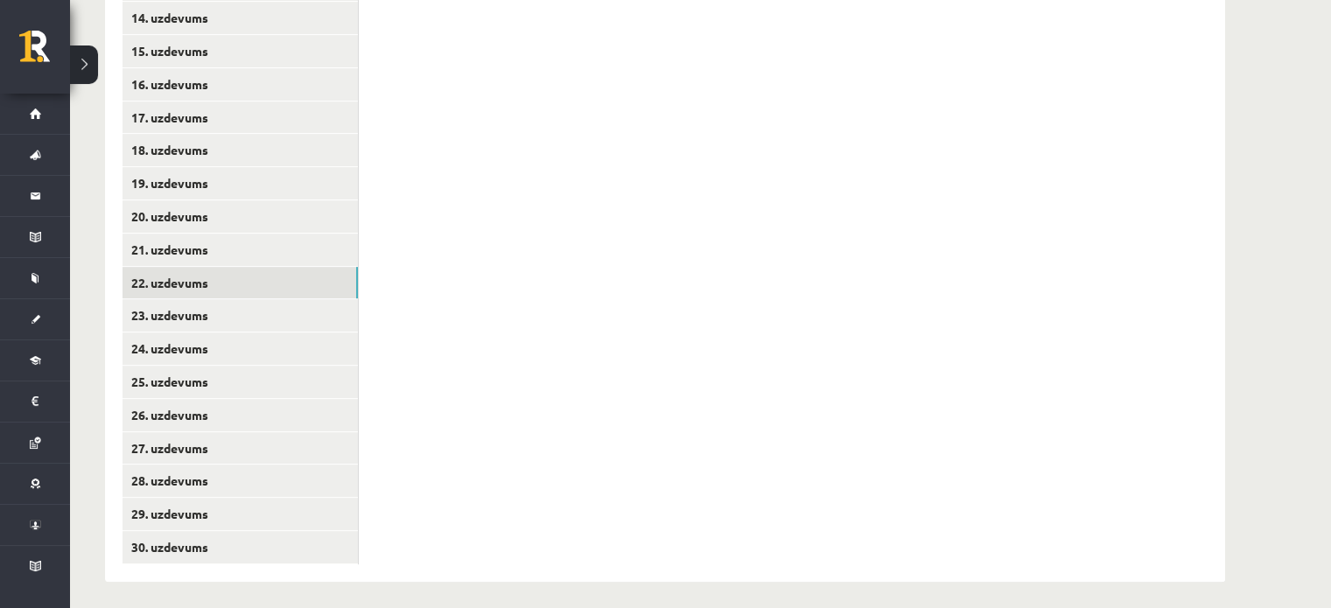
scroll to position [840, 0]
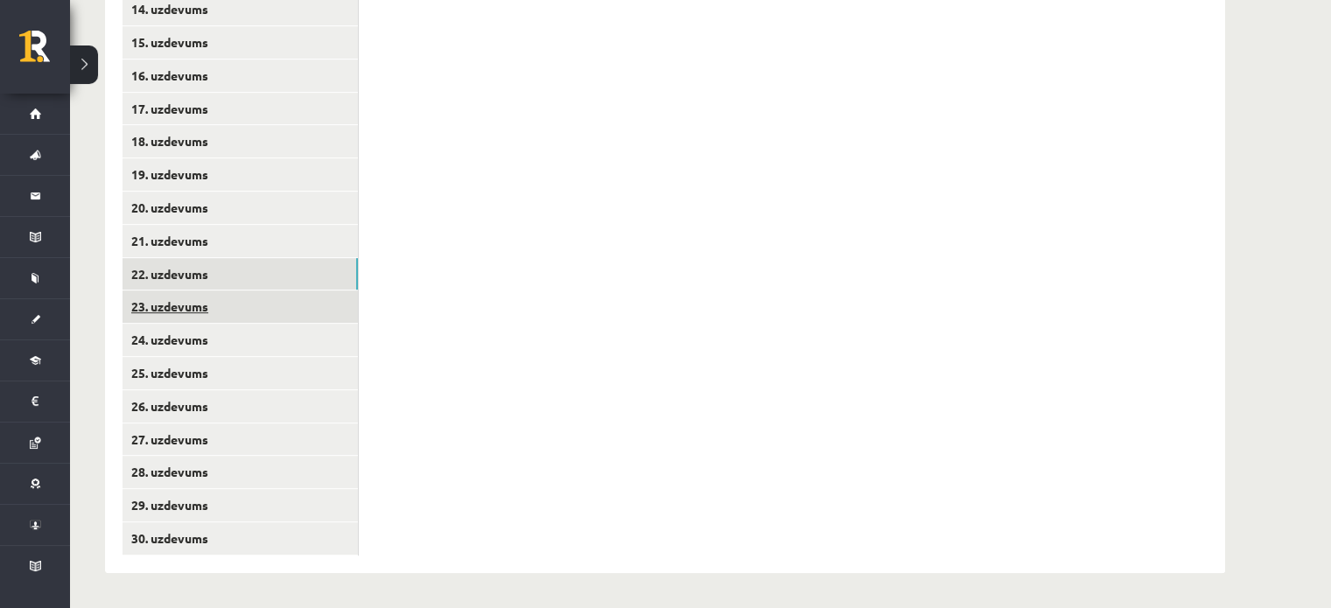
click at [154, 303] on link "23. uzdevums" at bounding box center [240, 307] width 235 height 32
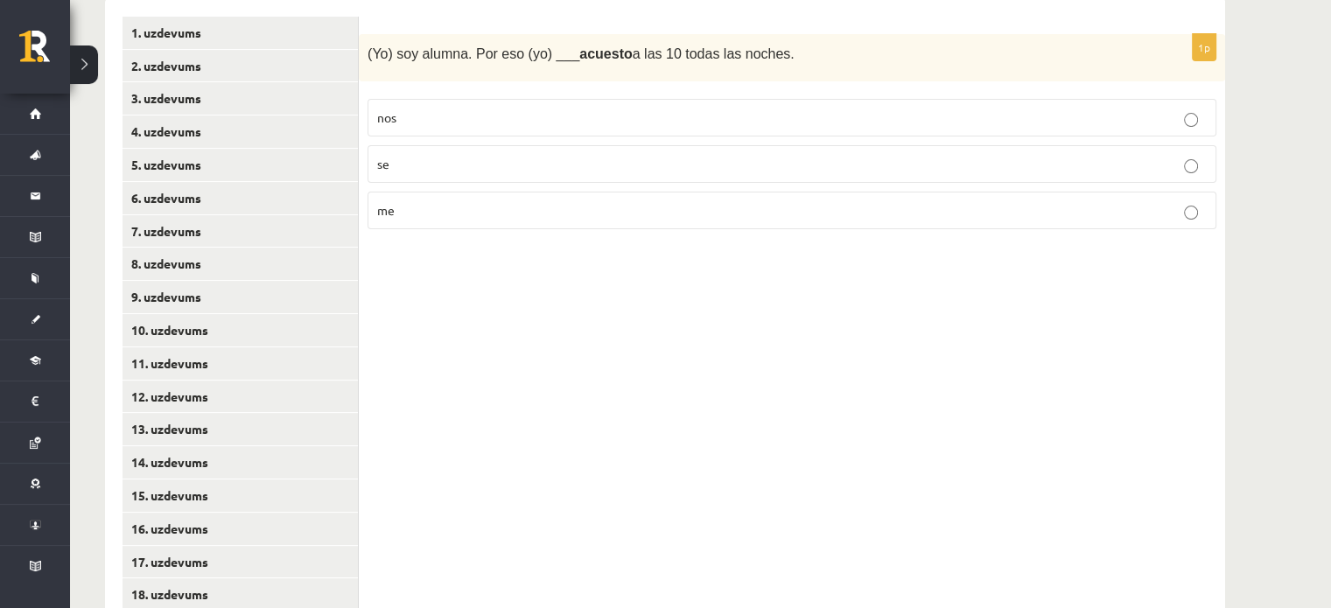
scroll to position [385, 0]
click at [481, 203] on p "me" at bounding box center [792, 212] width 830 height 18
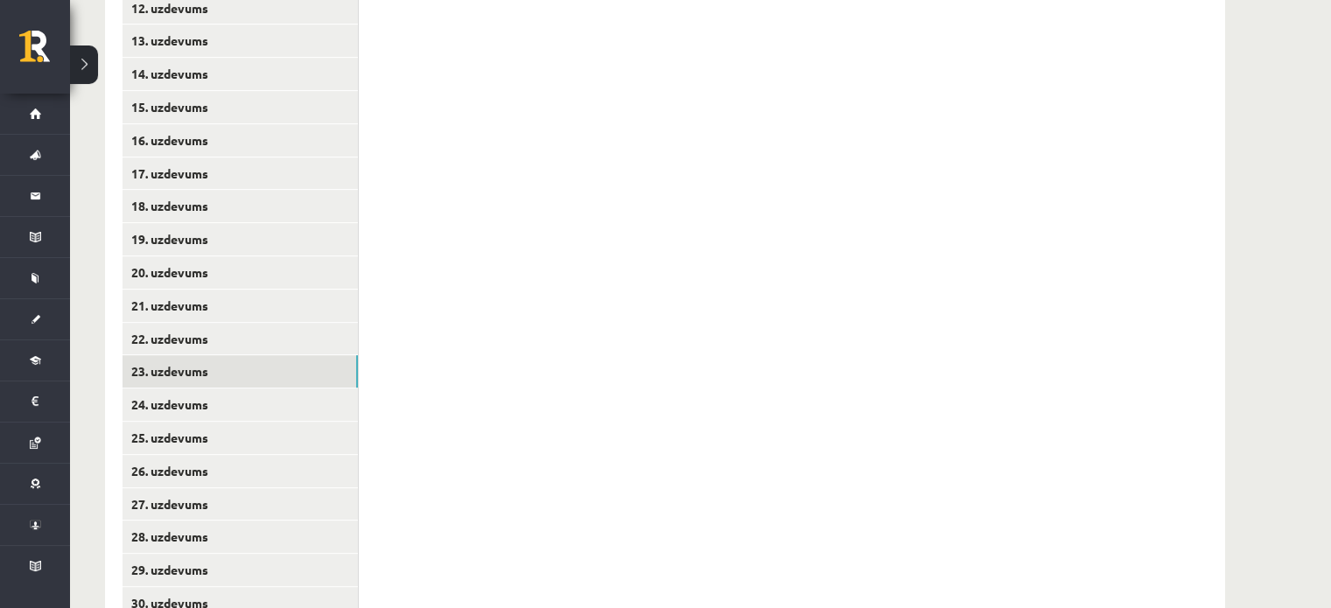
scroll to position [795, 0]
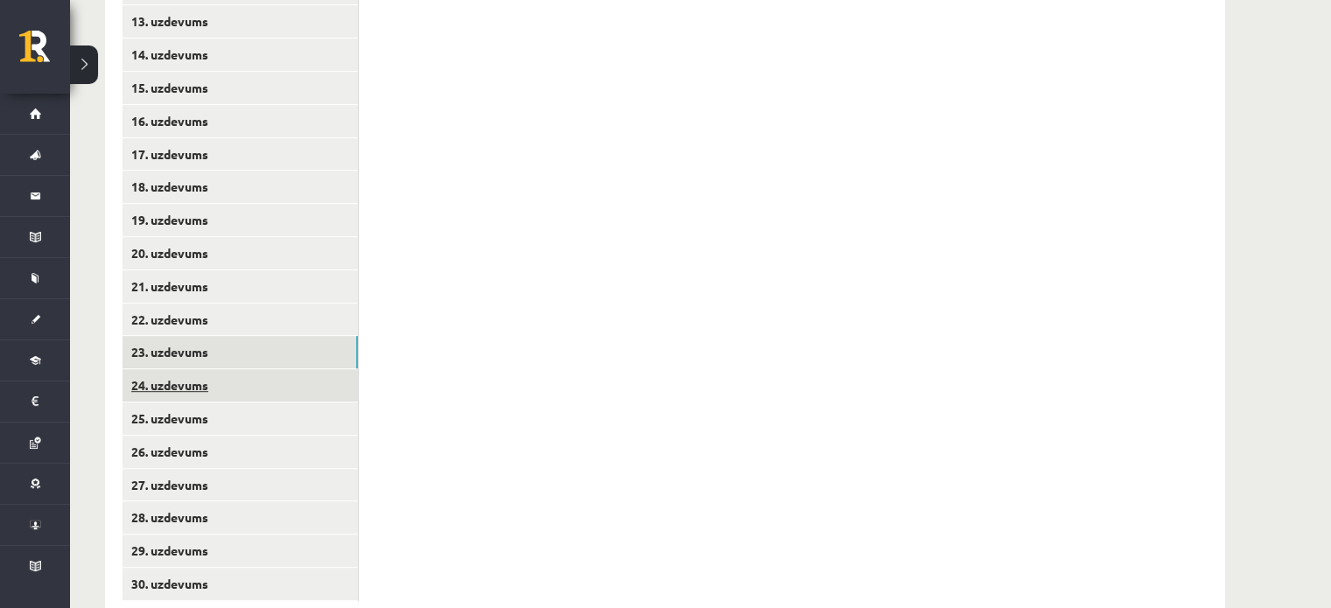
click at [179, 386] on link "24. uzdevums" at bounding box center [240, 385] width 235 height 32
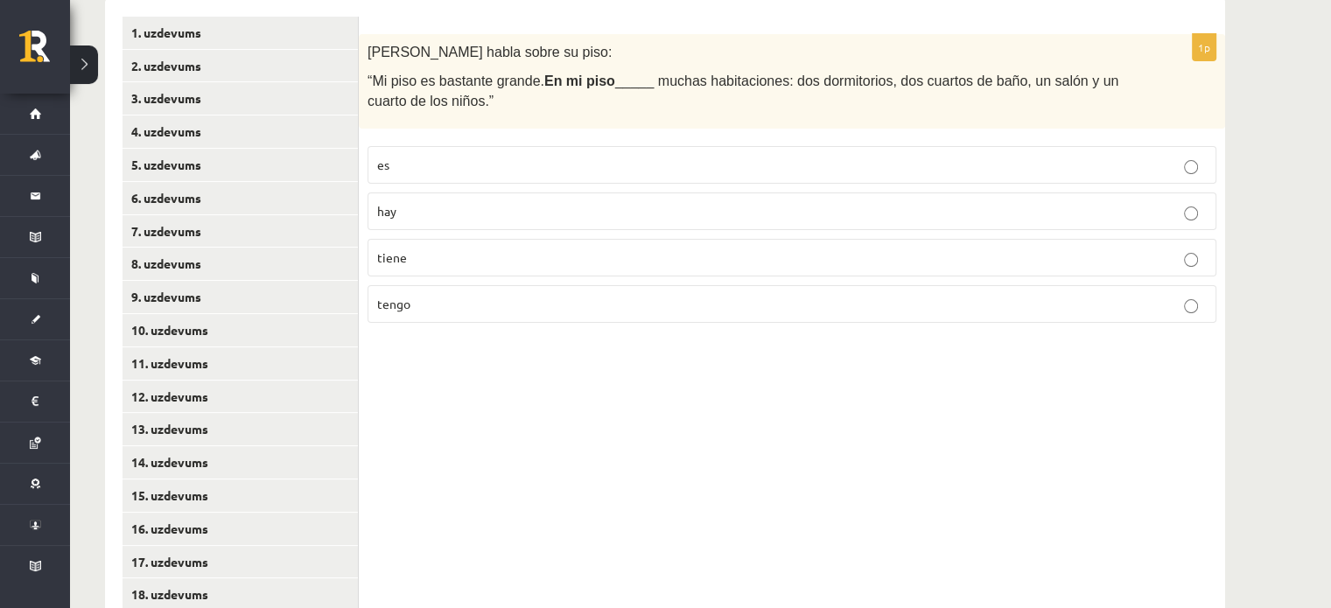
scroll to position [385, 0]
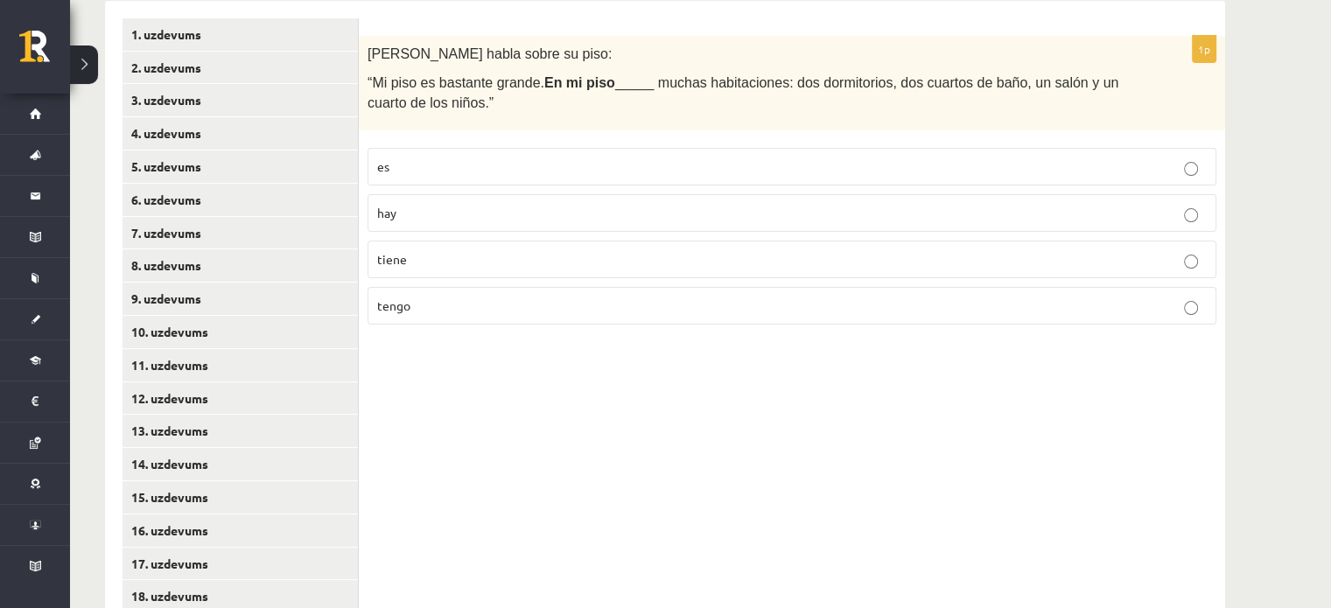
click at [541, 213] on p "hay" at bounding box center [792, 213] width 830 height 18
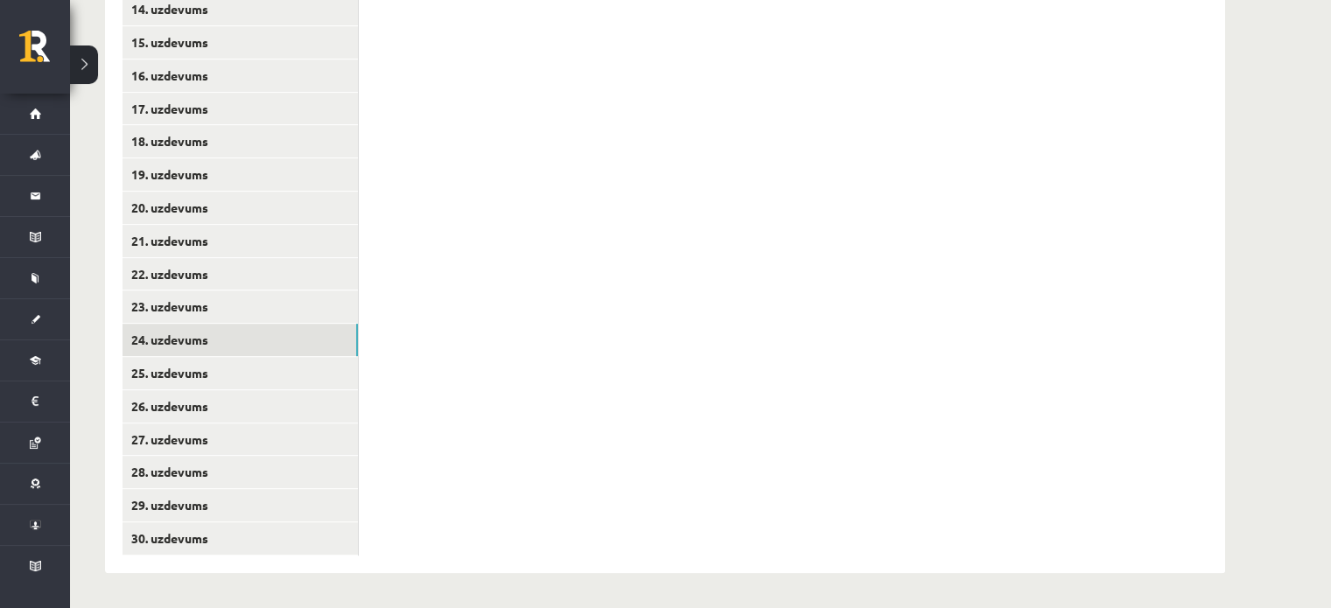
scroll to position [839, 0]
click at [193, 372] on link "25. uzdevums" at bounding box center [240, 374] width 235 height 32
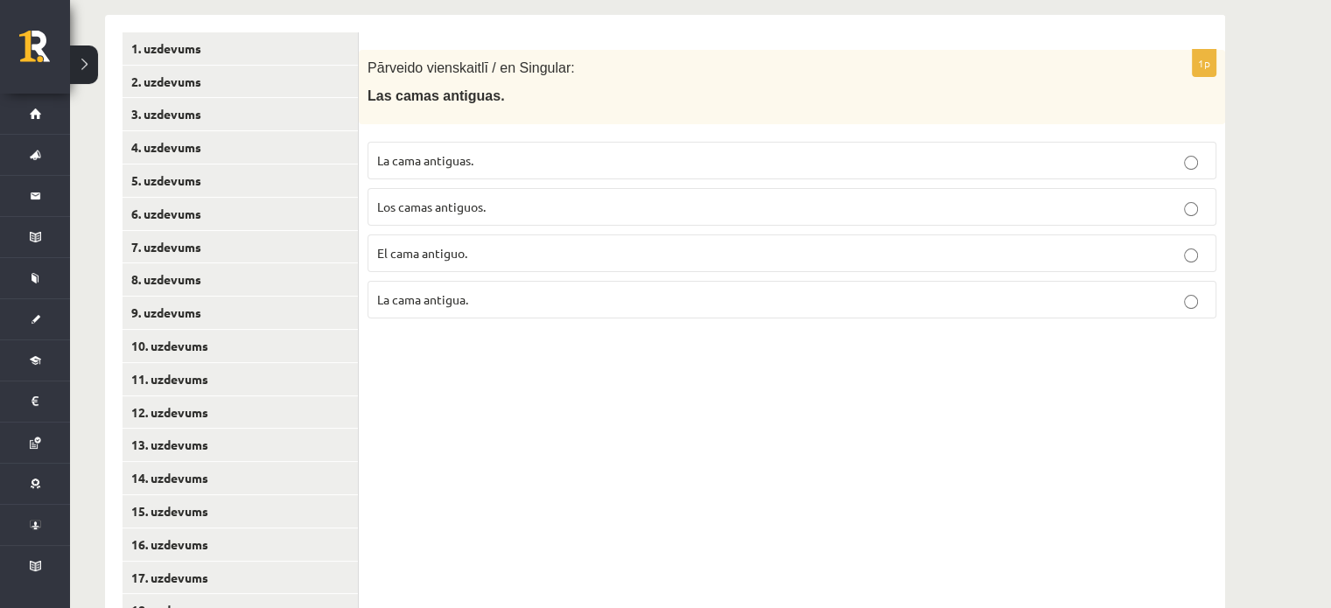
scroll to position [370, 0]
click at [443, 165] on span "La cama antiguas." at bounding box center [425, 161] width 96 height 16
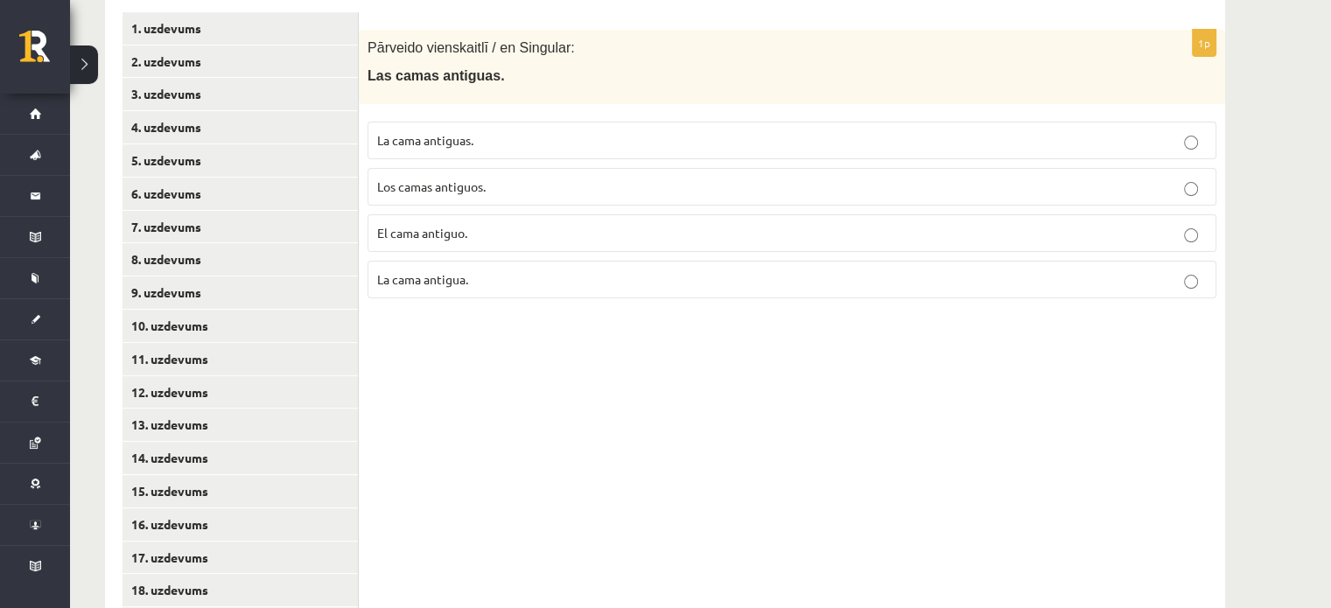
click at [468, 277] on span "La cama antigua." at bounding box center [422, 279] width 91 height 16
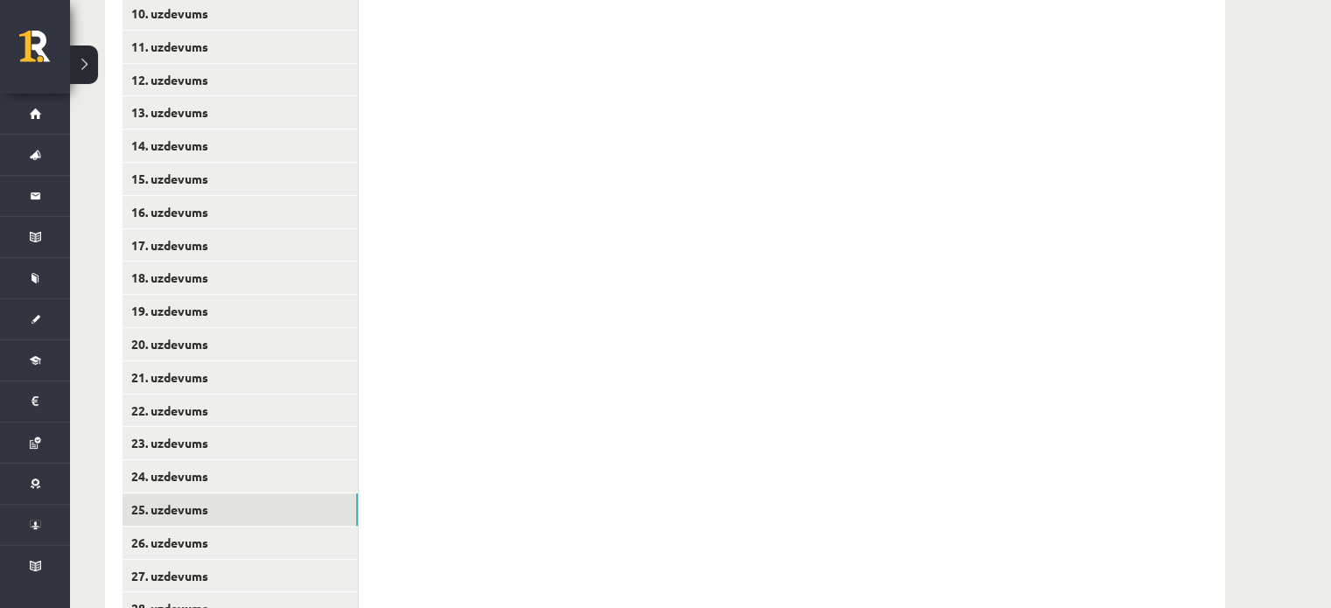
scroll to position [840, 0]
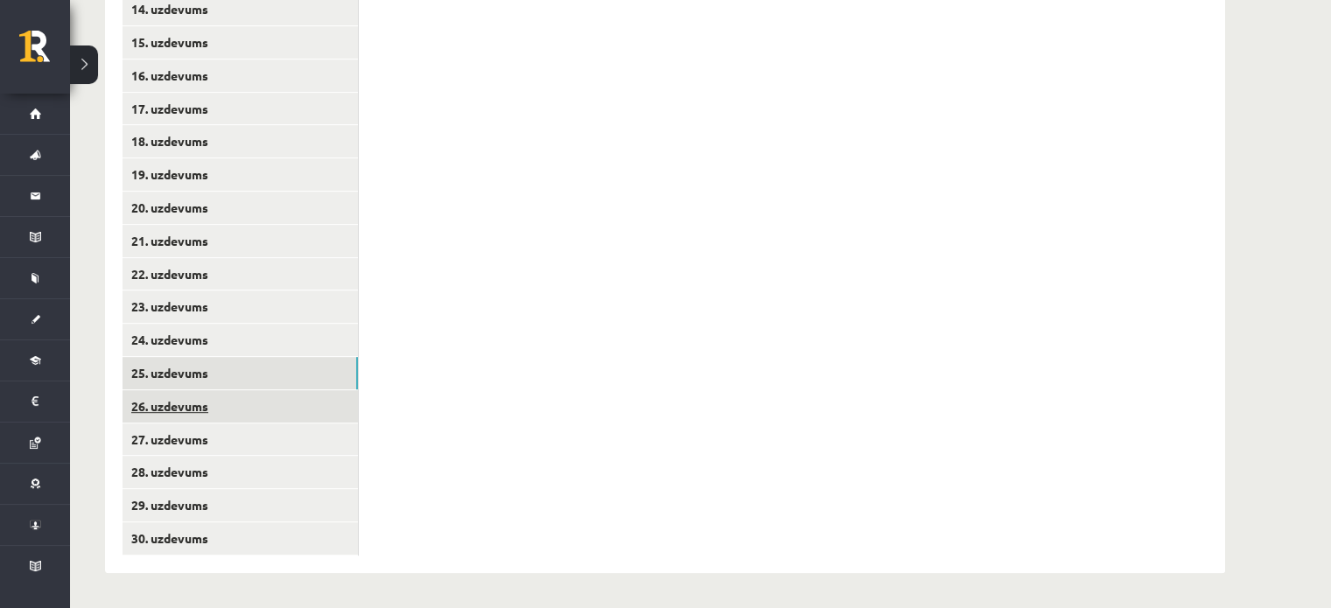
click at [152, 406] on link "26. uzdevums" at bounding box center [240, 406] width 235 height 32
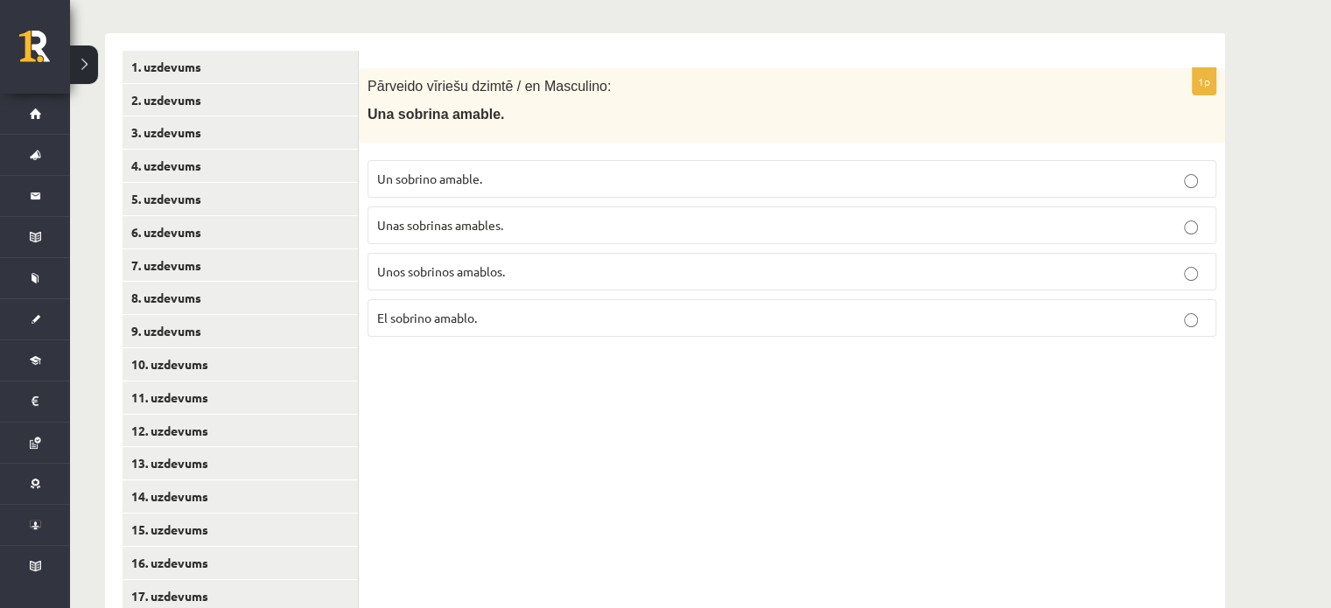
scroll to position [345, 0]
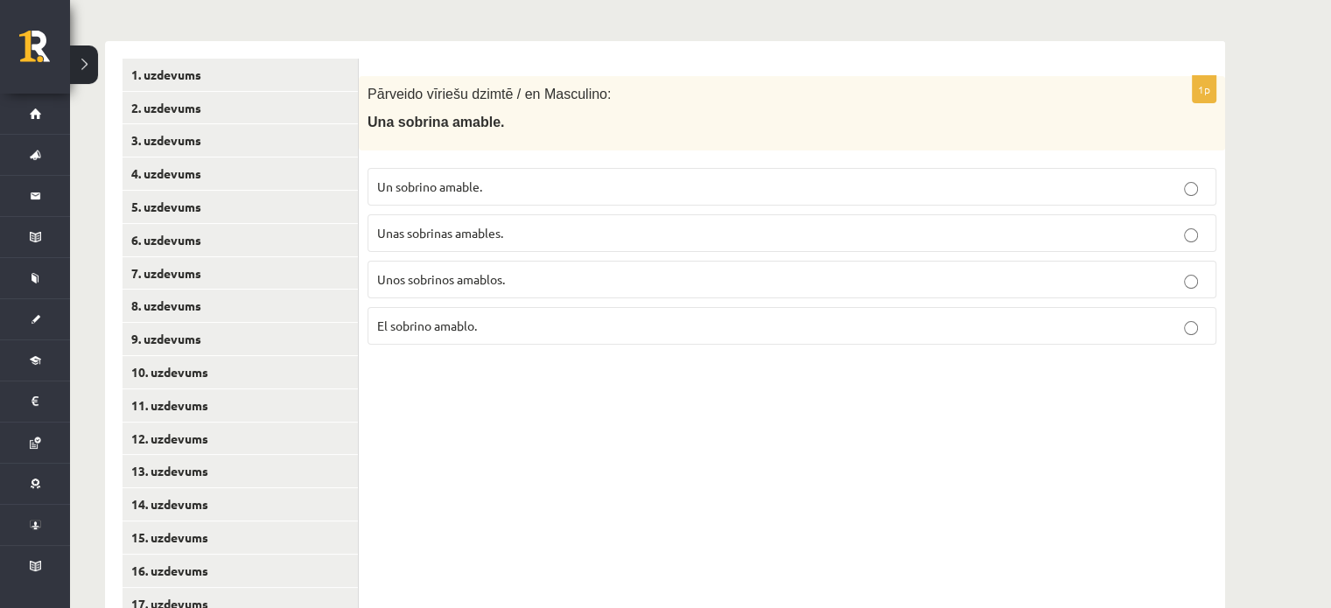
click at [453, 191] on span "Un sobrino amable." at bounding box center [429, 187] width 105 height 16
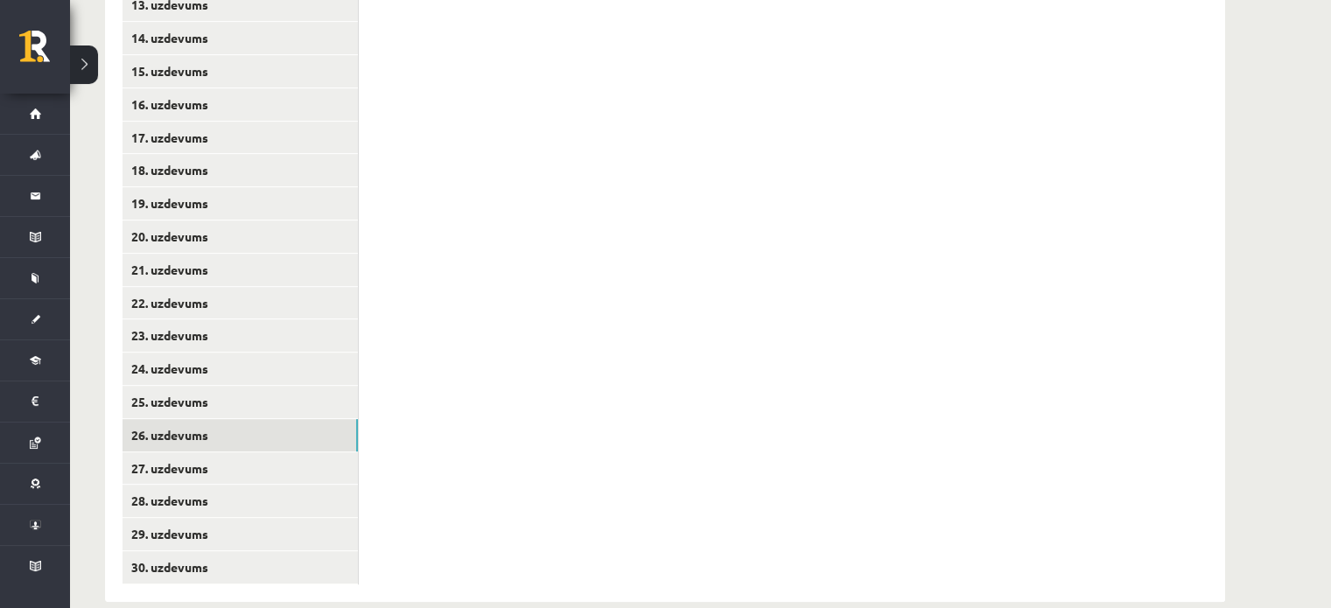
scroll to position [815, 0]
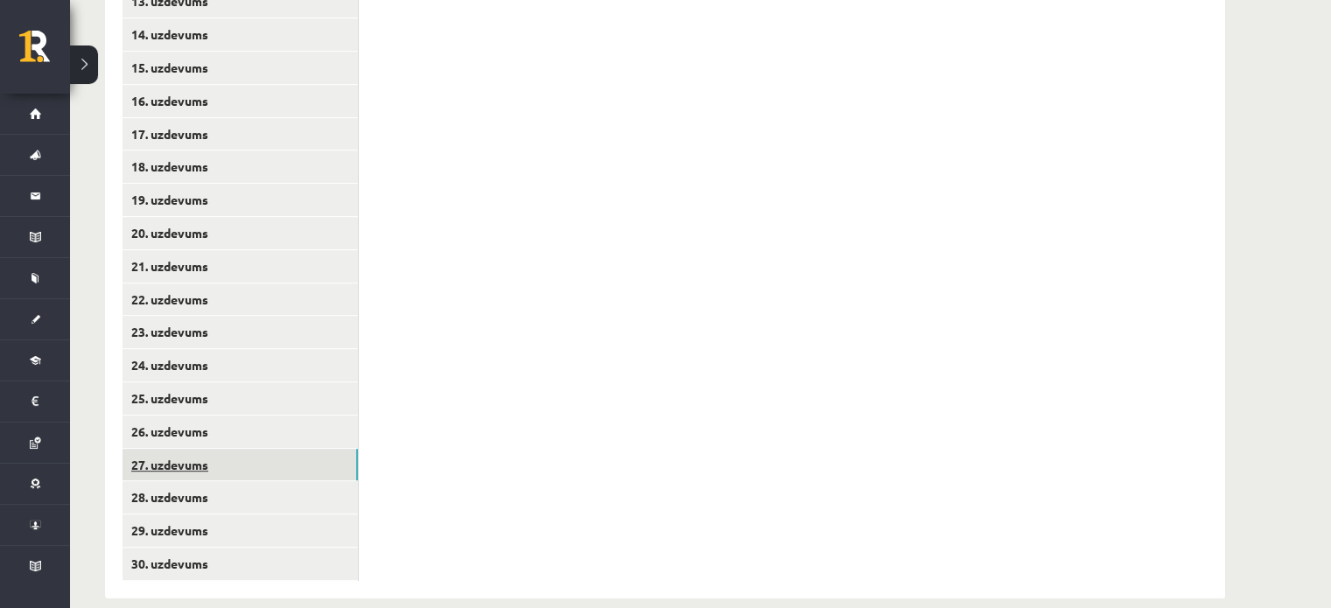
click at [236, 467] on link "27. uzdevums" at bounding box center [240, 465] width 235 height 32
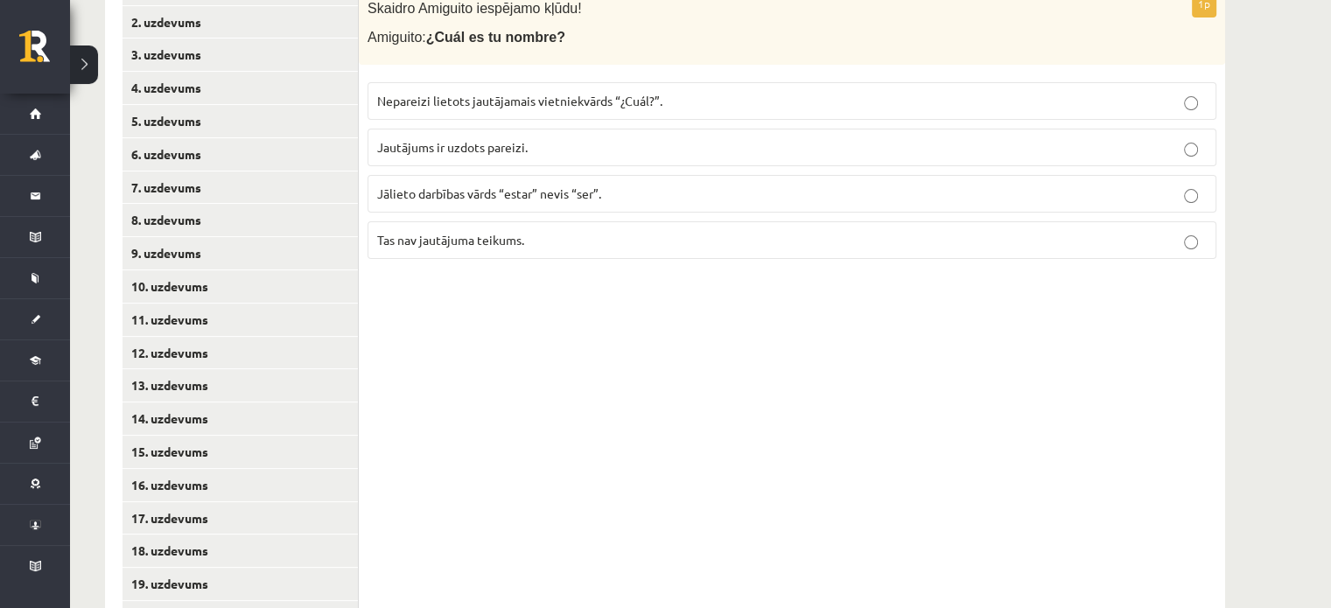
scroll to position [431, 0]
click at [490, 146] on span "Jautājums ir uzdots pareizi." at bounding box center [452, 147] width 151 height 16
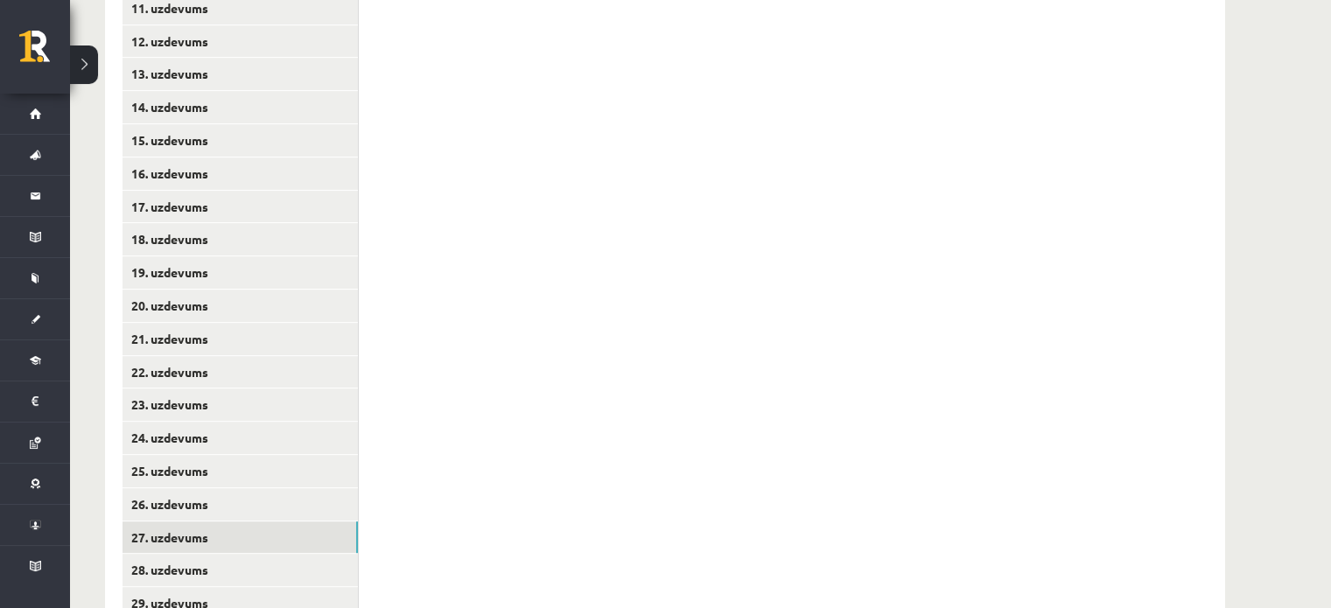
scroll to position [840, 0]
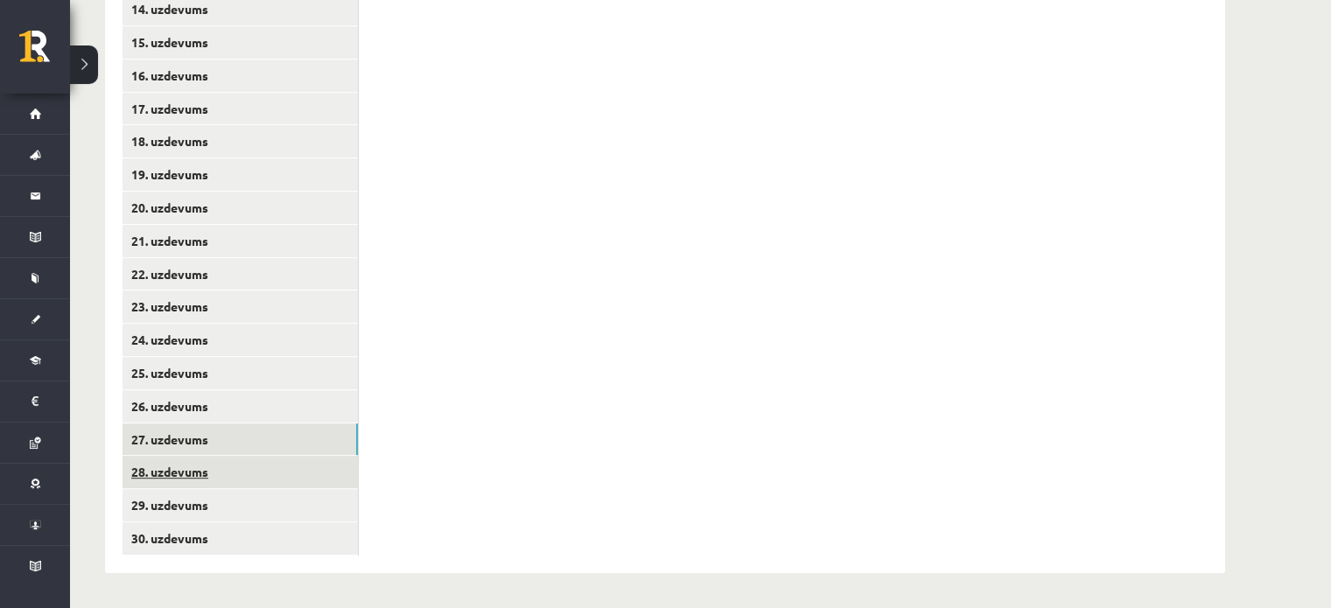
click at [178, 485] on link "28. uzdevums" at bounding box center [240, 472] width 235 height 32
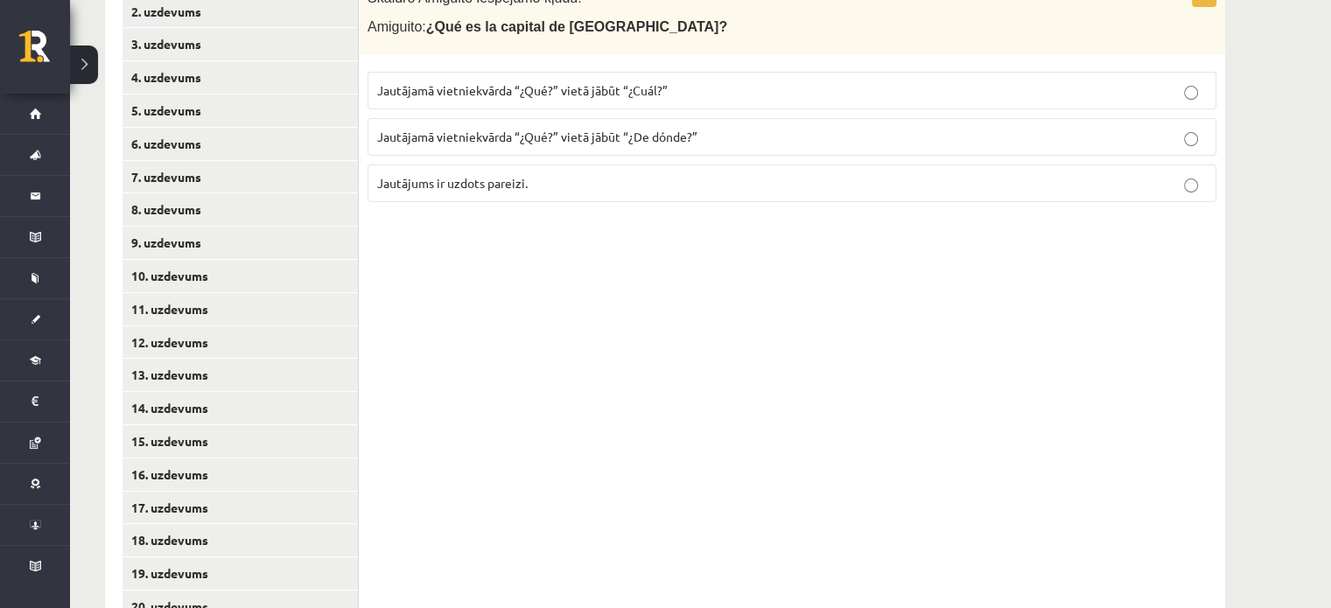
scroll to position [436, 0]
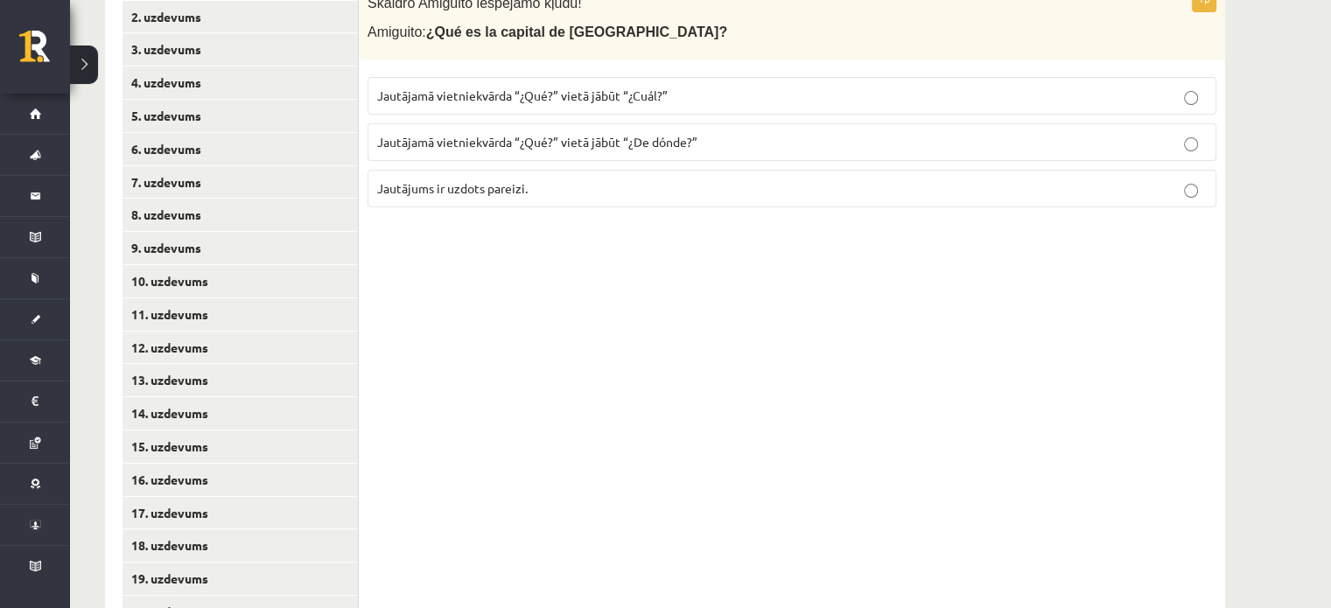
click at [507, 172] on label "Jautājums ir uzdots pareizi." at bounding box center [792, 189] width 849 height 38
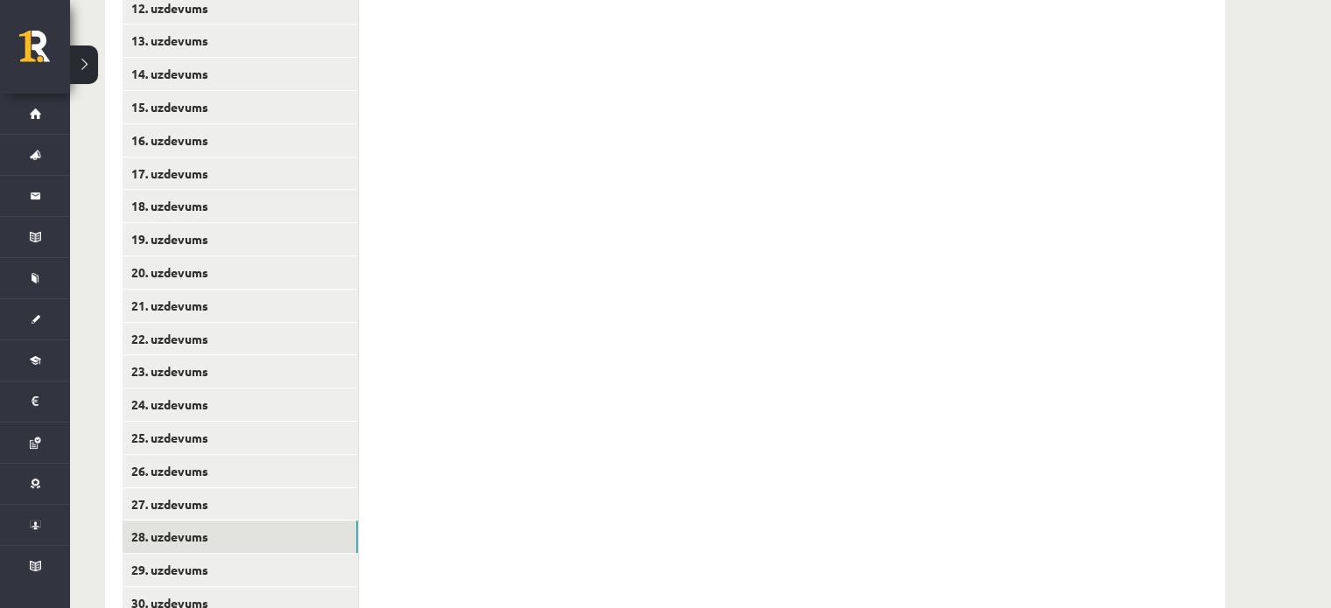
scroll to position [840, 0]
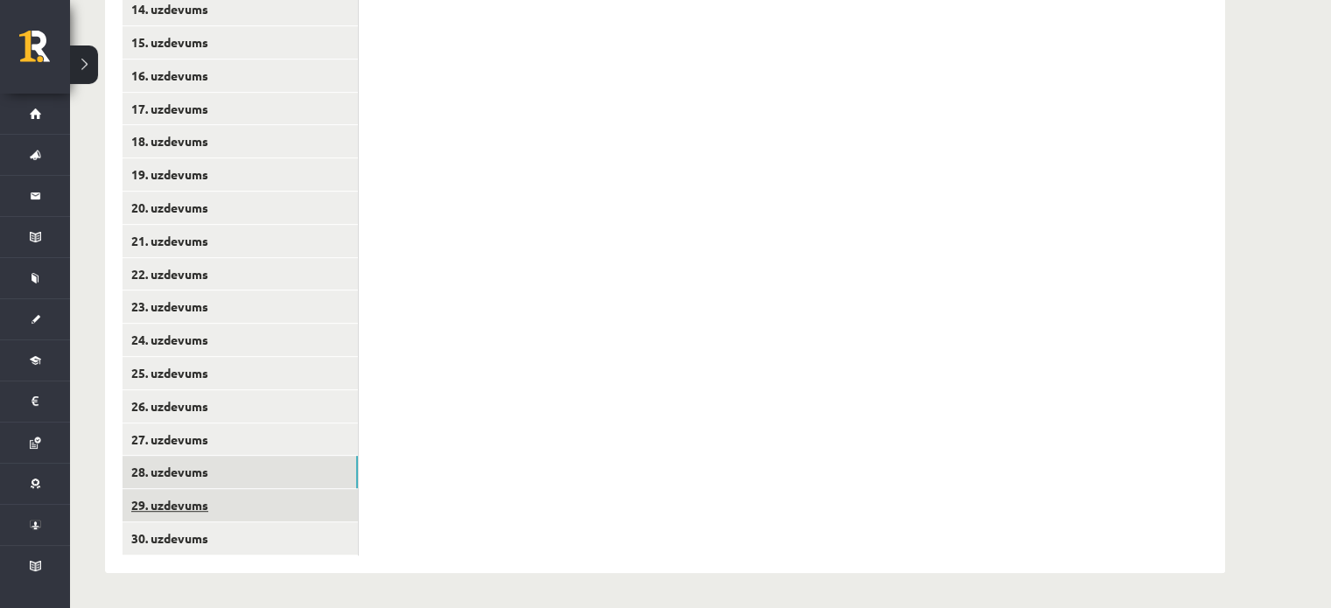
click at [200, 503] on link "29. uzdevums" at bounding box center [240, 505] width 235 height 32
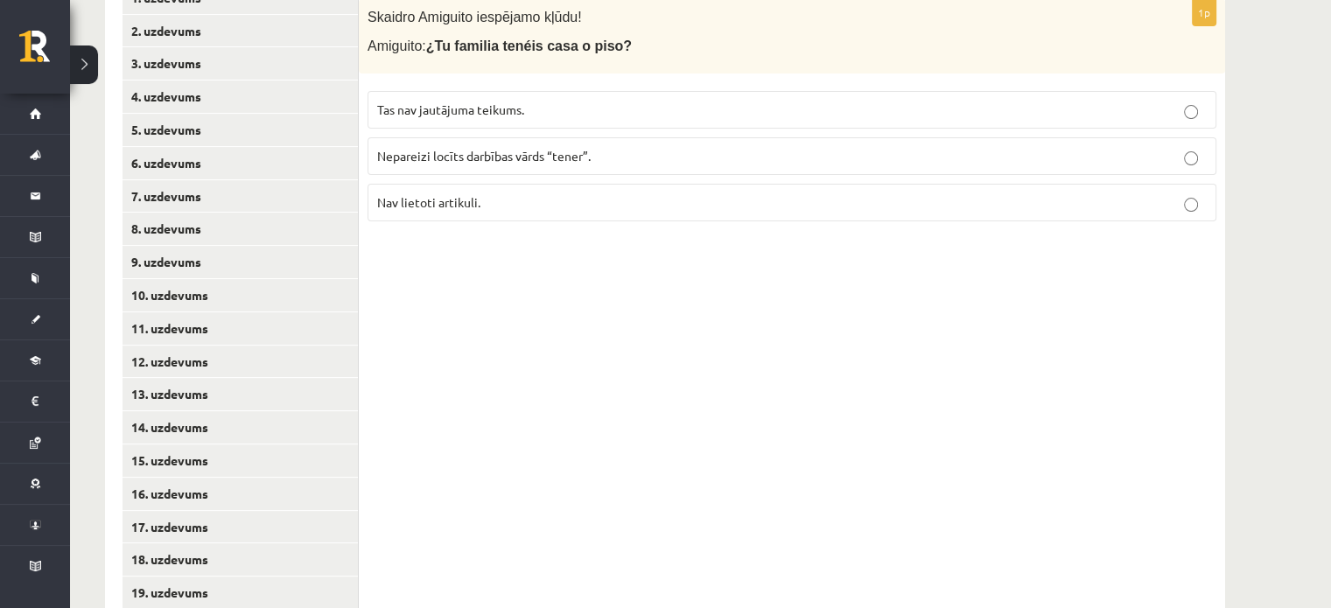
scroll to position [420, 0]
click at [447, 158] on span "Nepareizi locīts darbības vārds “tener”." at bounding box center [484, 158] width 214 height 16
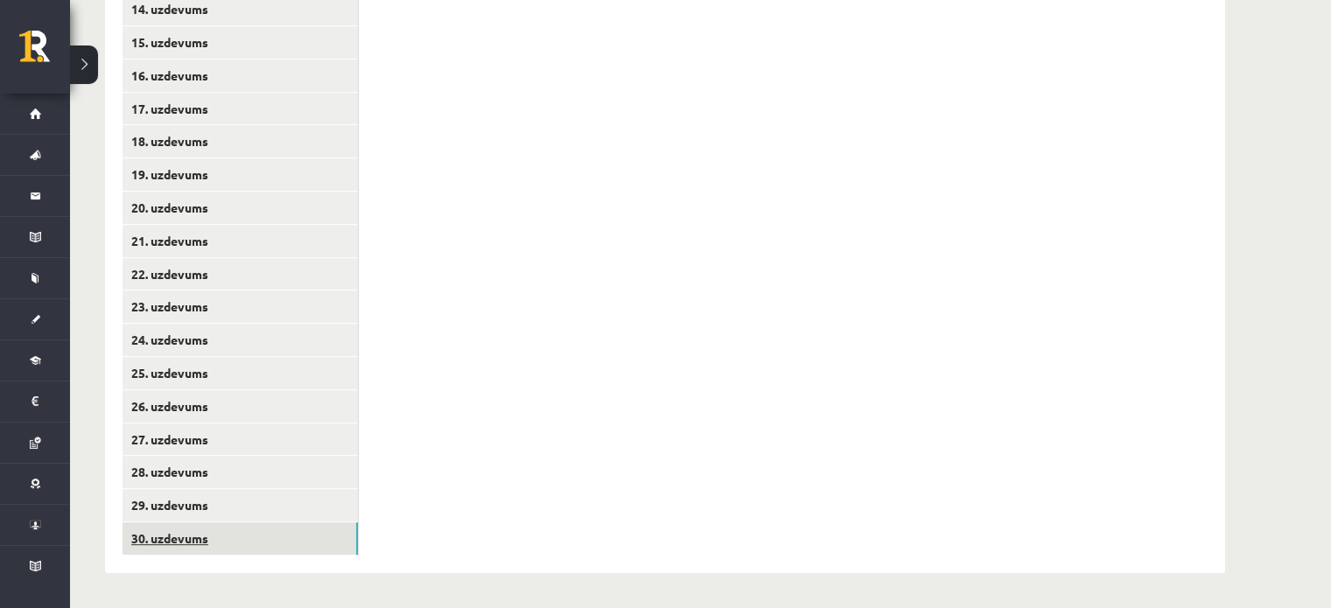
click at [209, 533] on link "30. uzdevums" at bounding box center [240, 539] width 235 height 32
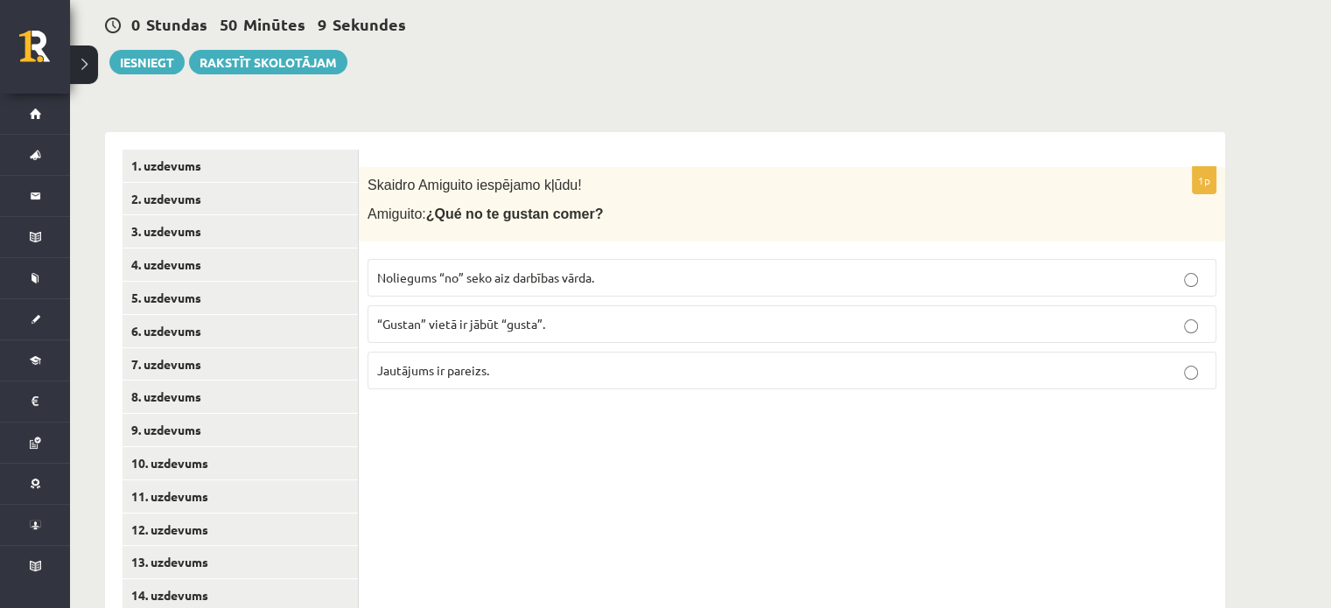
scroll to position [259, 0]
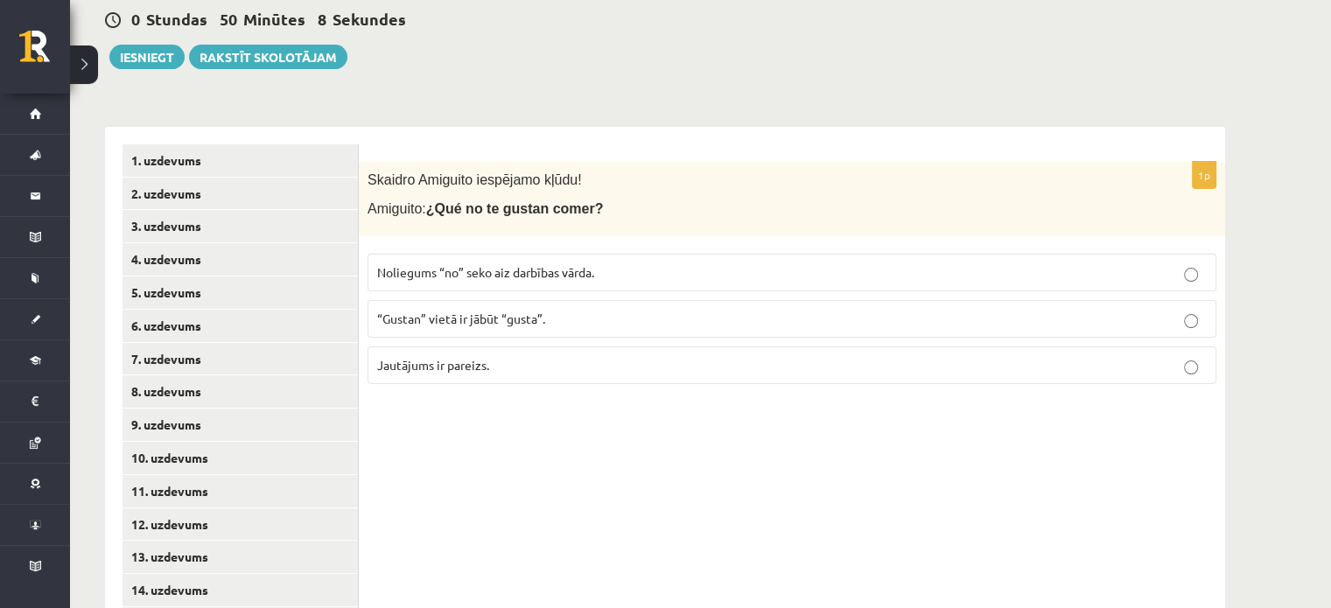
click at [474, 364] on span "Jautājums ir pareizs." at bounding box center [433, 365] width 112 height 16
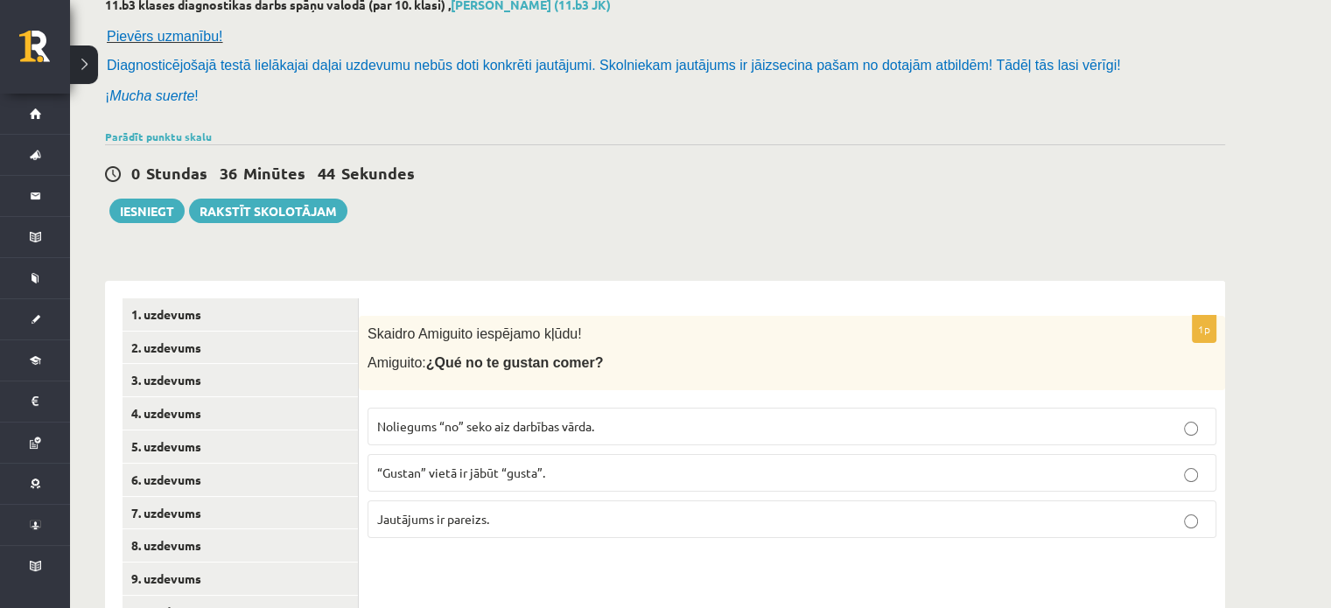
scroll to position [109, 0]
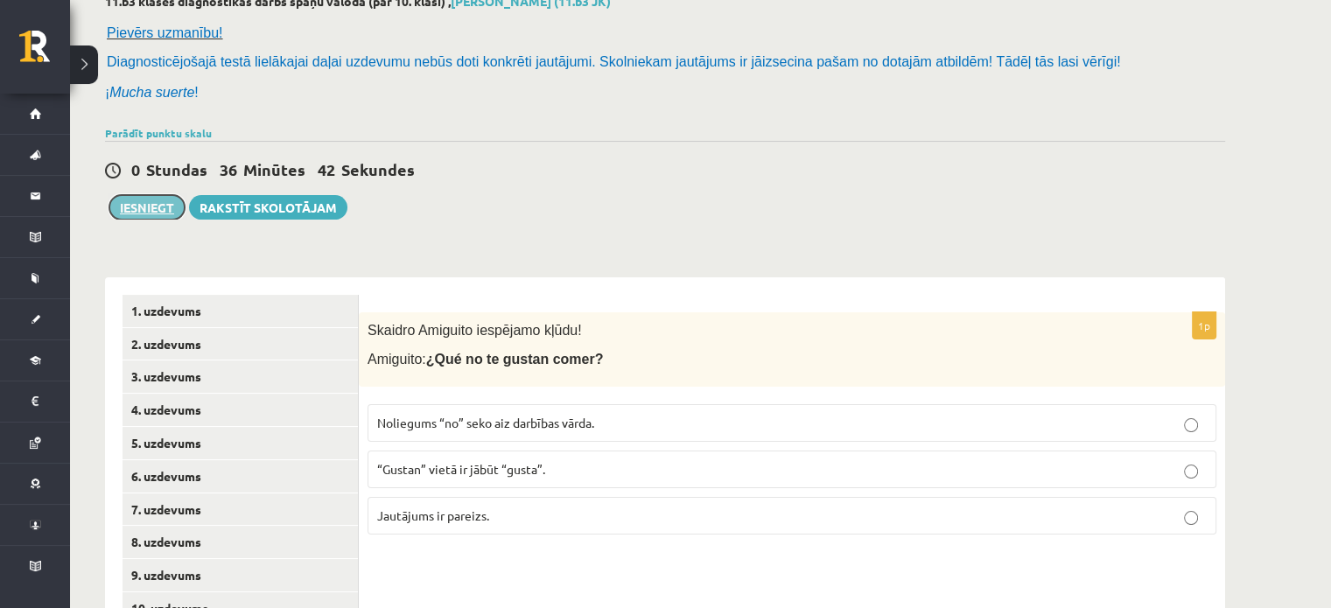
click at [136, 216] on button "Iesniegt" at bounding box center [146, 207] width 75 height 25
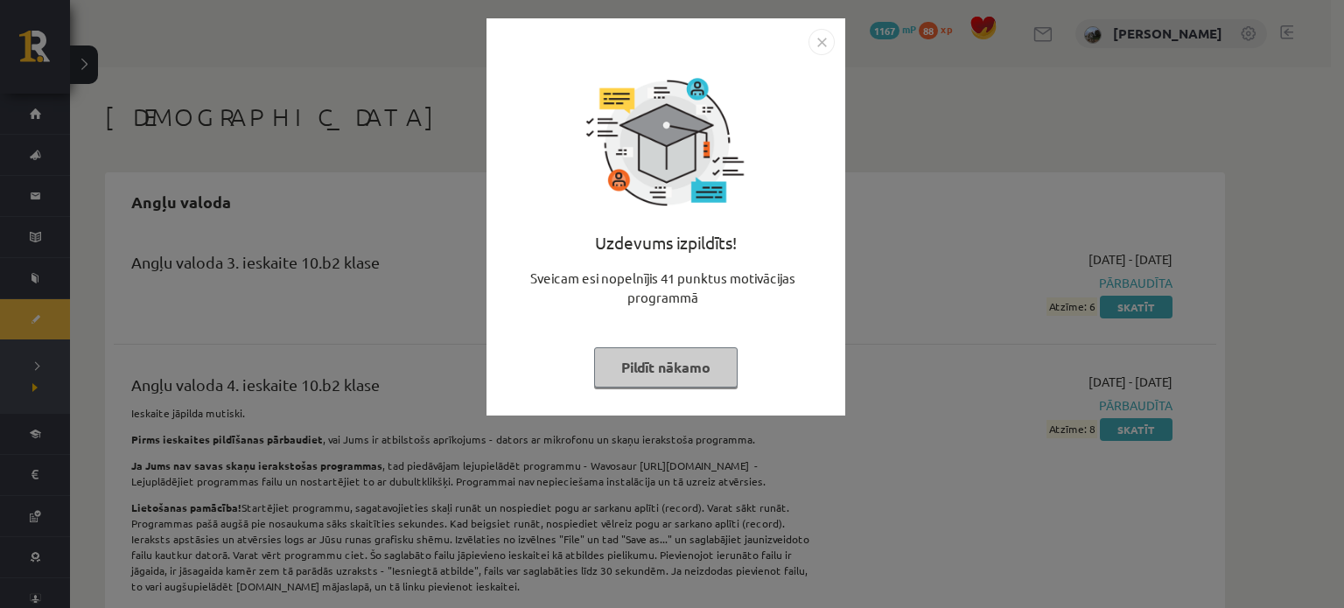
click at [652, 359] on button "Pildīt nākamo" at bounding box center [666, 367] width 144 height 40
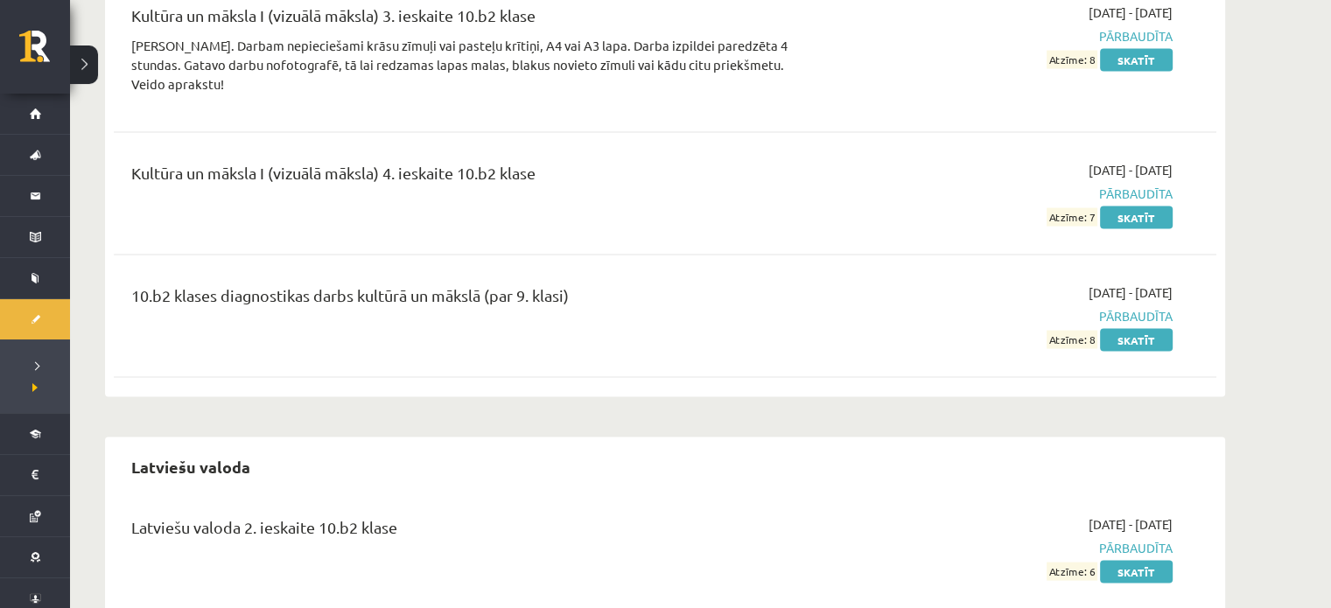
scroll to position [3478, 0]
